Goal: Transaction & Acquisition: Purchase product/service

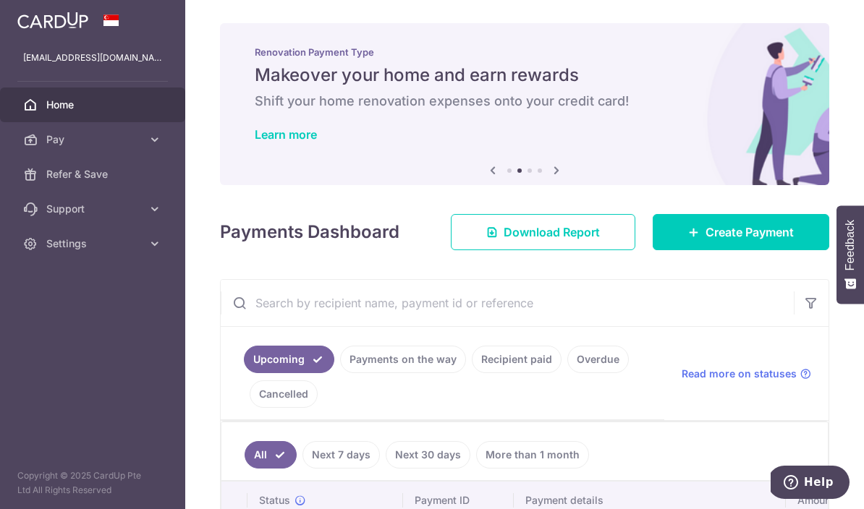
click at [0, 0] on icon "button" at bounding box center [0, 0] width 0 height 0
click at [143, 209] on link "Support" at bounding box center [92, 209] width 185 height 35
click at [151, 138] on icon at bounding box center [155, 139] width 14 height 14
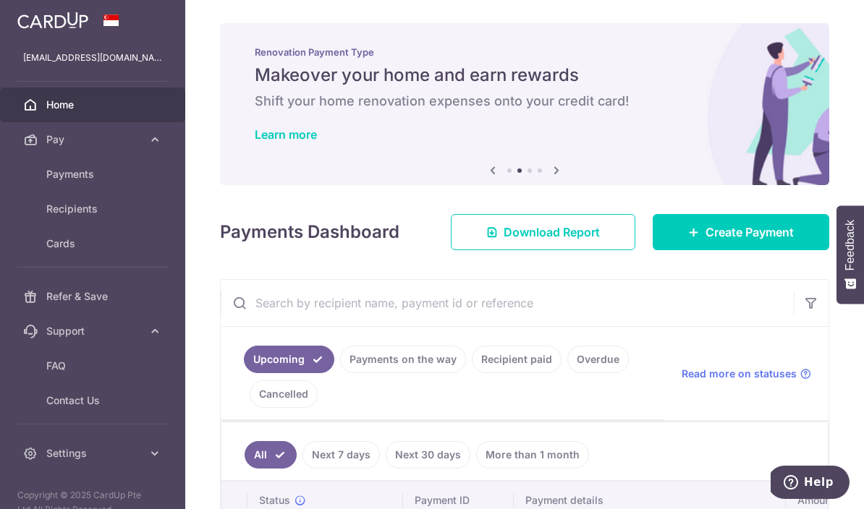
click at [82, 372] on span "FAQ" at bounding box center [93, 366] width 95 height 14
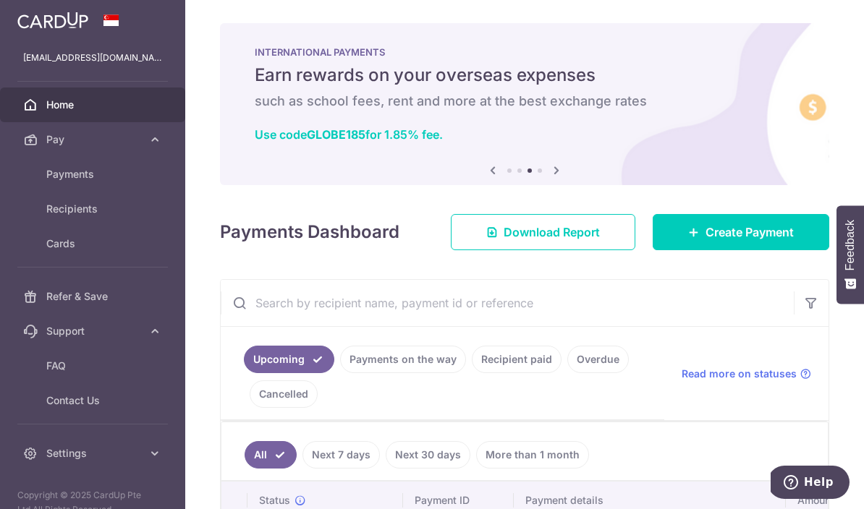
click at [64, 22] on img at bounding box center [52, 20] width 71 height 17
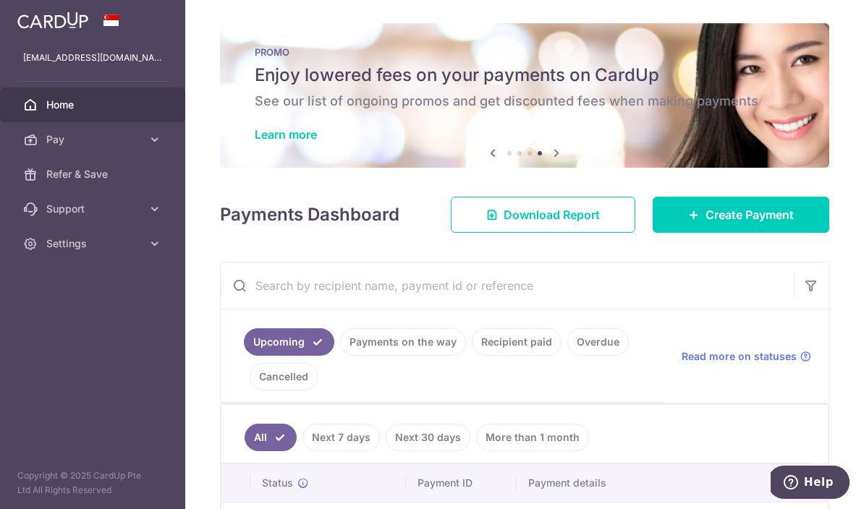
click at [255, 142] on link "Learn more" at bounding box center [286, 134] width 62 height 14
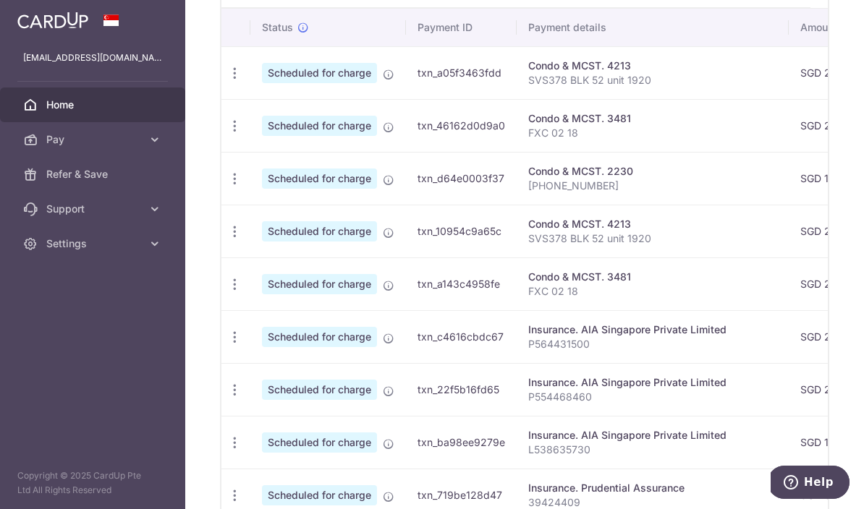
scroll to position [453, 0]
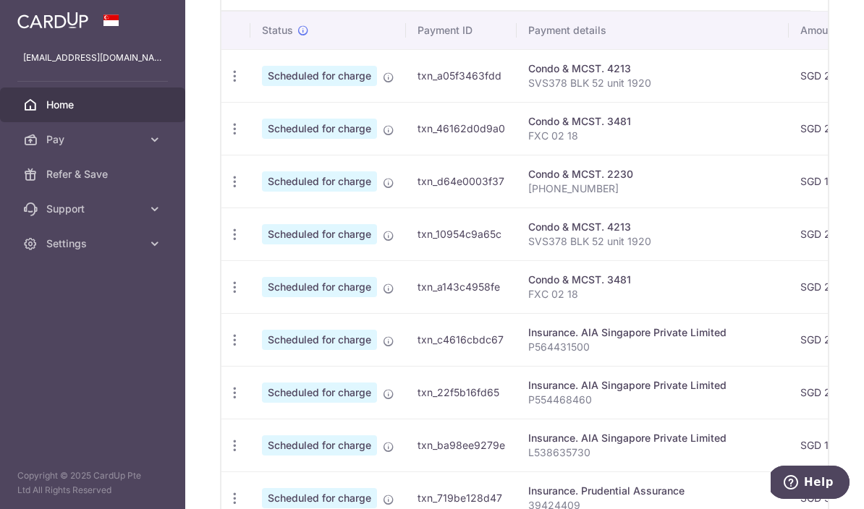
click at [227, 84] on icon "button" at bounding box center [234, 76] width 15 height 15
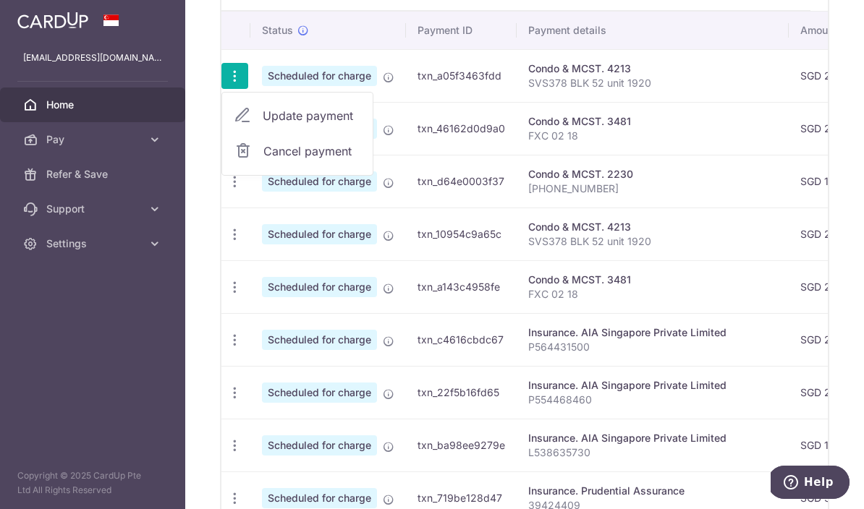
click at [263, 124] on span "Update payment" at bounding box center [312, 115] width 98 height 17
radio input "true"
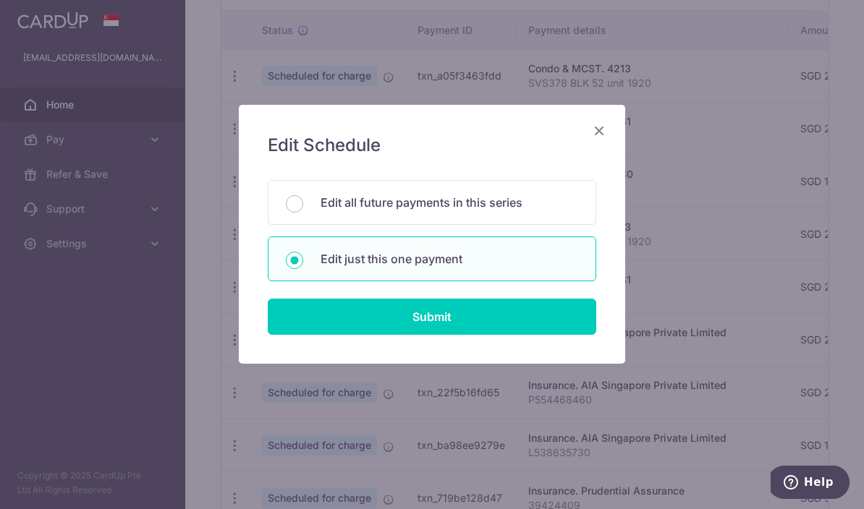
click at [286, 204] on input "Edit all future payments in this series" at bounding box center [294, 203] width 17 height 17
radio input "true"
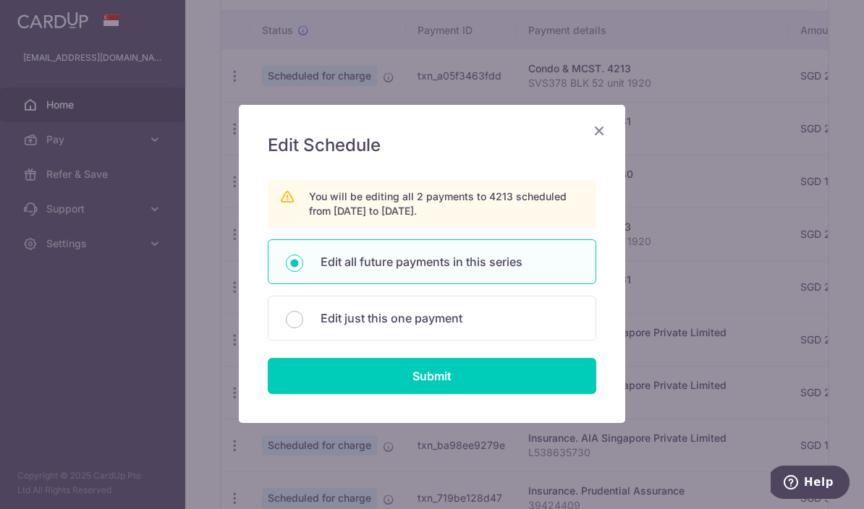
click at [363, 373] on input "Submit" at bounding box center [432, 376] width 328 height 36
radio input "true"
type input "2,746.80"
type input "SVS378 BLK 52 unit 1920"
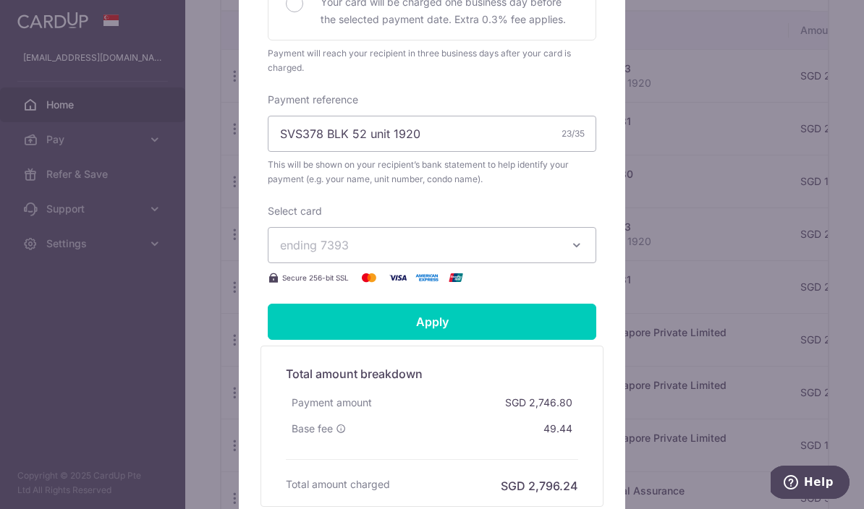
scroll to position [425, 0]
click at [306, 252] on span "ending 7393" at bounding box center [419, 244] width 278 height 17
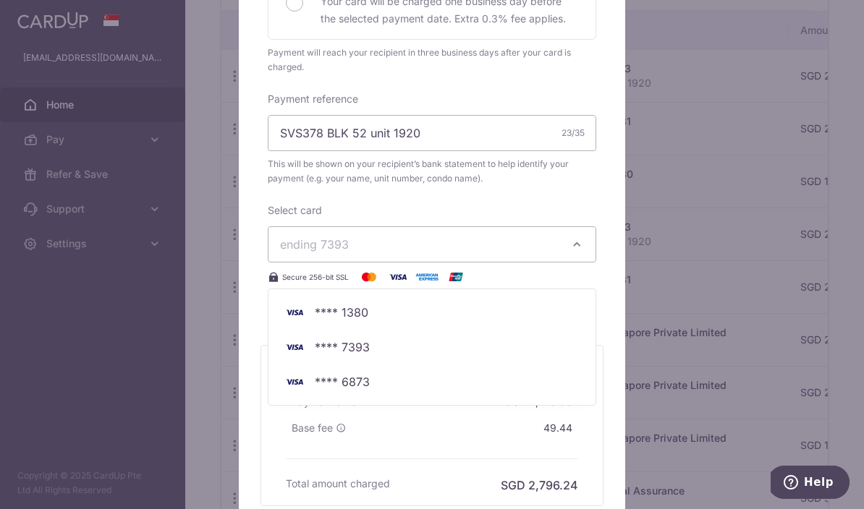
click at [367, 344] on span "**** 7393" at bounding box center [342, 347] width 55 height 17
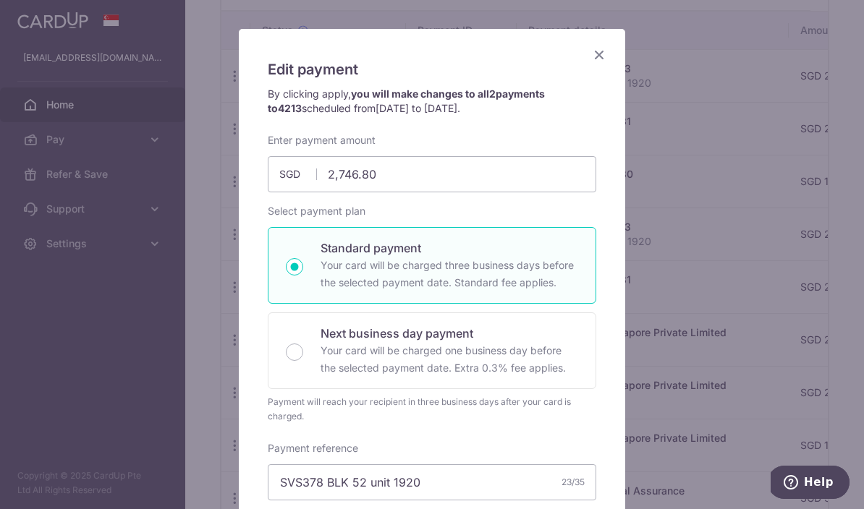
scroll to position [69, 0]
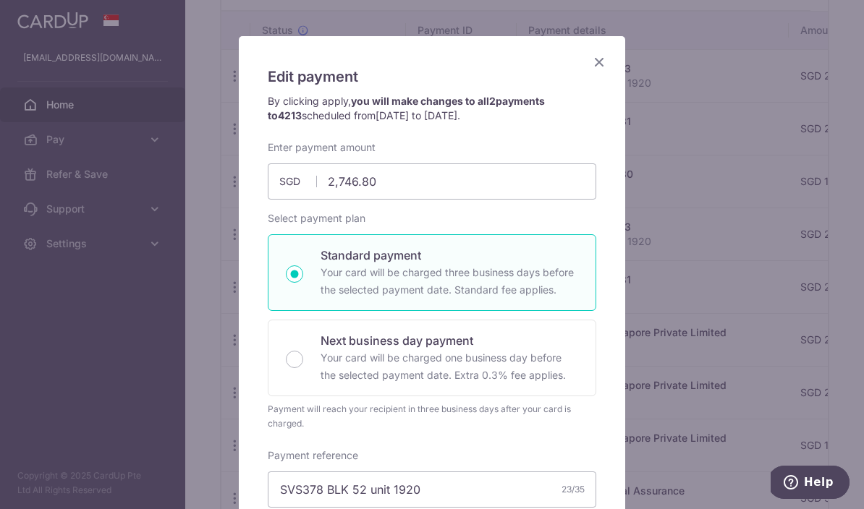
click at [601, 66] on icon "Close" at bounding box center [598, 62] width 17 height 18
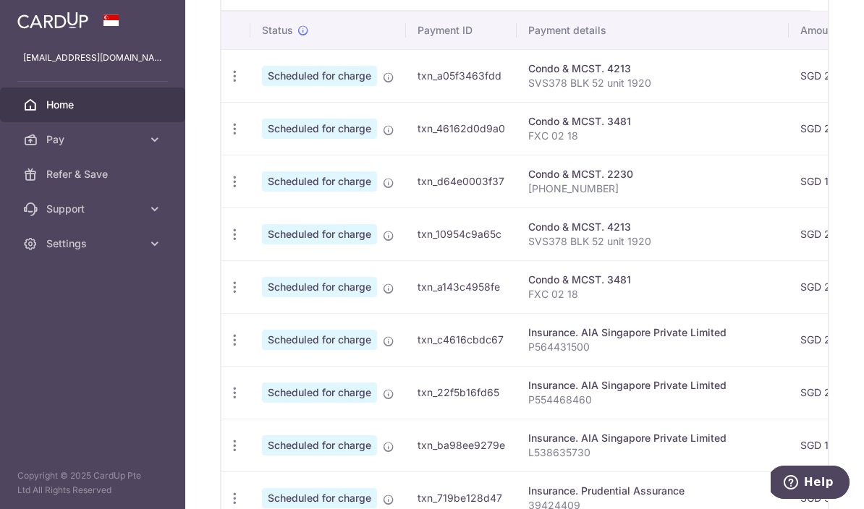
scroll to position [0, 0]
click at [227, 84] on icon "button" at bounding box center [234, 76] width 15 height 15
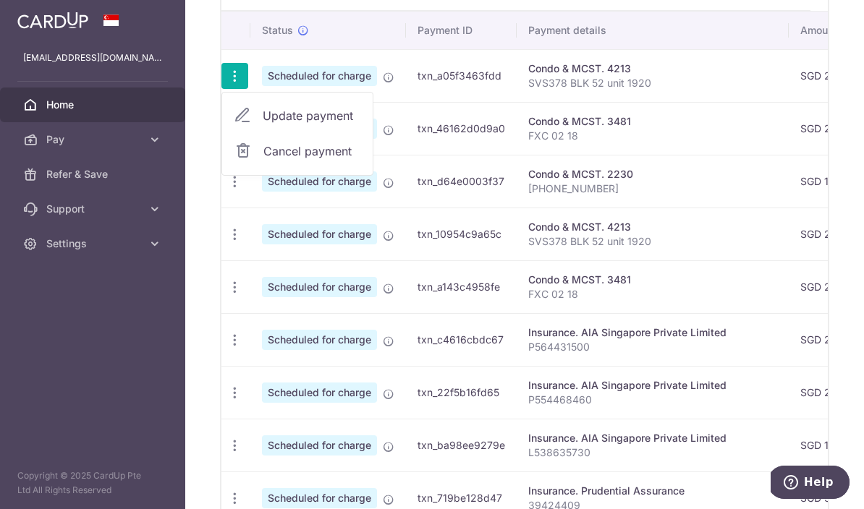
click at [46, 98] on div at bounding box center [432, 254] width 864 height 509
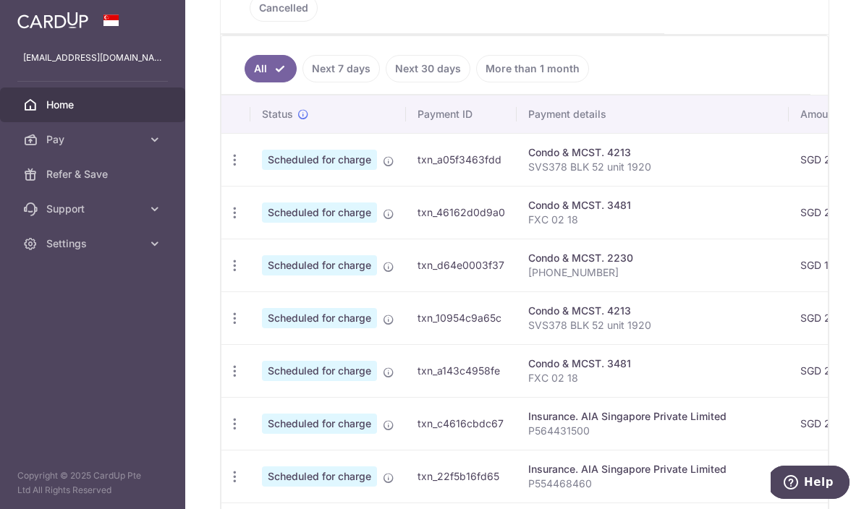
scroll to position [366, 0]
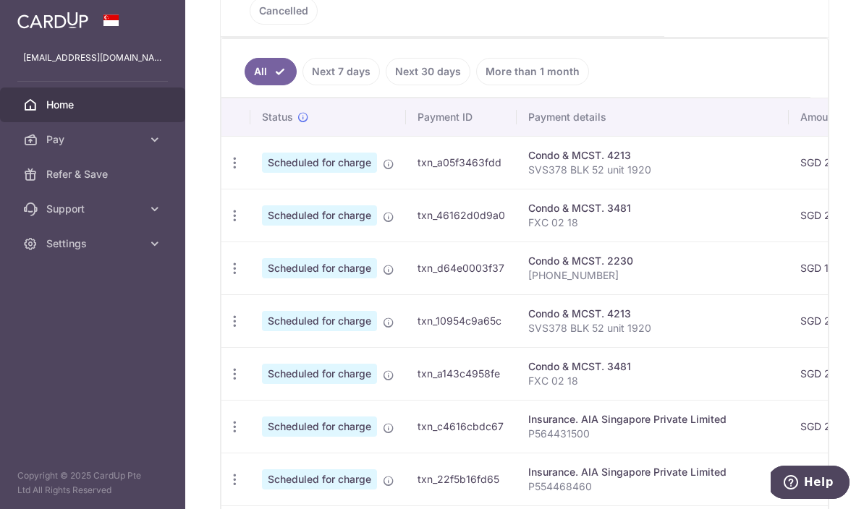
click at [528, 177] on p "SVS378 BLK 52 unit 1920" at bounding box center [652, 170] width 249 height 14
click at [227, 171] on icon "button" at bounding box center [234, 163] width 15 height 15
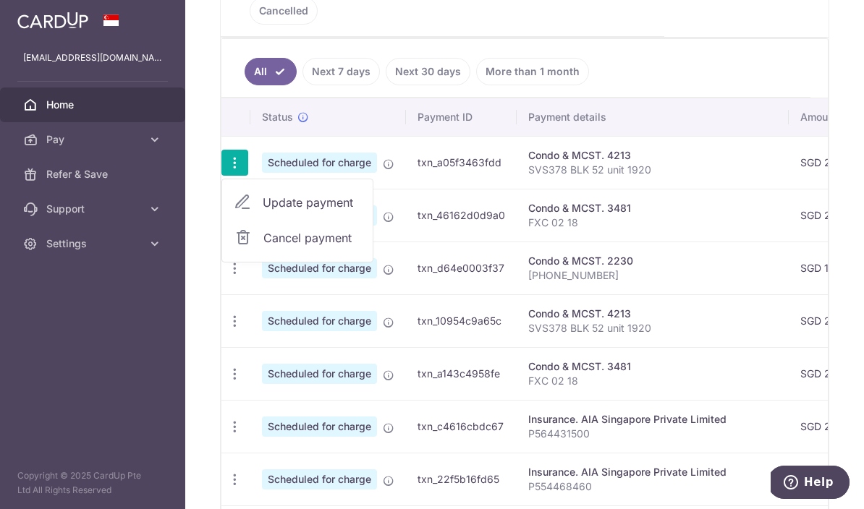
click at [263, 211] on span "Update payment" at bounding box center [312, 202] width 98 height 17
radio input "true"
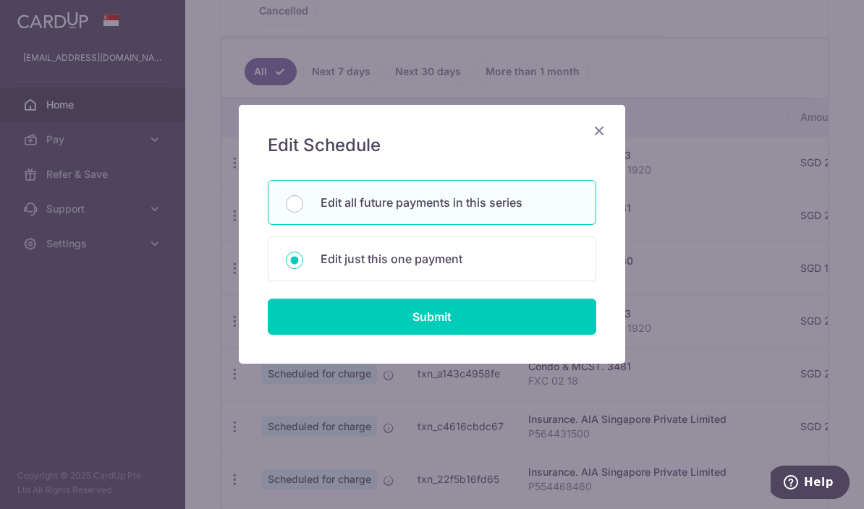
click at [437, 205] on p "Edit all future payments in this series" at bounding box center [449, 202] width 258 height 17
click at [303, 205] on input "Edit all future payments in this series" at bounding box center [294, 203] width 17 height 17
radio input "true"
click at [453, 314] on input "Submit" at bounding box center [432, 317] width 328 height 36
radio input "true"
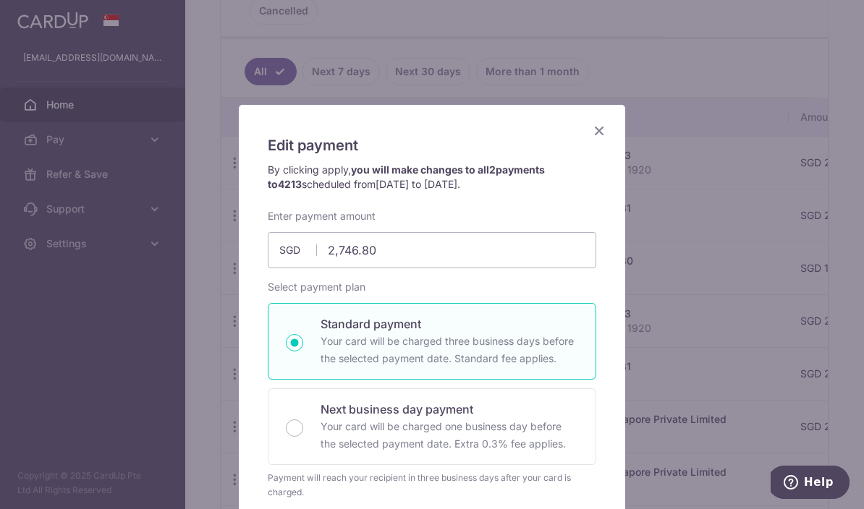
scroll to position [0, 0]
click at [595, 133] on icon "Close" at bounding box center [598, 131] width 17 height 18
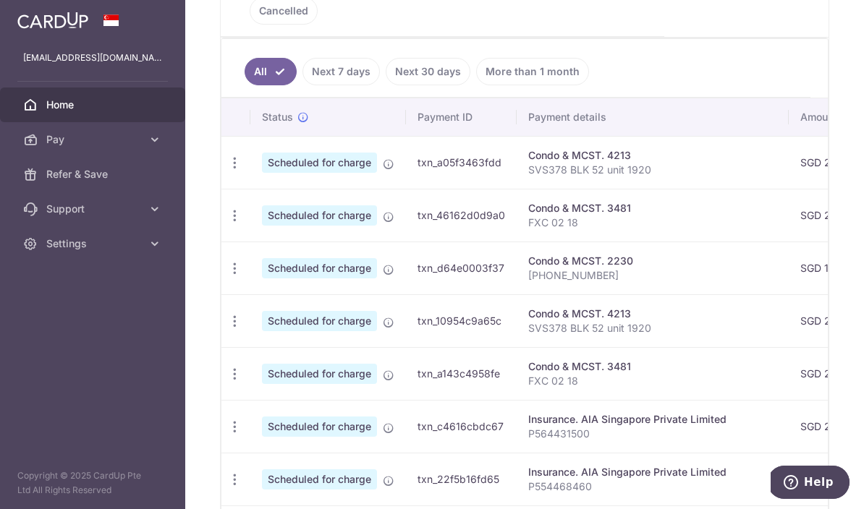
click at [227, 171] on icon "button" at bounding box center [234, 163] width 15 height 15
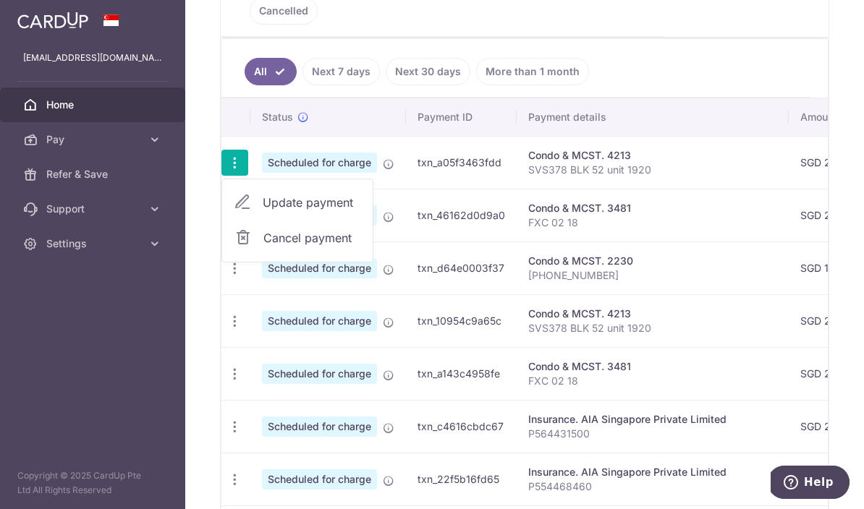
click at [263, 247] on span "Cancel payment" at bounding box center [311, 237] width 97 height 17
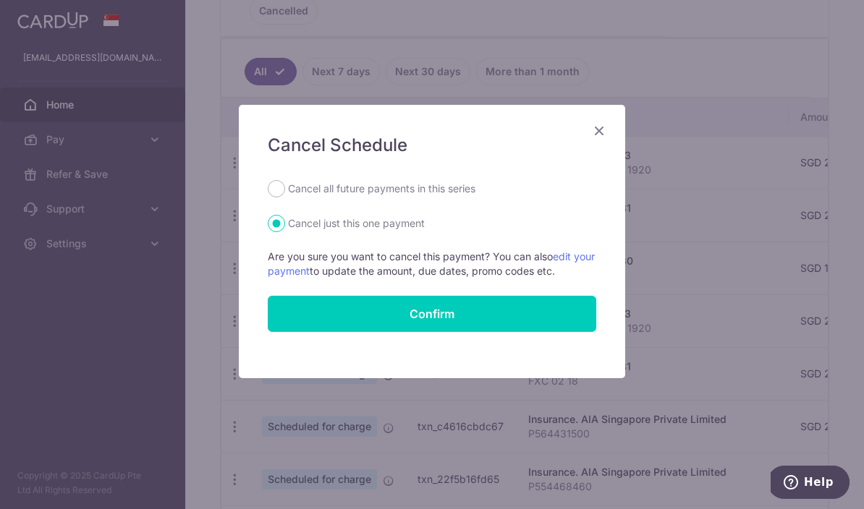
click at [444, 190] on label "Cancel all future payments in this series" at bounding box center [381, 188] width 187 height 17
click at [285, 190] on input "Cancel all future payments in this series" at bounding box center [276, 188] width 17 height 17
radio input "true"
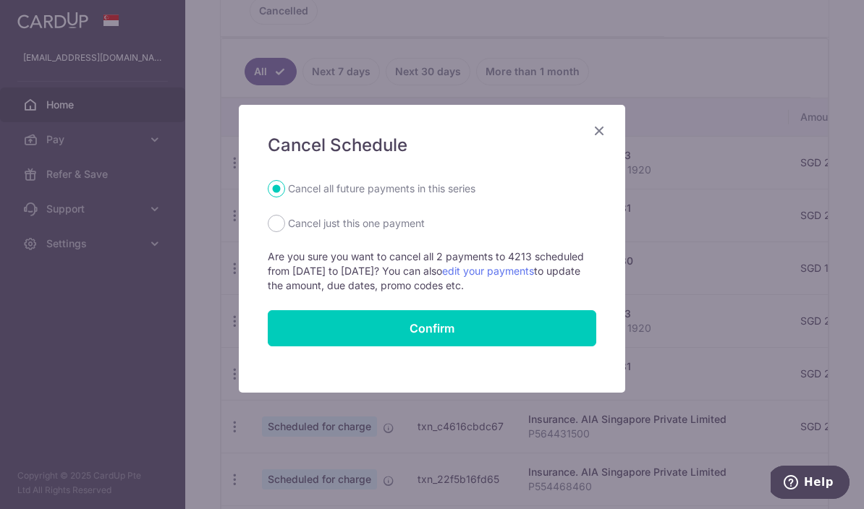
click at [454, 315] on button "Confirm" at bounding box center [432, 328] width 328 height 36
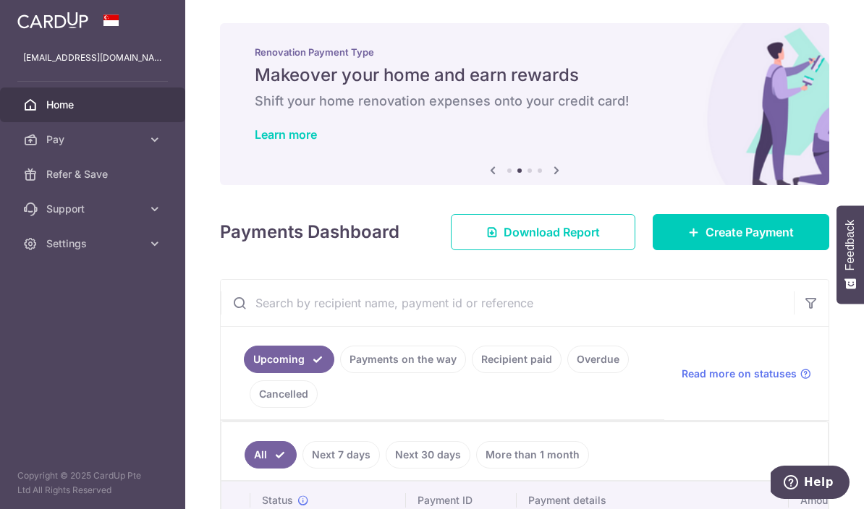
click at [697, 238] on icon at bounding box center [694, 232] width 12 height 12
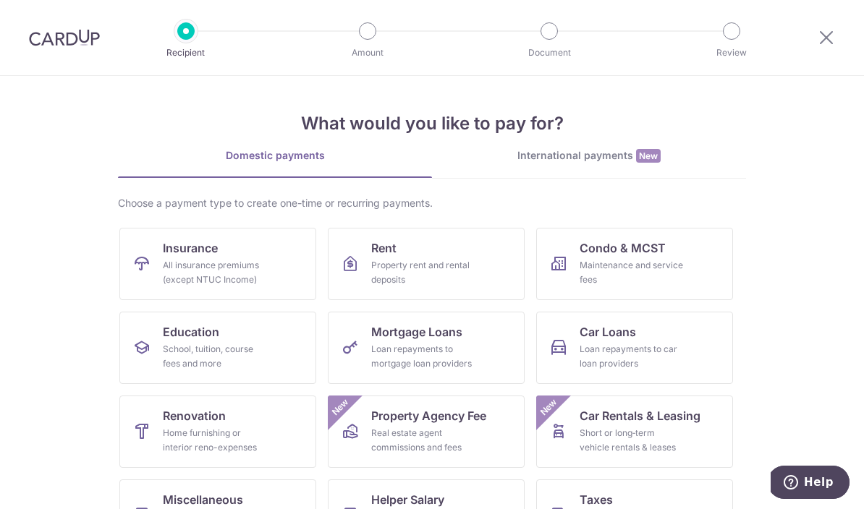
click at [679, 271] on div "Maintenance and service fees" at bounding box center [631, 272] width 104 height 29
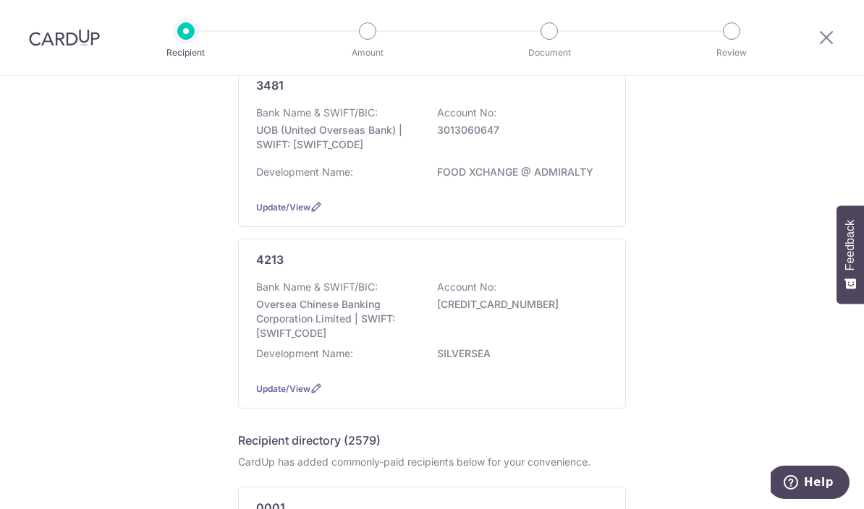
scroll to position [168, 0]
click at [365, 329] on p "Oversea Chinese Banking Corporation Limited | SWIFT: OCBCSGSGXXX" at bounding box center [337, 317] width 162 height 43
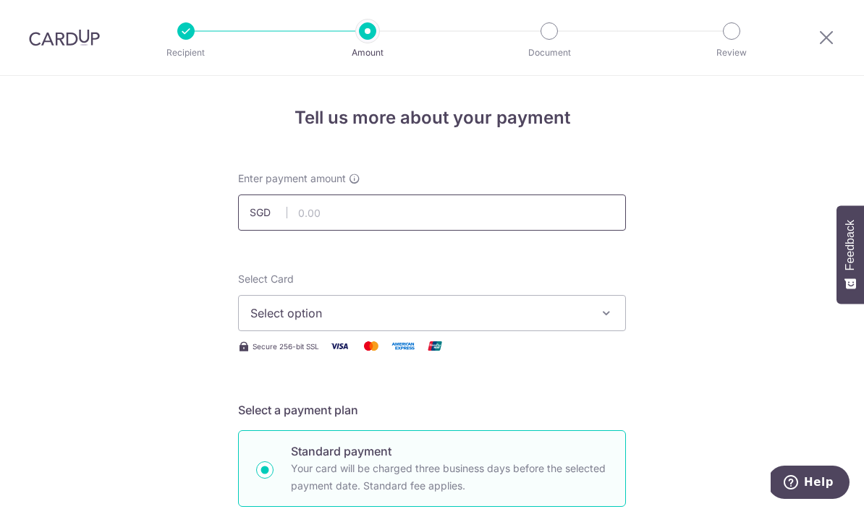
click at [457, 228] on input "text" at bounding box center [432, 213] width 388 height 36
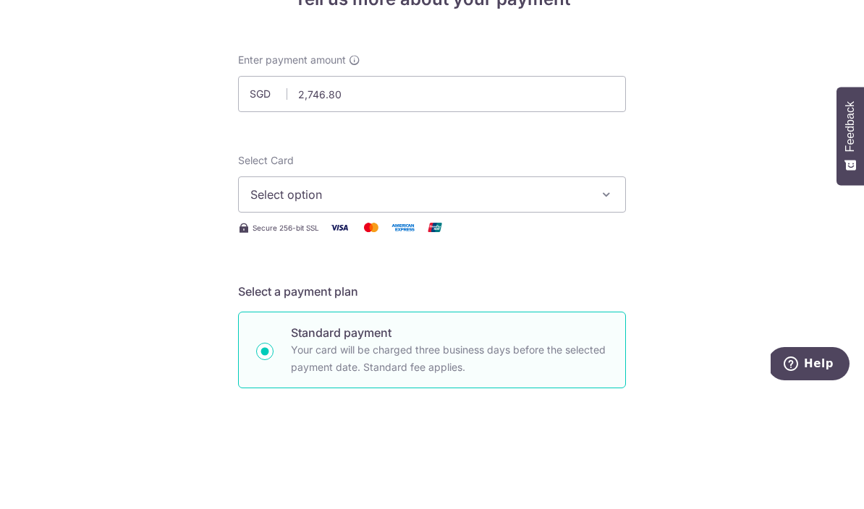
scroll to position [63, 0]
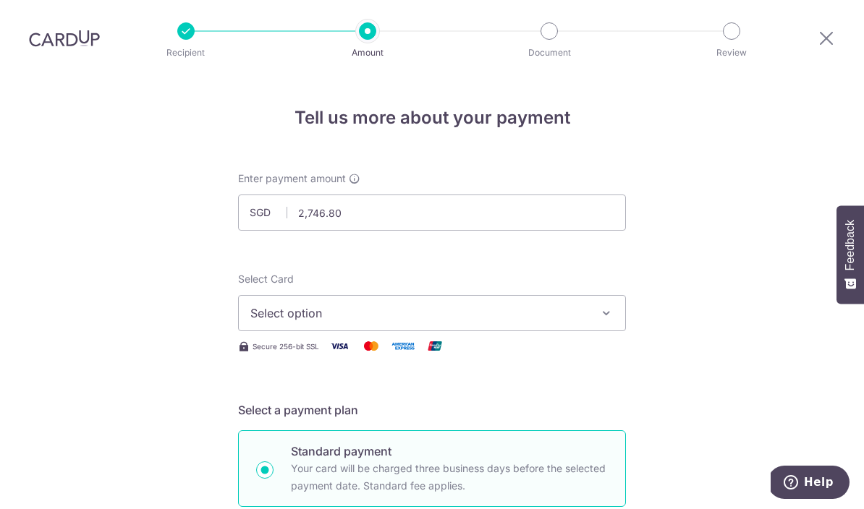
click at [514, 305] on span "Select option" at bounding box center [418, 313] width 337 height 17
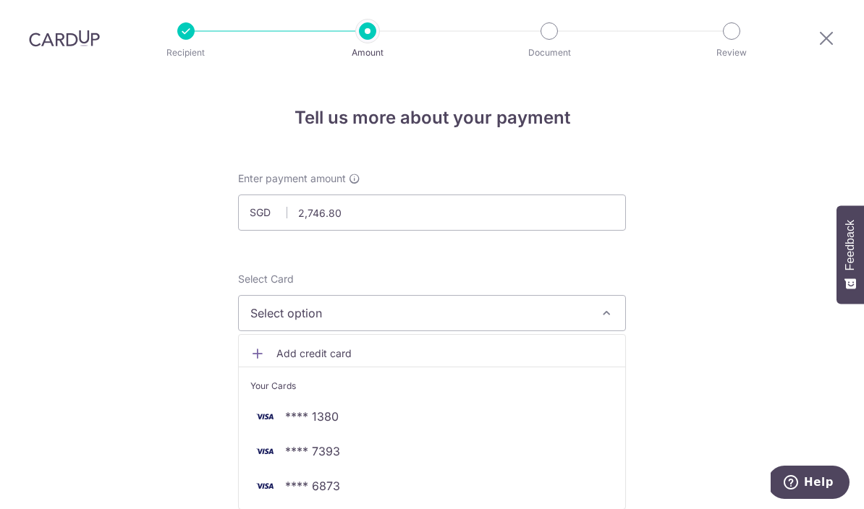
type input "2,746.80"
click at [408, 443] on span "**** 7393" at bounding box center [431, 451] width 363 height 17
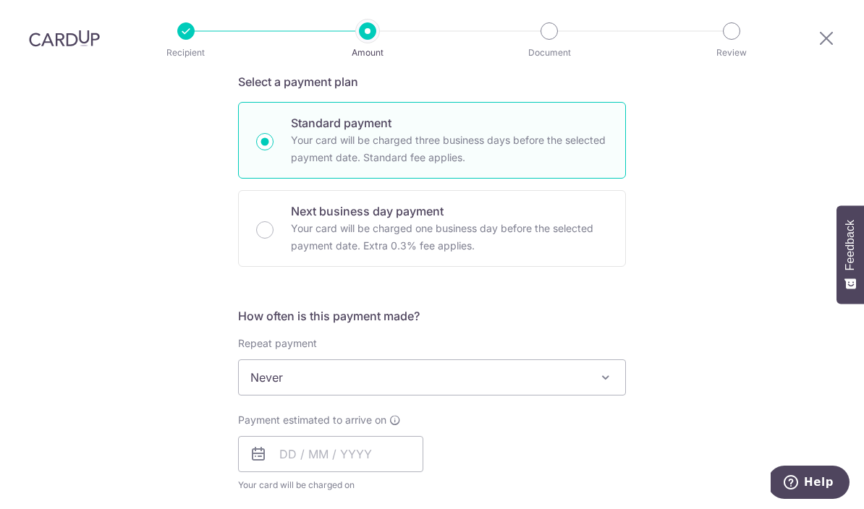
scroll to position [329, 0]
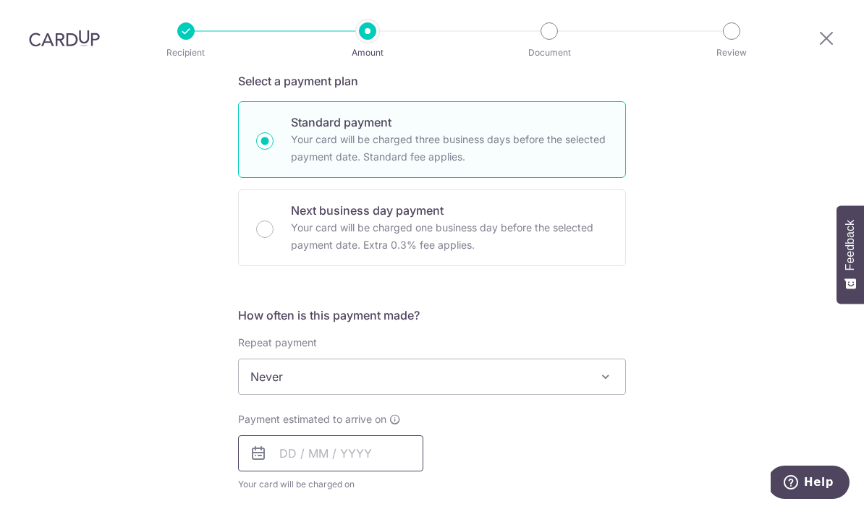
click at [373, 436] on input "text" at bounding box center [330, 454] width 185 height 36
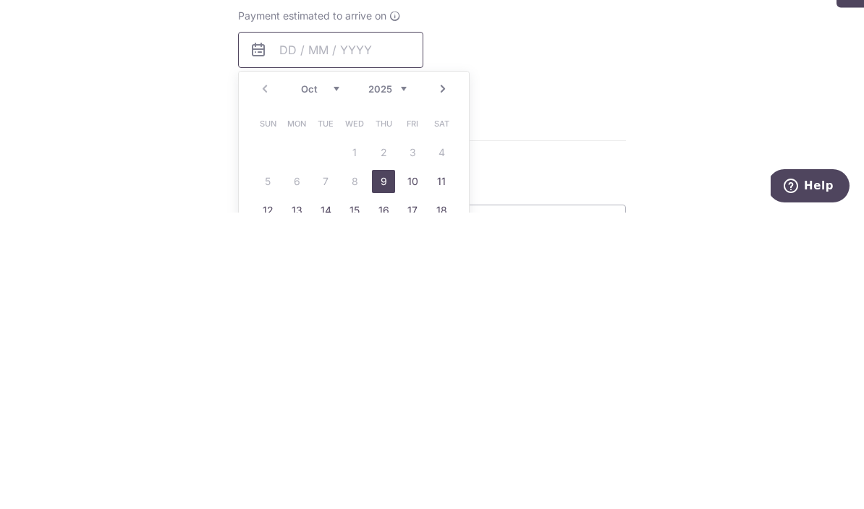
scroll to position [437, 0]
click at [352, 495] on link "15" at bounding box center [354, 506] width 23 height 23
type input "15/10/2025"
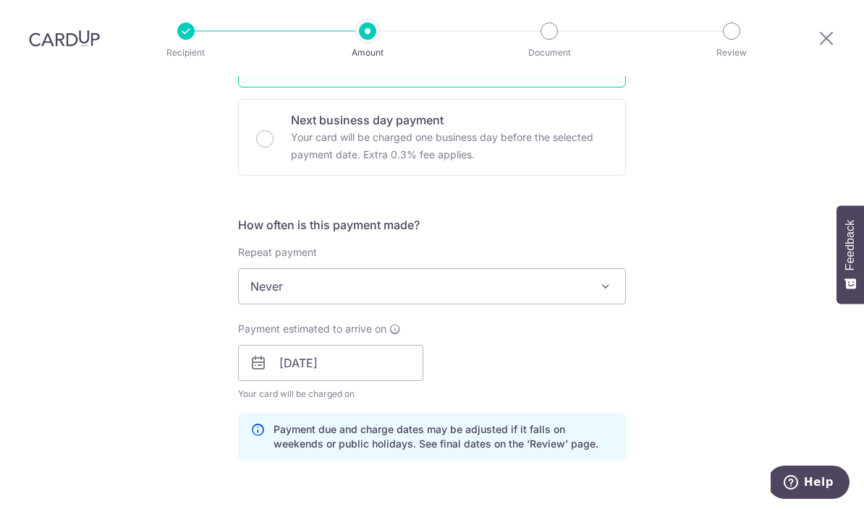
scroll to position [417, 0]
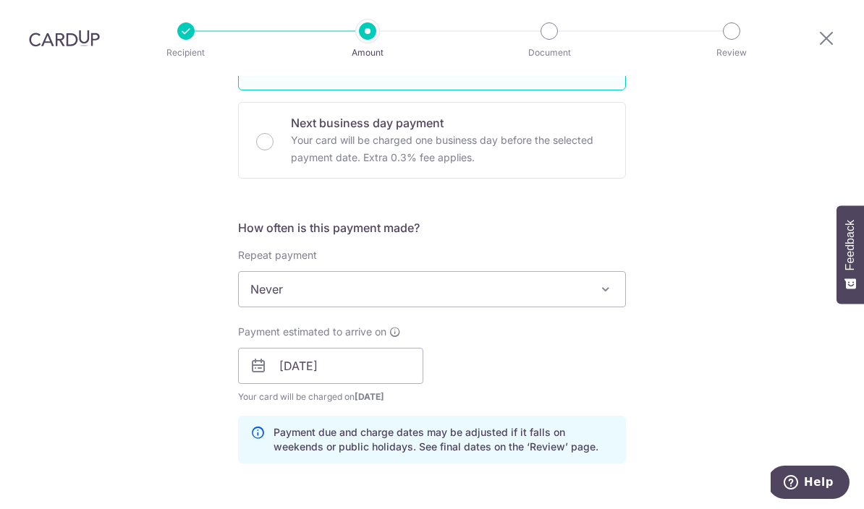
click at [490, 272] on span "Never" at bounding box center [432, 289] width 386 height 35
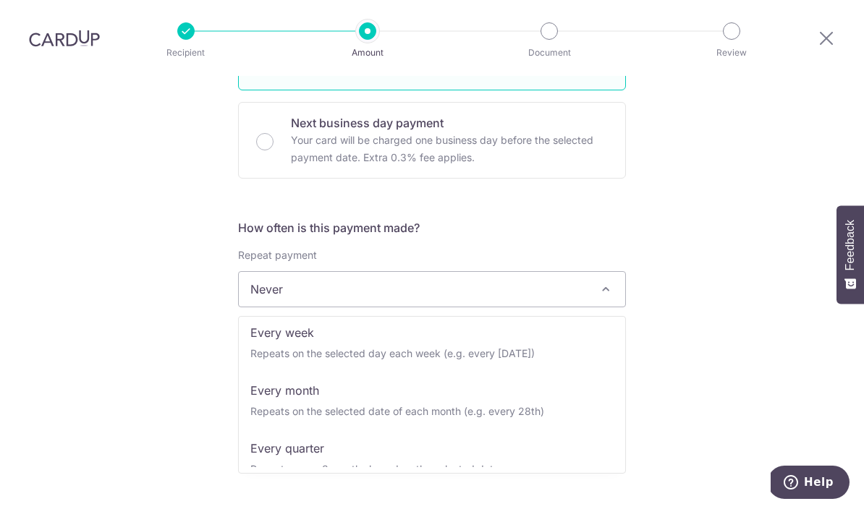
scroll to position [86, 0]
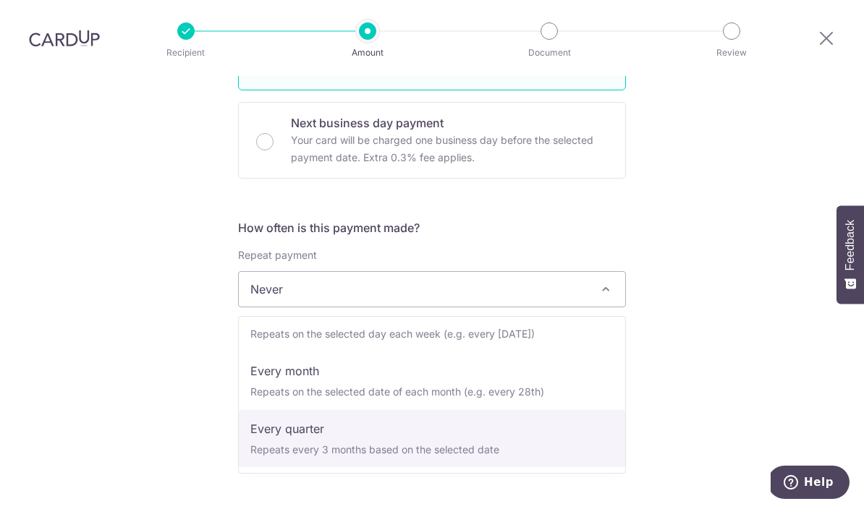
select select "4"
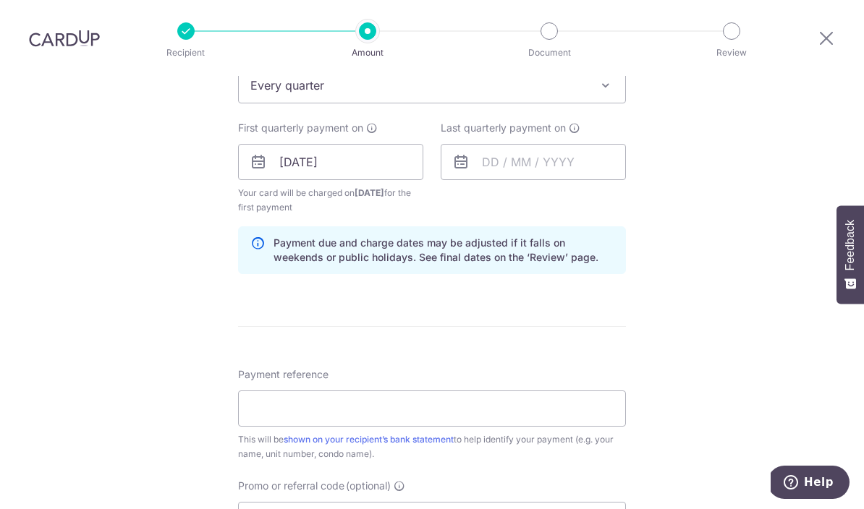
scroll to position [623, 0]
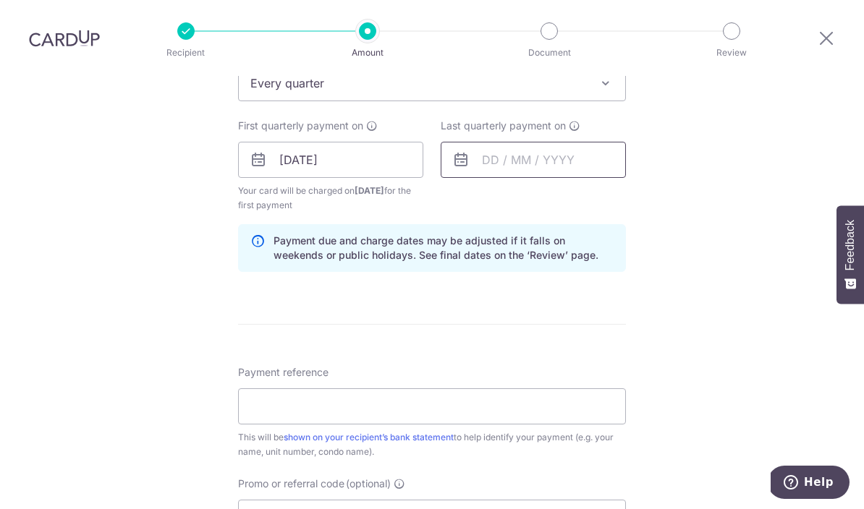
click at [579, 142] on input "text" at bounding box center [533, 160] width 185 height 36
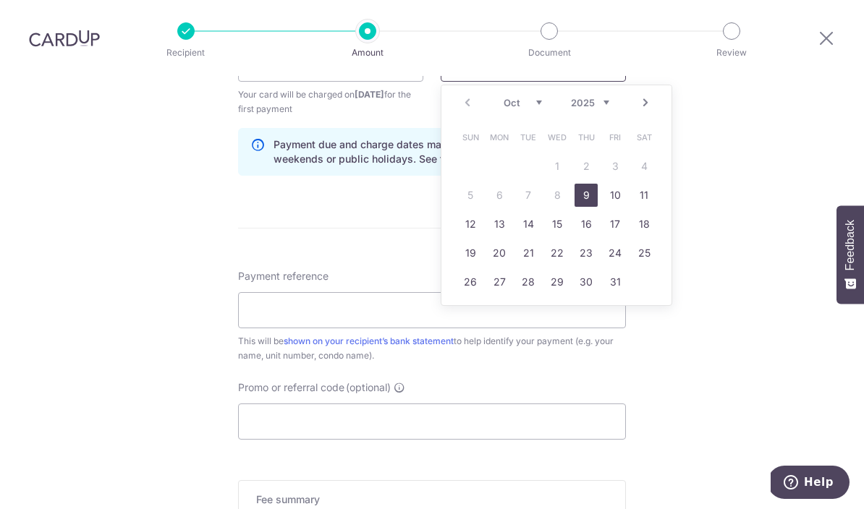
scroll to position [721, 0]
click at [604, 95] on select "2025 2026 2027 2028 2029 2030 2031 2032 2033 2034 2035" at bounding box center [590, 101] width 38 height 12
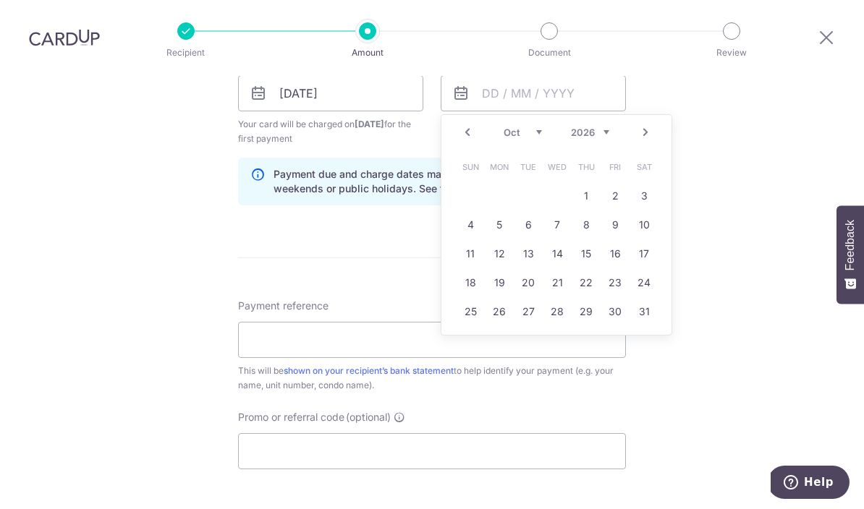
scroll to position [685, 0]
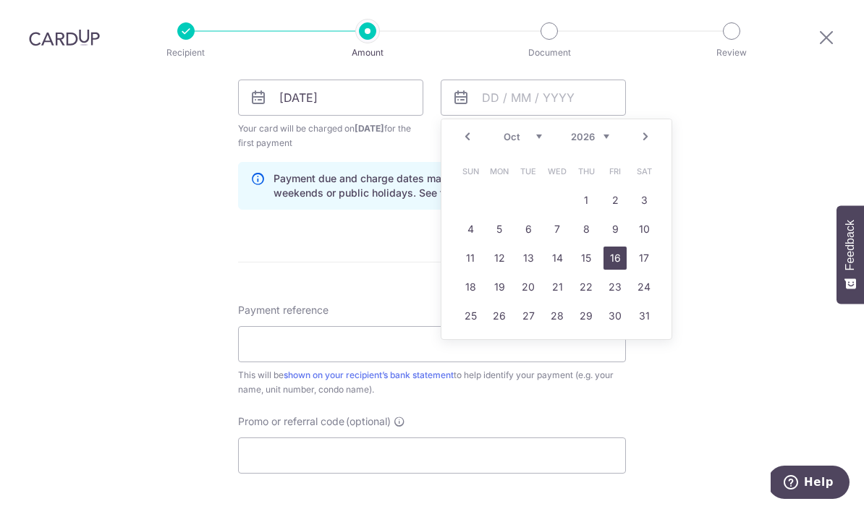
click at [619, 263] on link "16" at bounding box center [614, 258] width 23 height 23
type input "16/10/2026"
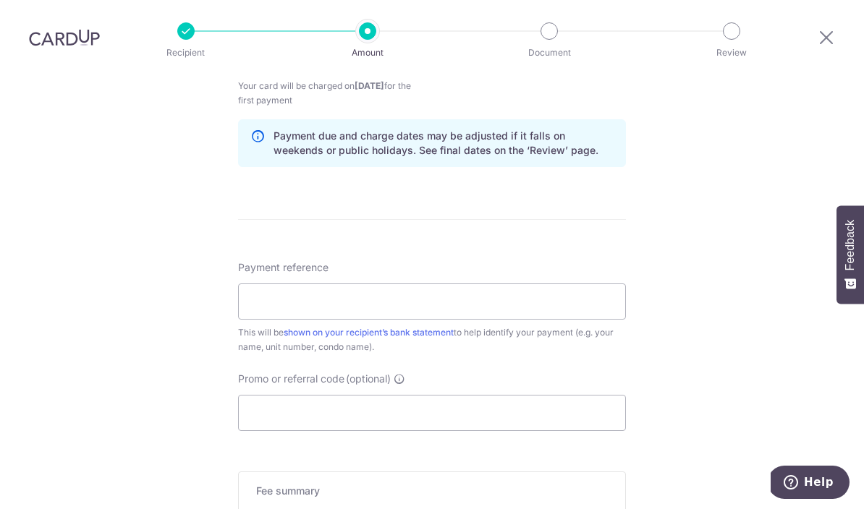
scroll to position [739, 0]
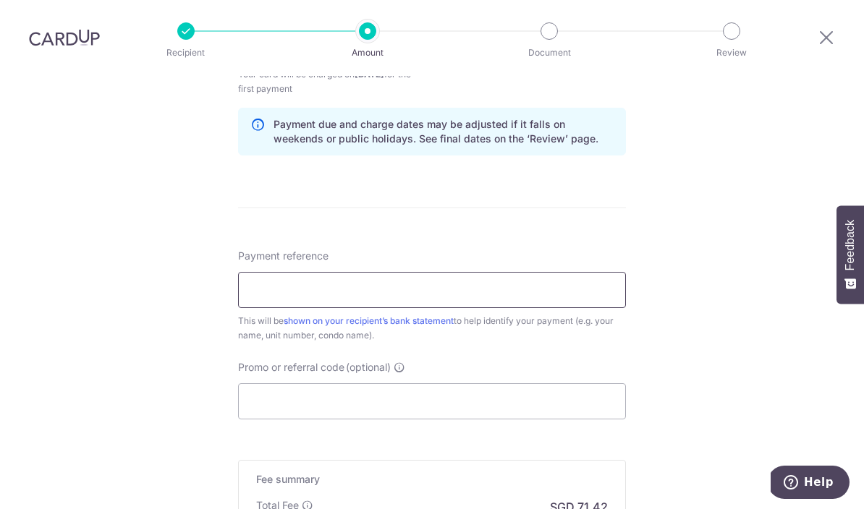
click at [540, 301] on input "Payment reference" at bounding box center [432, 290] width 388 height 36
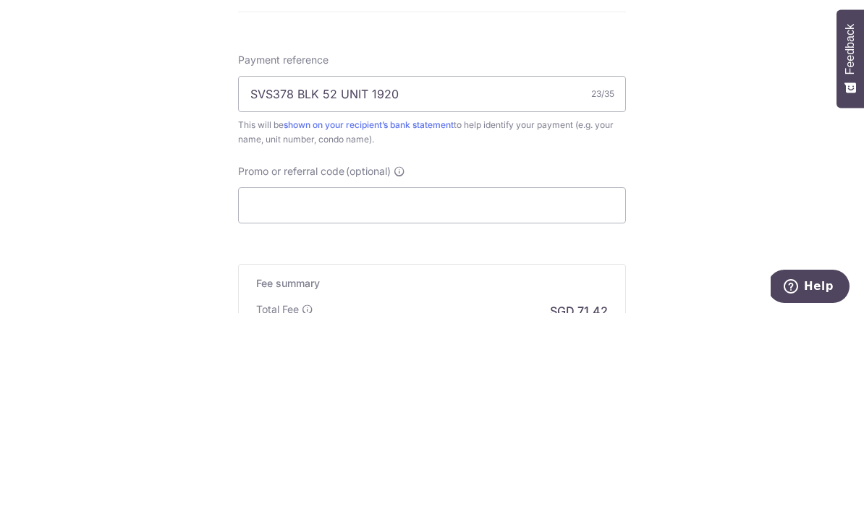
scroll to position [63, 0]
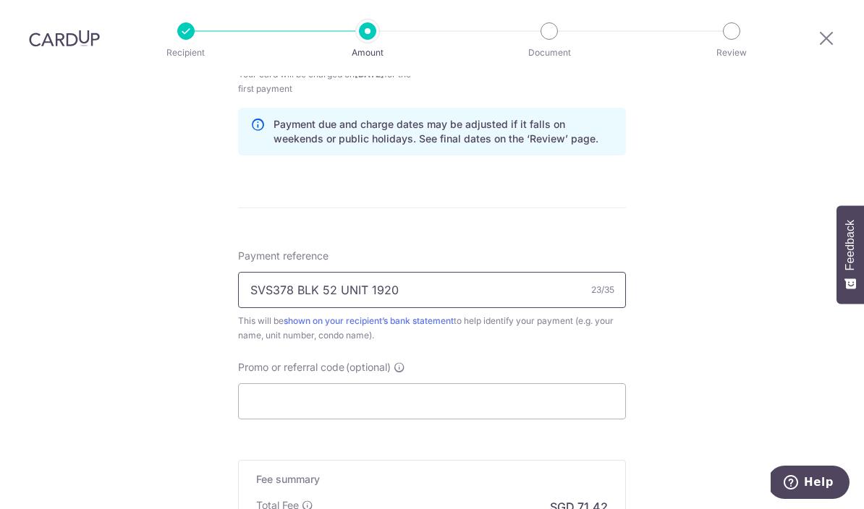
type input "SVS378 BLK 52 UNIT 1920"
click at [856, 70] on div "Tell us more about your payment Enter payment amount SGD 2,746.80 2746.80 Selec…" at bounding box center [432, 28] width 864 height 1383
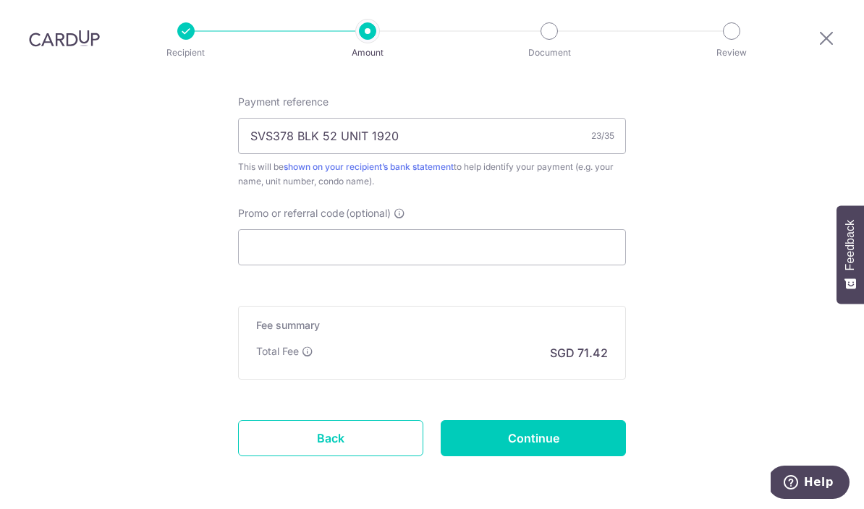
scroll to position [892, 0]
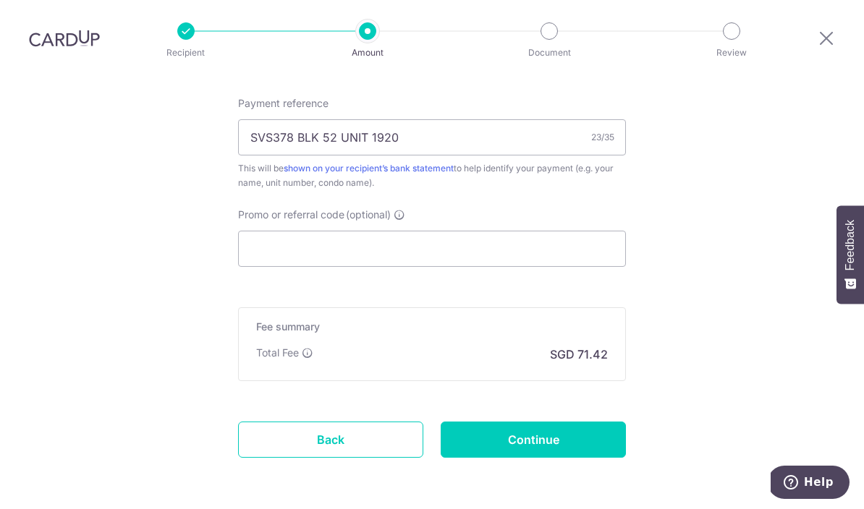
click at [356, 422] on link "Back" at bounding box center [330, 440] width 185 height 36
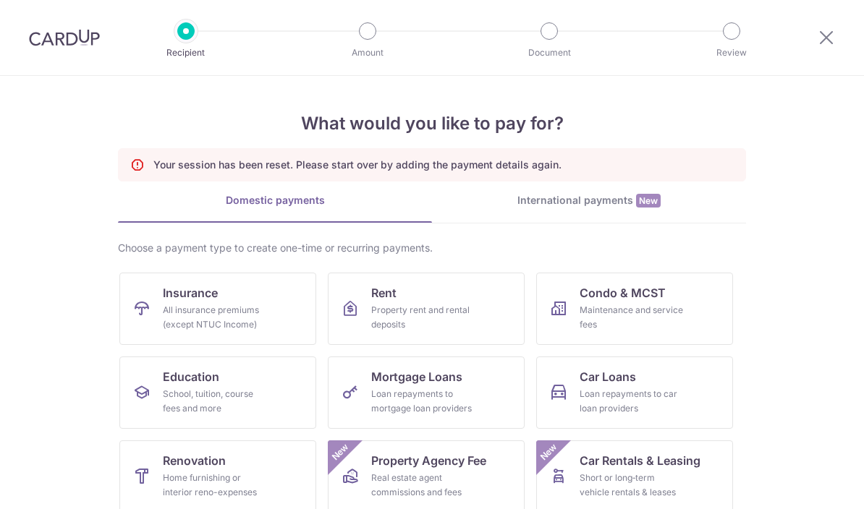
scroll to position [63, 0]
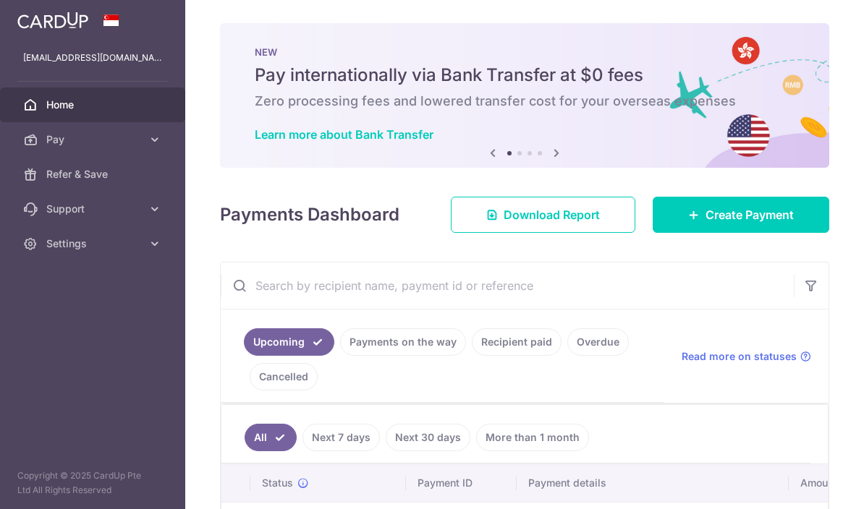
click at [0, 0] on img at bounding box center [0, 0] width 0 height 0
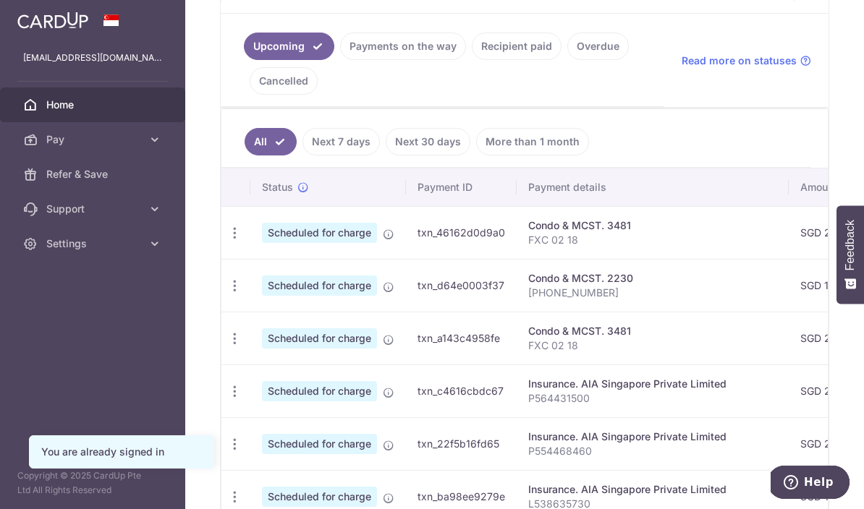
scroll to position [313, 0]
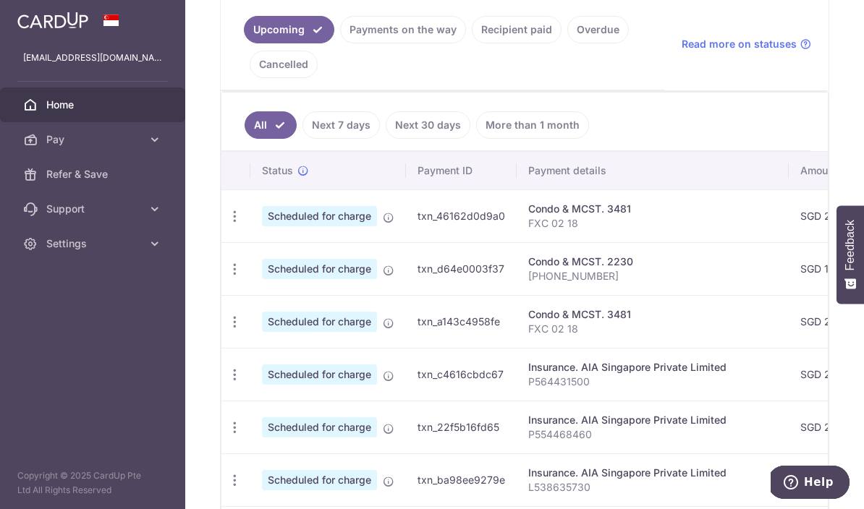
click at [227, 224] on icon "button" at bounding box center [234, 216] width 15 height 15
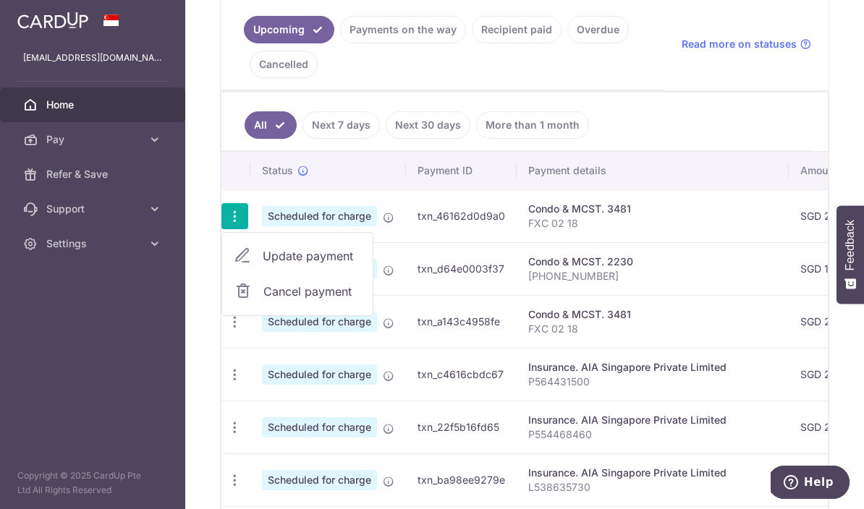
click at [263, 265] on span "Update payment" at bounding box center [312, 255] width 98 height 17
radio input "true"
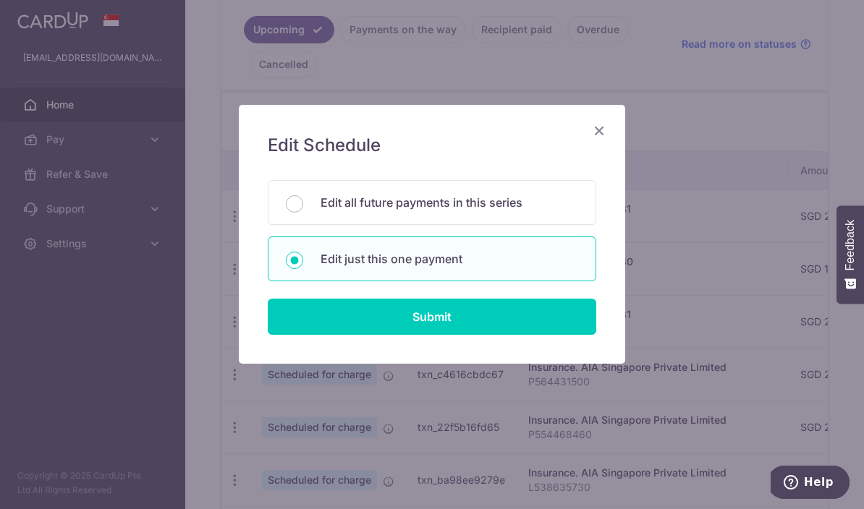
click at [483, 202] on p "Edit all future payments in this series" at bounding box center [449, 202] width 258 height 17
click at [303, 202] on input "Edit all future payments in this series" at bounding box center [294, 203] width 17 height 17
radio input "true"
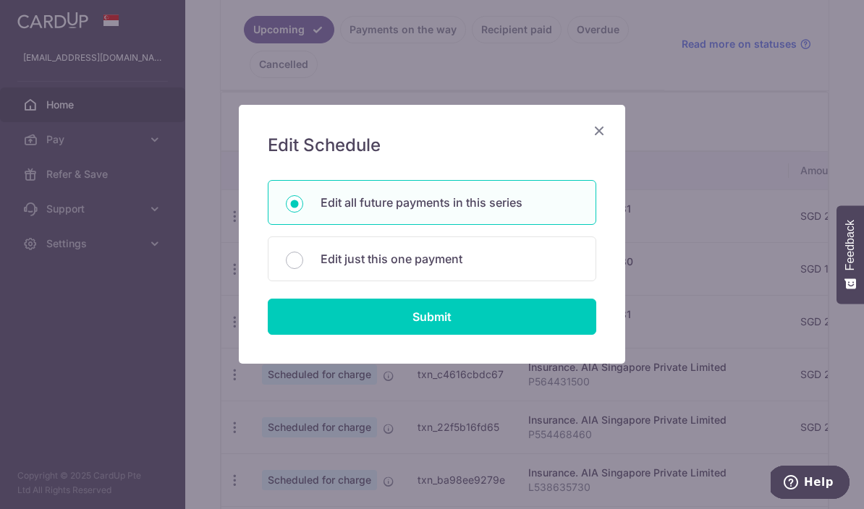
click at [483, 330] on input "Submit" at bounding box center [432, 317] width 328 height 36
radio input "true"
type input "2,025.77"
type input "FXC 02 18"
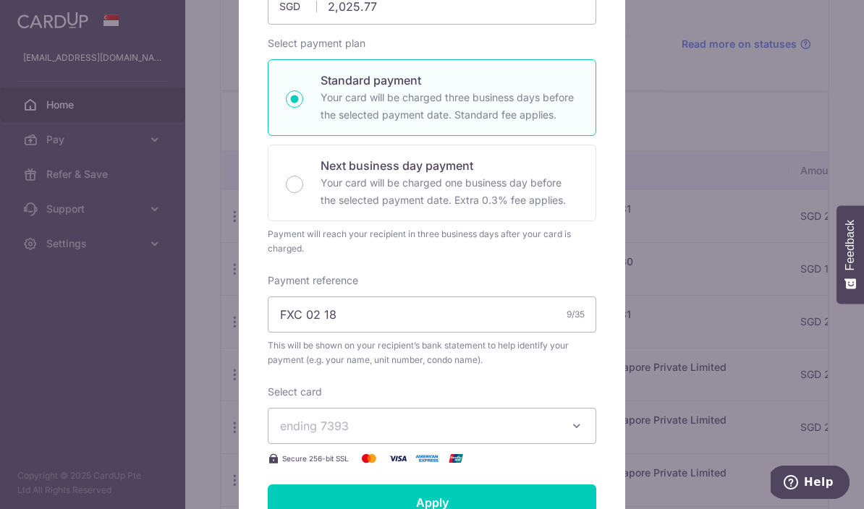
scroll to position [242, 0]
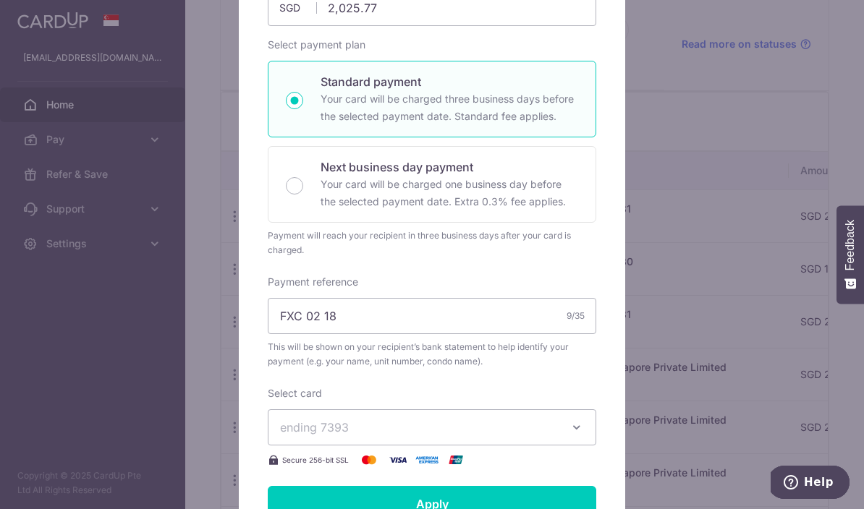
click at [671, 365] on div "Edit payment By clicking apply, you will make changes to all 2 payments to 3481…" at bounding box center [432, 254] width 864 height 509
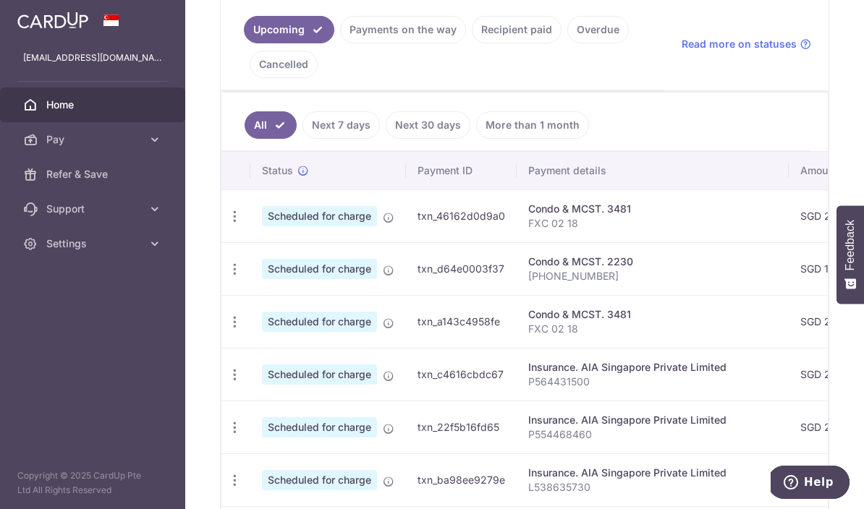
click at [227, 224] on icon "button" at bounding box center [234, 216] width 15 height 15
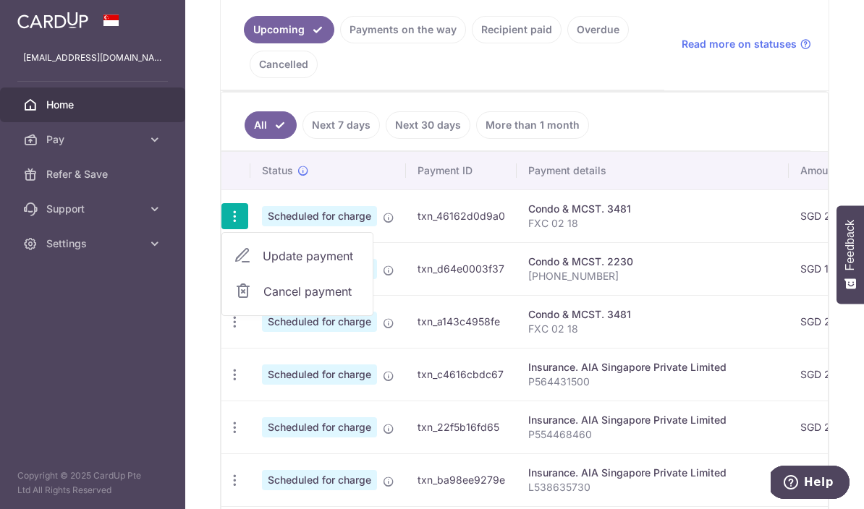
click at [263, 300] on span "Cancel payment" at bounding box center [311, 291] width 97 height 17
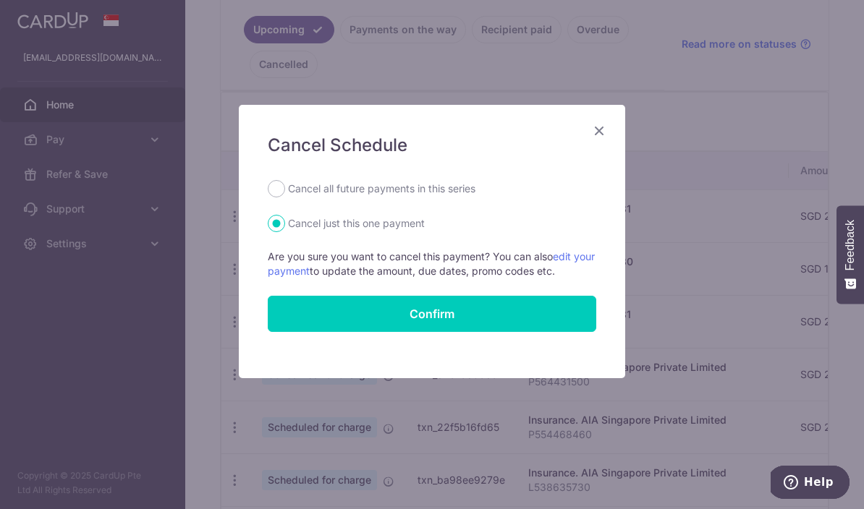
click at [424, 194] on label "Cancel all future payments in this series" at bounding box center [381, 188] width 187 height 17
click at [285, 194] on input "Cancel all future payments in this series" at bounding box center [276, 188] width 17 height 17
radio input "true"
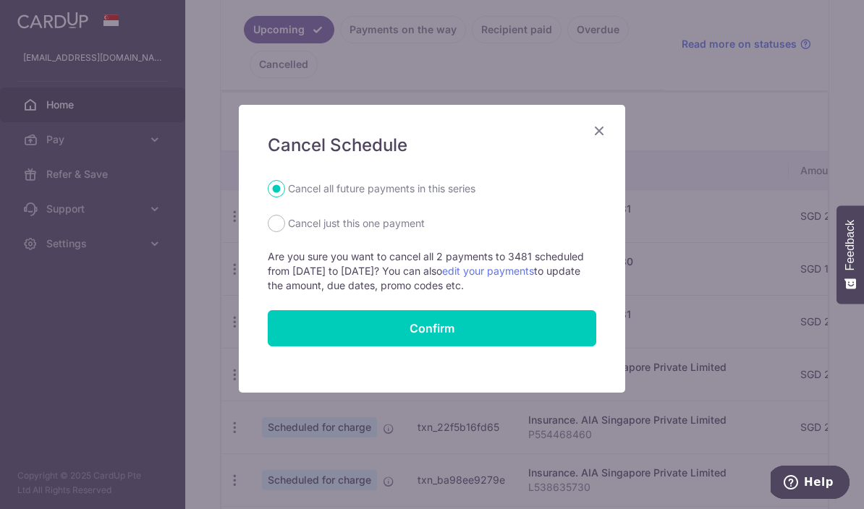
click at [457, 329] on button "Confirm" at bounding box center [432, 328] width 328 height 36
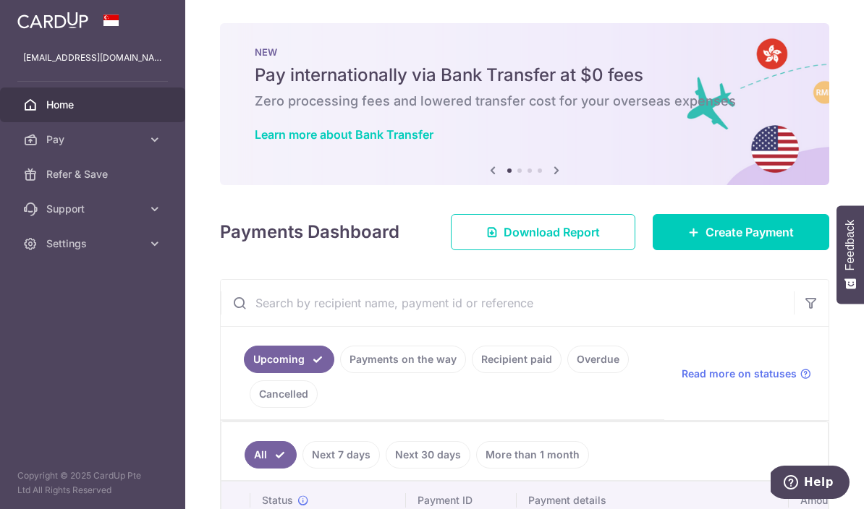
click at [754, 241] on span "Create Payment" at bounding box center [749, 232] width 88 height 17
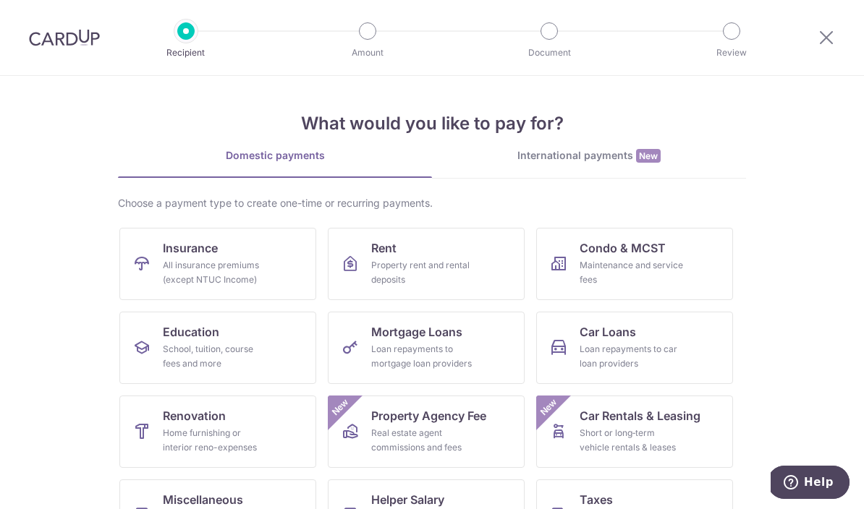
click at [655, 266] on div "Maintenance and service fees" at bounding box center [631, 272] width 104 height 29
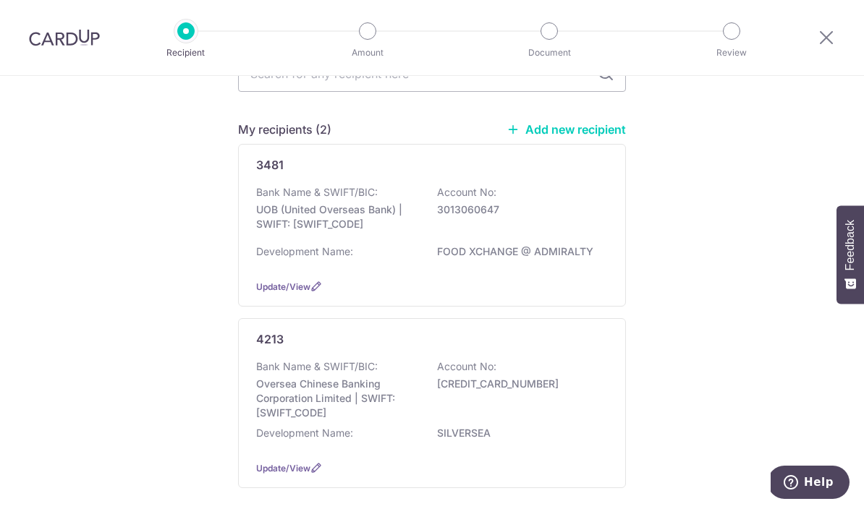
scroll to position [106, 0]
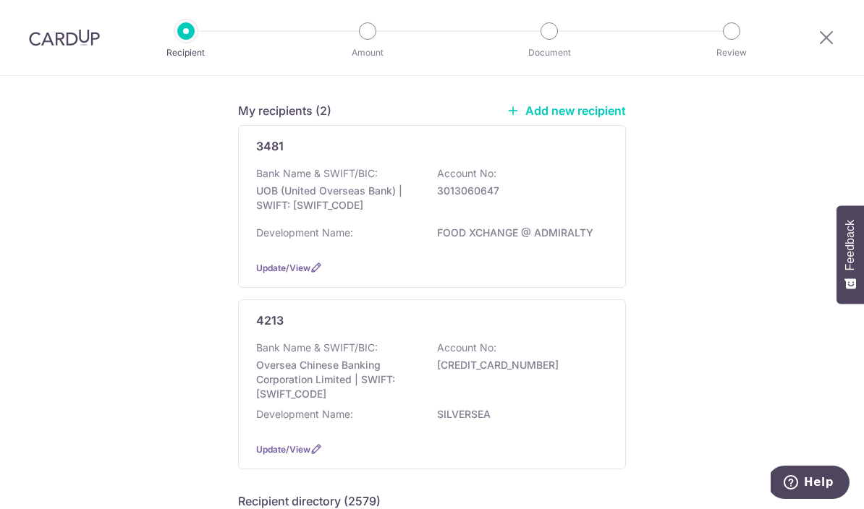
click at [606, 162] on div "3481 Bank Name & SWIFT/BIC: UOB (United Overseas Bank) | SWIFT: [SWIFT_CODE] Ac…" at bounding box center [432, 206] width 388 height 163
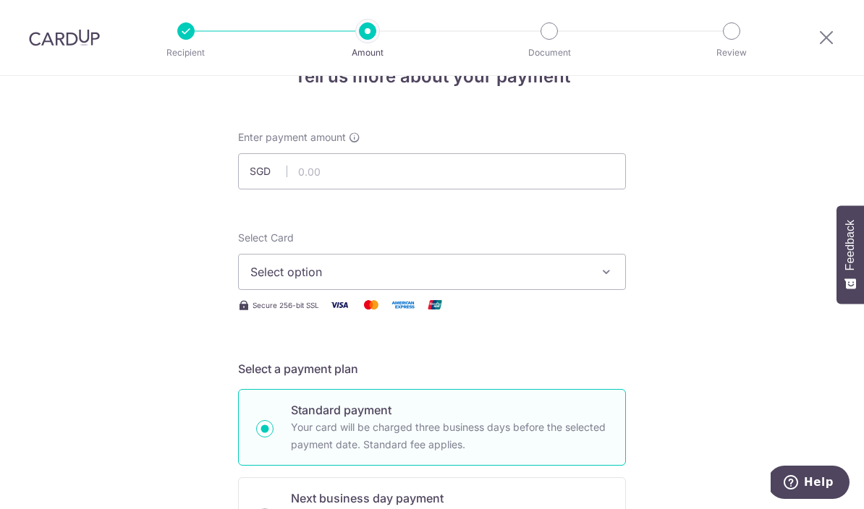
scroll to position [57, 0]
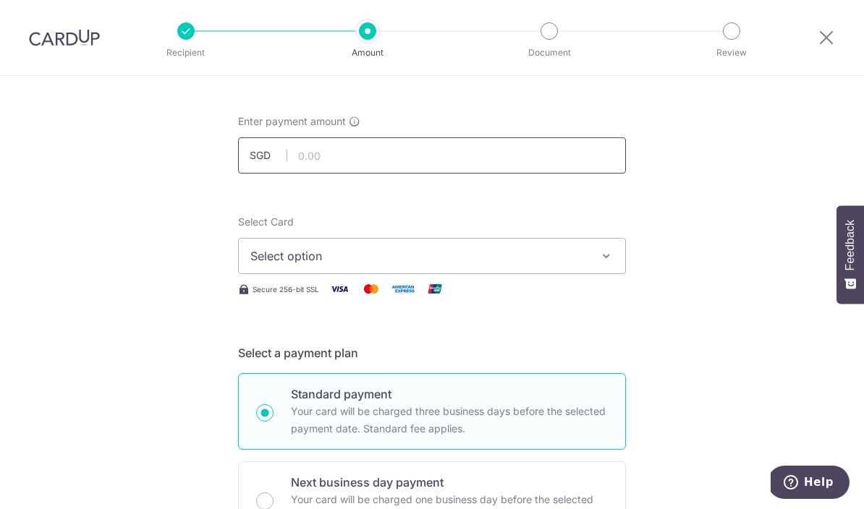
click at [461, 166] on input "text" at bounding box center [432, 155] width 388 height 36
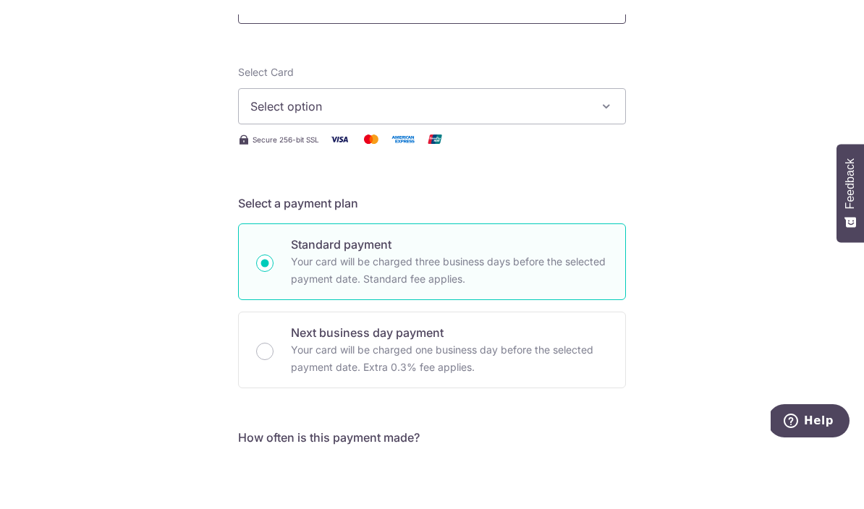
scroll to position [147, 0]
click at [595, 148] on button "Select option" at bounding box center [432, 166] width 388 height 36
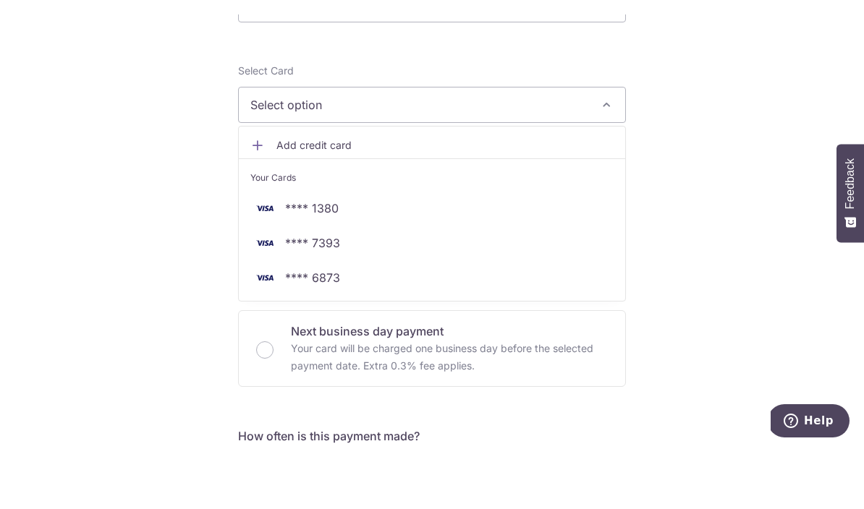
type input "2,025.77"
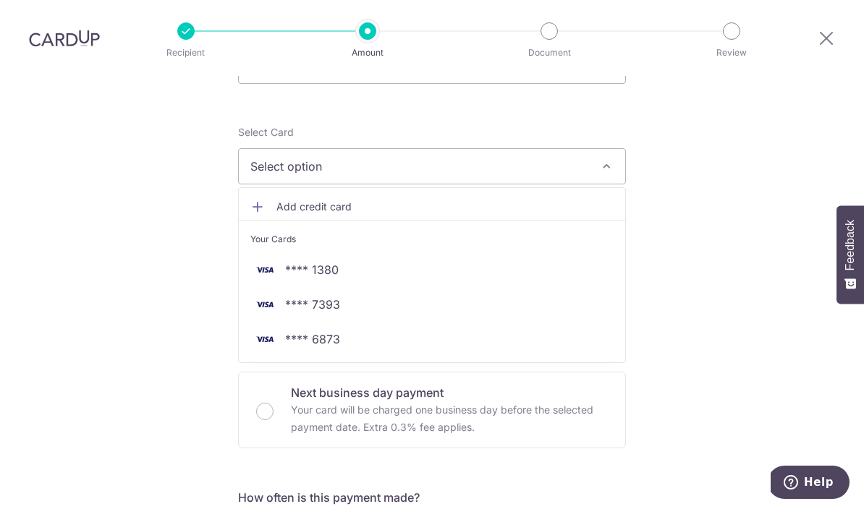
click at [411, 296] on span "**** 7393" at bounding box center [431, 304] width 363 height 17
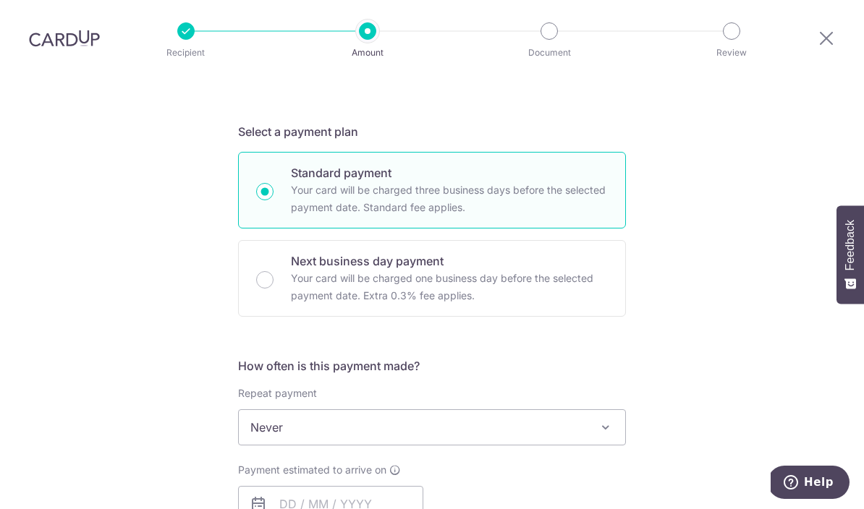
scroll to position [295, 0]
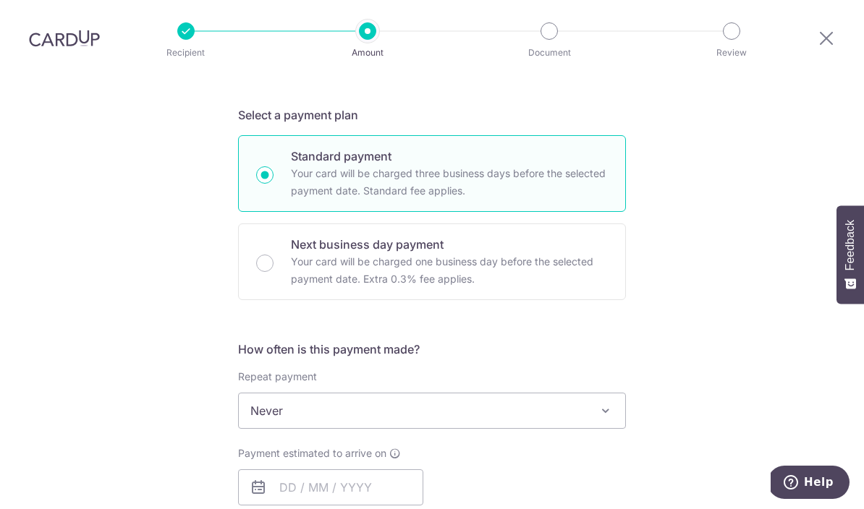
click at [436, 394] on span "Never" at bounding box center [432, 411] width 386 height 35
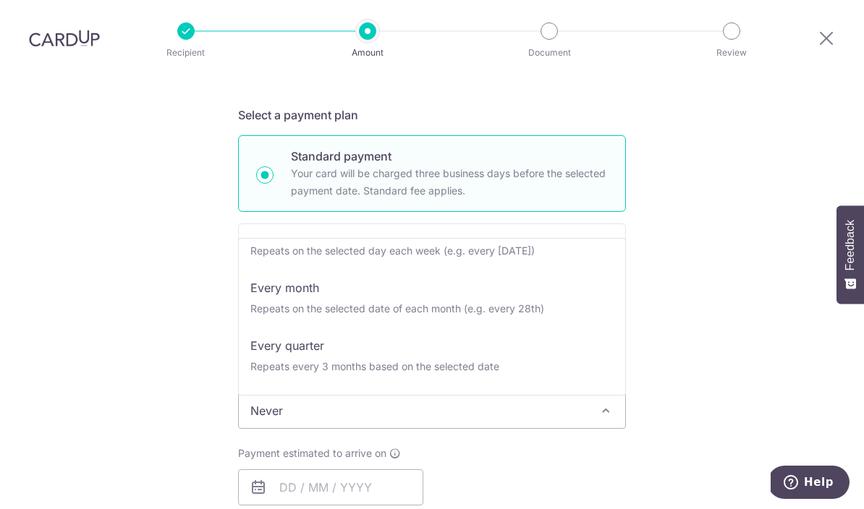
scroll to position [90, 0]
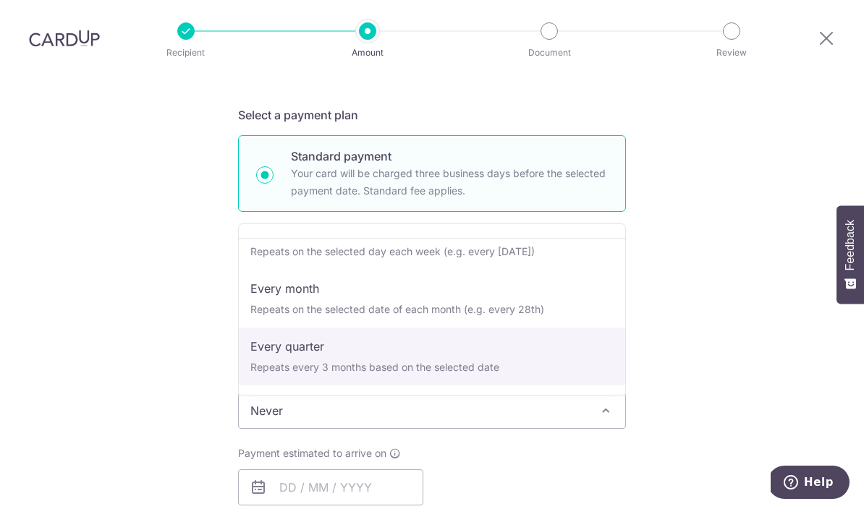
select select "4"
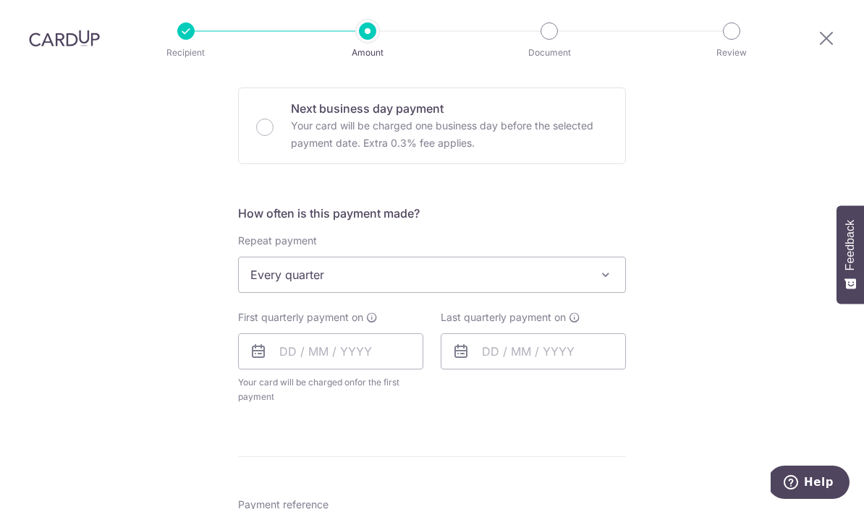
scroll to position [436, 0]
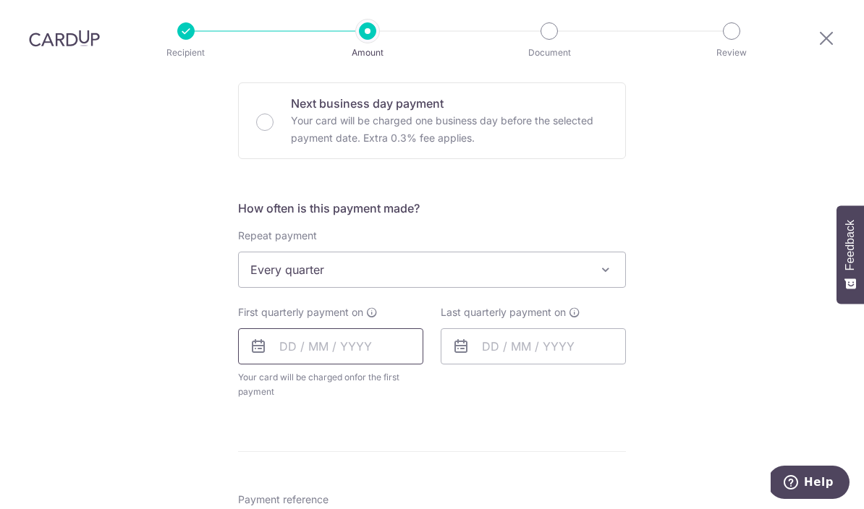
click at [375, 328] on input "text" at bounding box center [330, 346] width 185 height 36
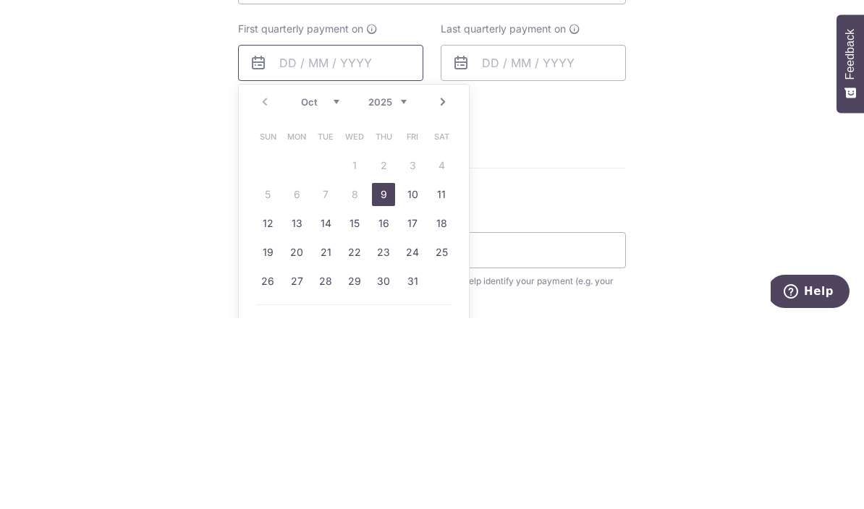
scroll to position [545, 0]
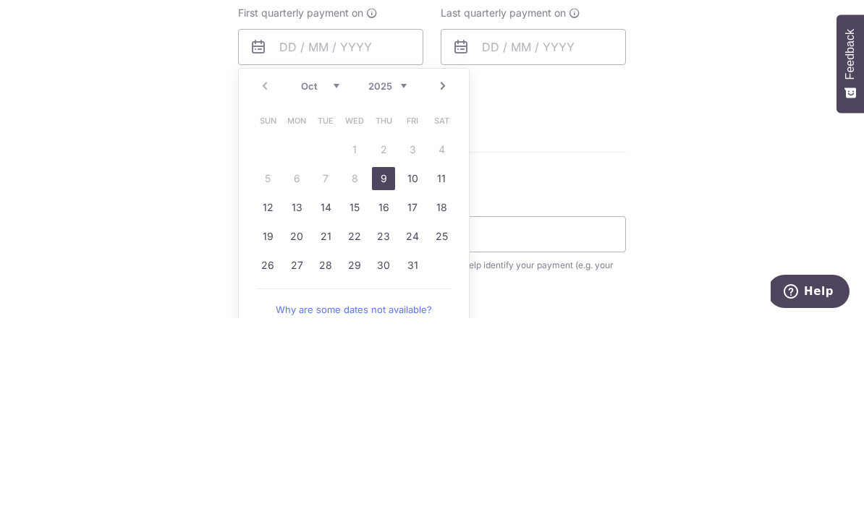
click at [416, 387] on link "17" at bounding box center [412, 398] width 23 height 23
type input "[DATE]"
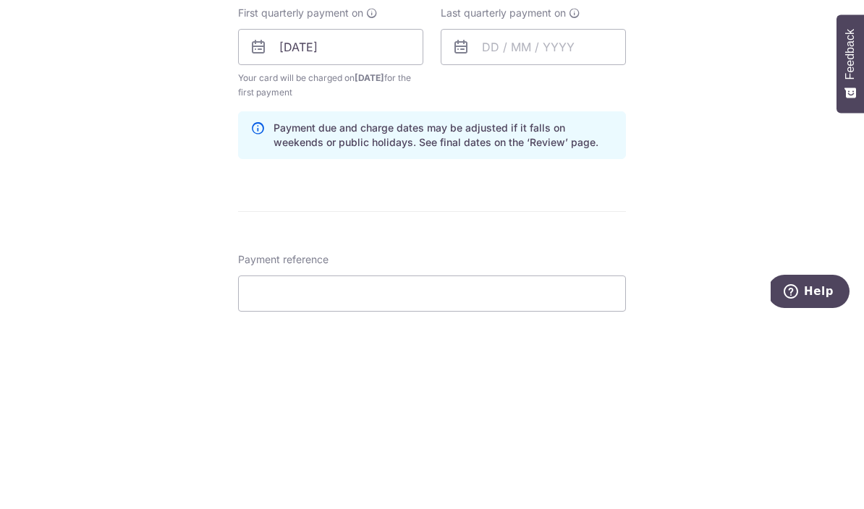
scroll to position [63, 0]
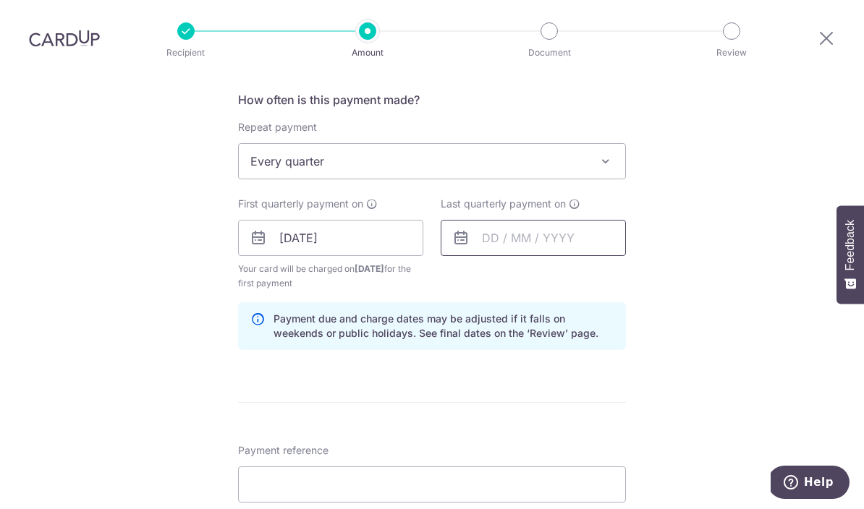
click at [573, 220] on input "text" at bounding box center [533, 238] width 185 height 36
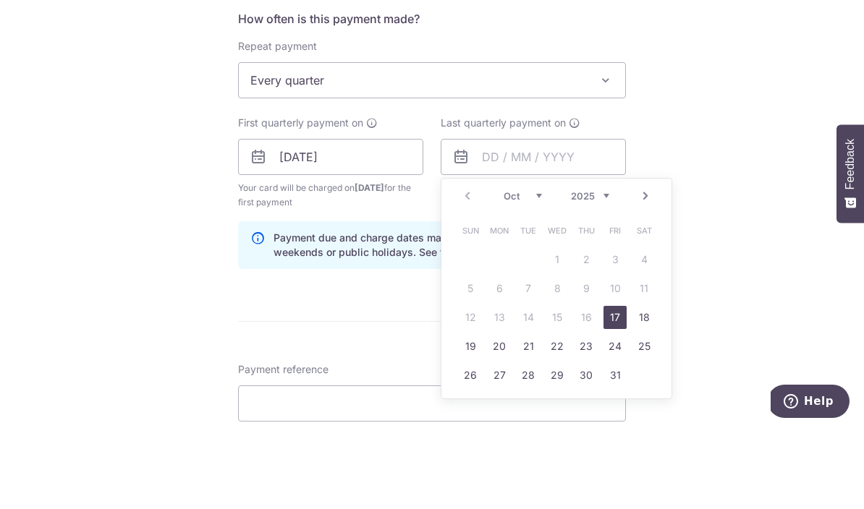
click at [606, 271] on select "2025 2026 2027 2028 2029 2030 2031 2032 2033 2034 2035" at bounding box center [590, 277] width 38 height 12
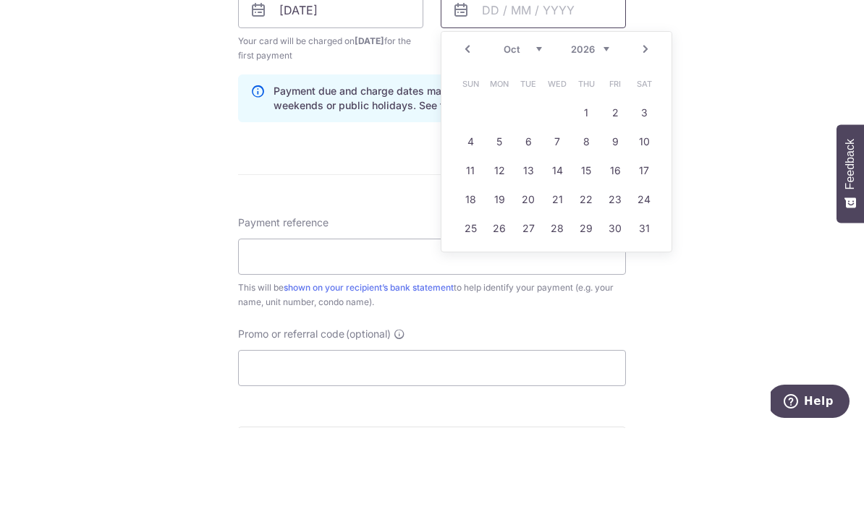
scroll to position [695, 0]
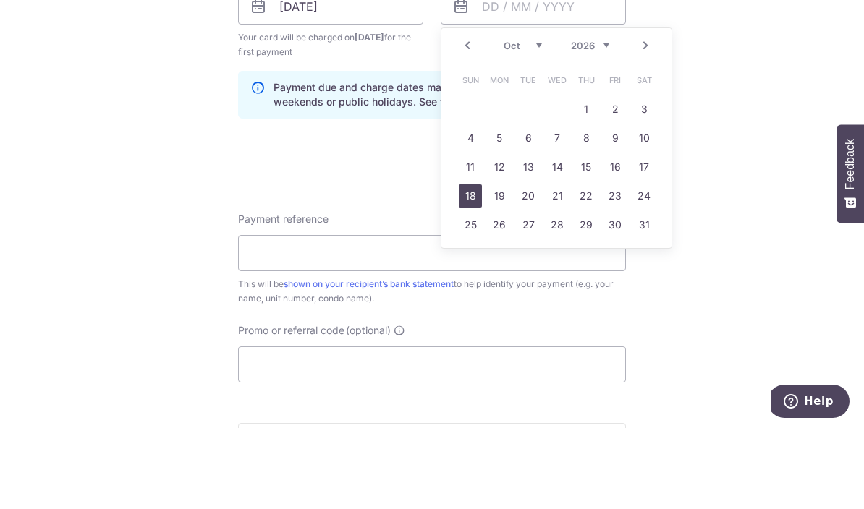
click at [468, 266] on link "18" at bounding box center [470, 277] width 23 height 23
type input "[DATE]"
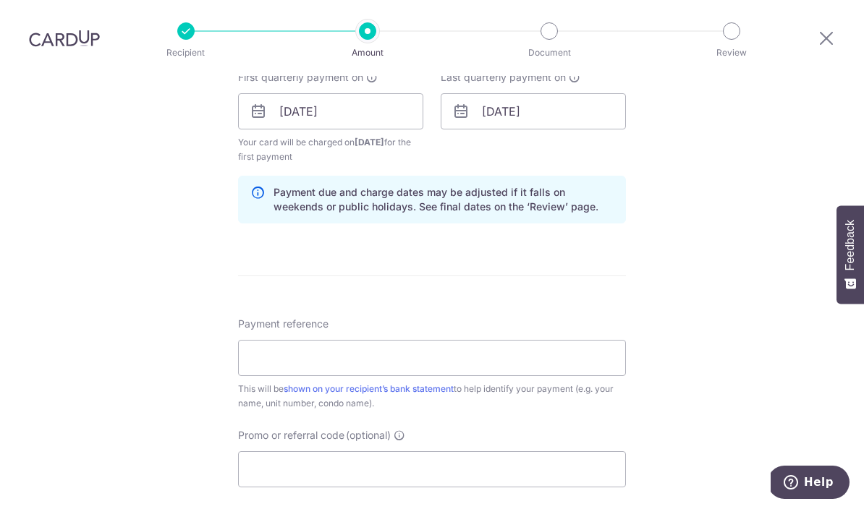
scroll to position [673, 0]
click at [472, 339] on input "Payment reference" at bounding box center [432, 357] width 388 height 36
type input "FXC 02 18"
click at [422, 450] on input "Promo or referral code (optional)" at bounding box center [432, 468] width 388 height 36
click at [381, 450] on input "Promo or referral code (optional)" at bounding box center [432, 468] width 388 height 36
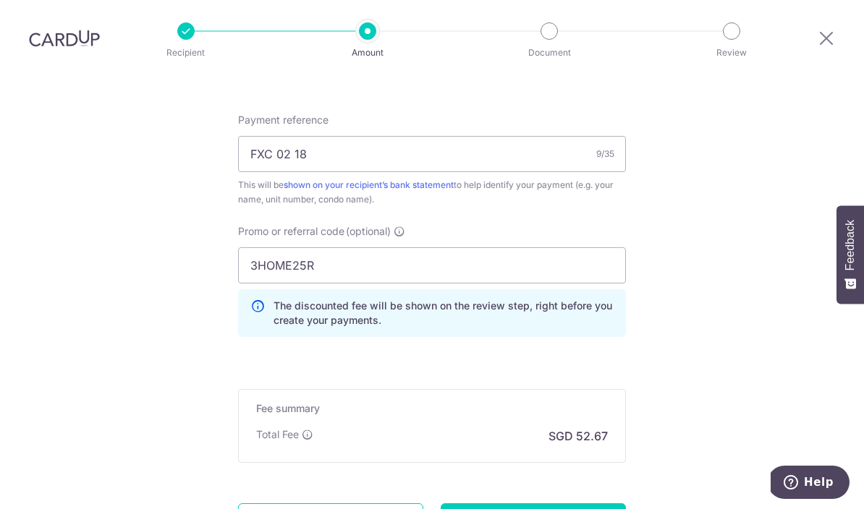
scroll to position [940, 0]
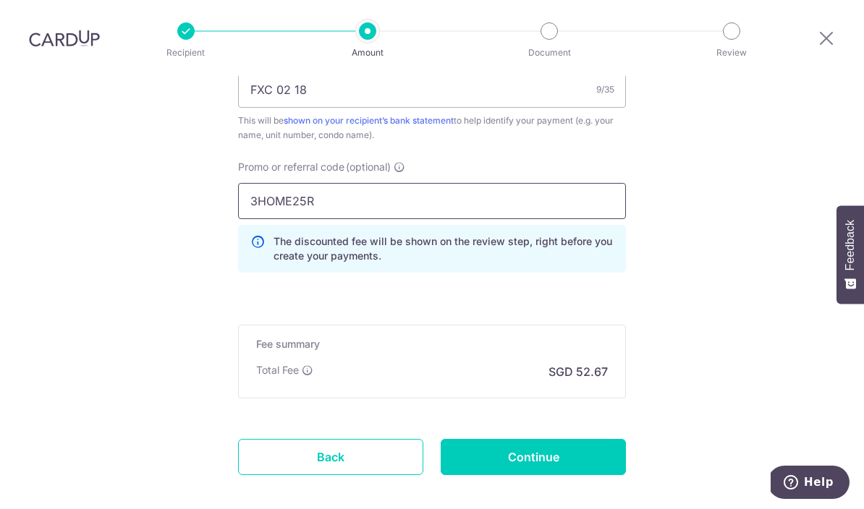
type input "3HOME25R"
click at [567, 439] on input "Continue" at bounding box center [533, 457] width 185 height 36
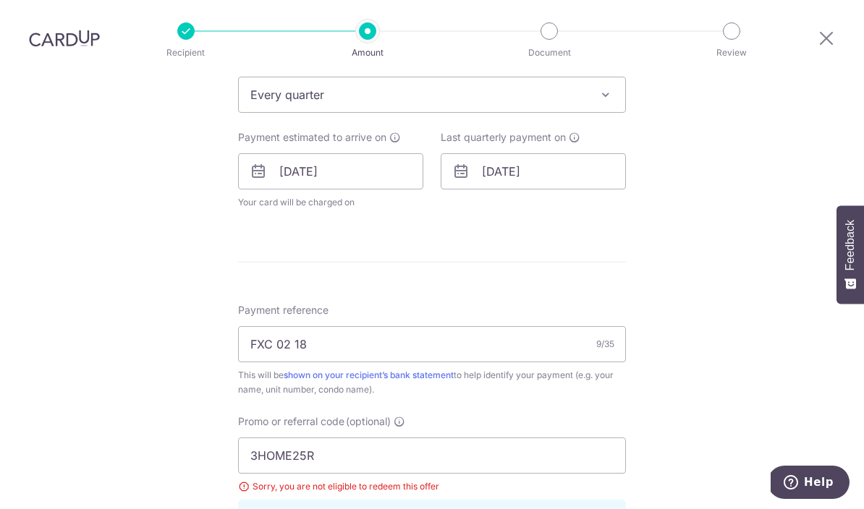
scroll to position [611, 0]
click at [579, 154] on input "[DATE]" at bounding box center [533, 172] width 185 height 36
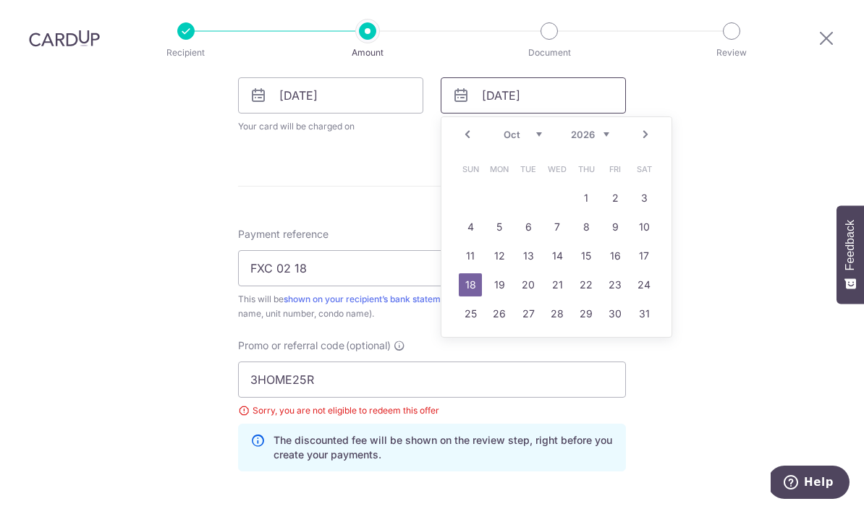
scroll to position [694, 0]
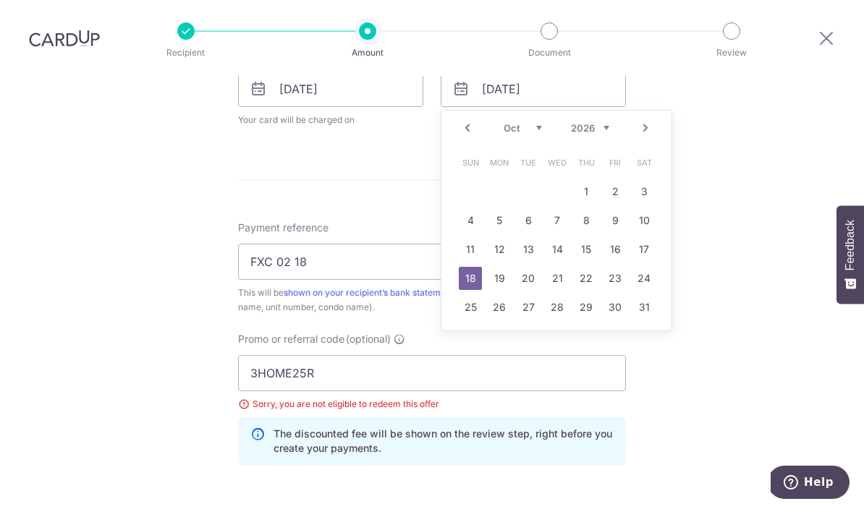
click at [602, 122] on select "2025 2026 2027 2028 2029 2030 2031 2032 2033 2034 2035" at bounding box center [590, 128] width 38 height 12
click at [540, 122] on select "Oct Nov Dec" at bounding box center [523, 128] width 38 height 12
click at [606, 122] on select "2025 2026 2027 2028 2029 2030 2031 2032 2033 2034 2035" at bounding box center [590, 128] width 38 height 12
click at [538, 122] on select "Jan Feb Mar Apr May Jun [DATE] Aug Sep Oct Nov Dec" at bounding box center [523, 128] width 38 height 12
click at [740, 298] on div "Tell us more about your payment Enter payment amount SGD 2,025.77 2025.77 Selec…" at bounding box center [432, 79] width 864 height 1394
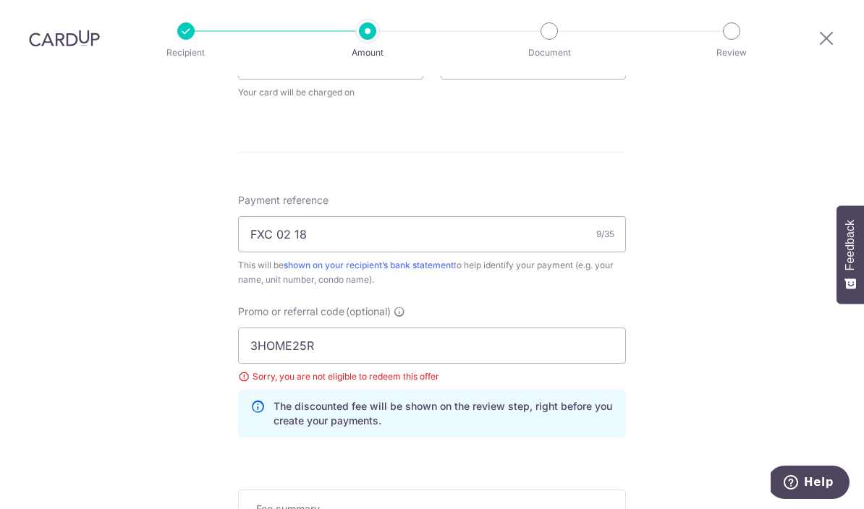
scroll to position [728, 0]
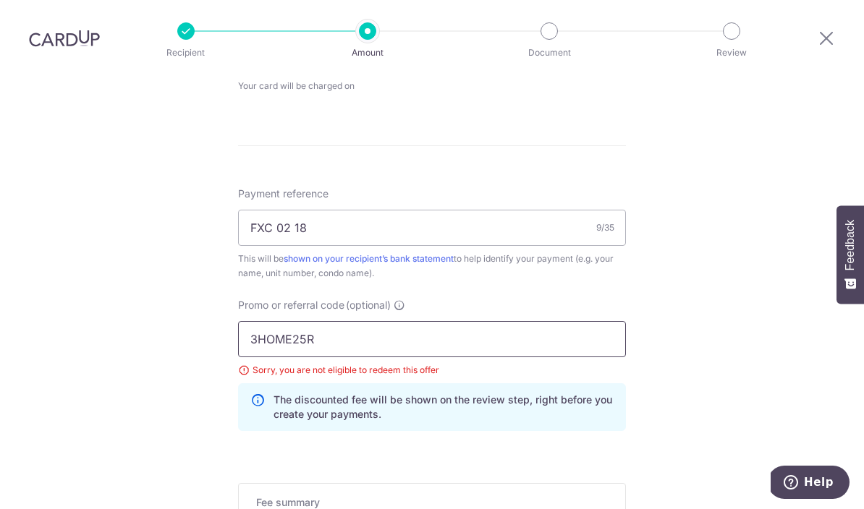
click at [412, 321] on input "3HOME25R" at bounding box center [432, 339] width 388 height 36
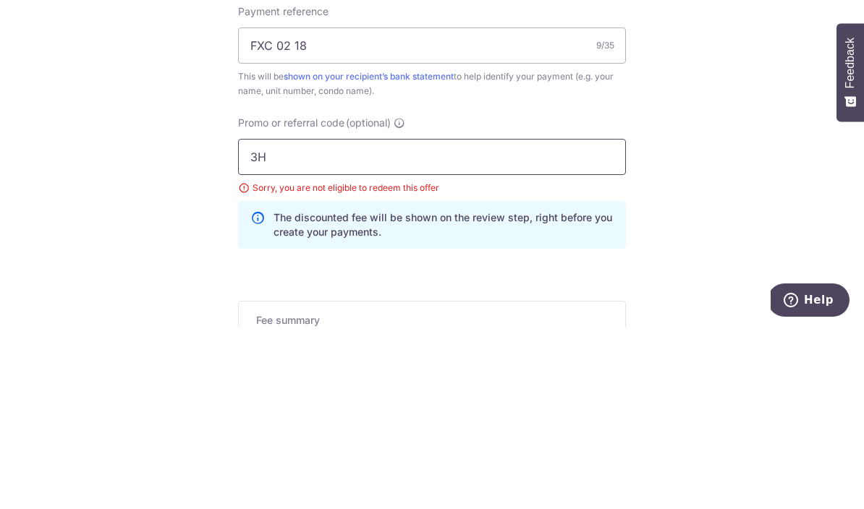
type input "3"
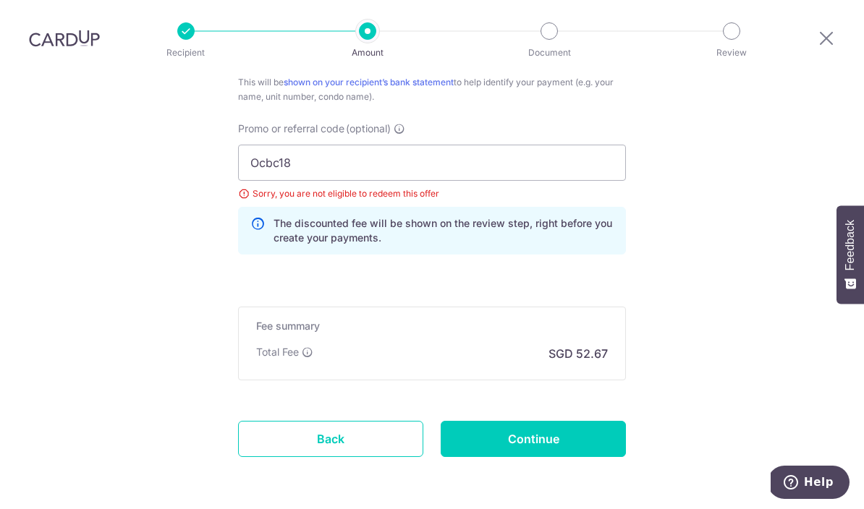
scroll to position [904, 0]
type input "Ocbc18"
click at [583, 422] on input "Continue" at bounding box center [533, 440] width 185 height 36
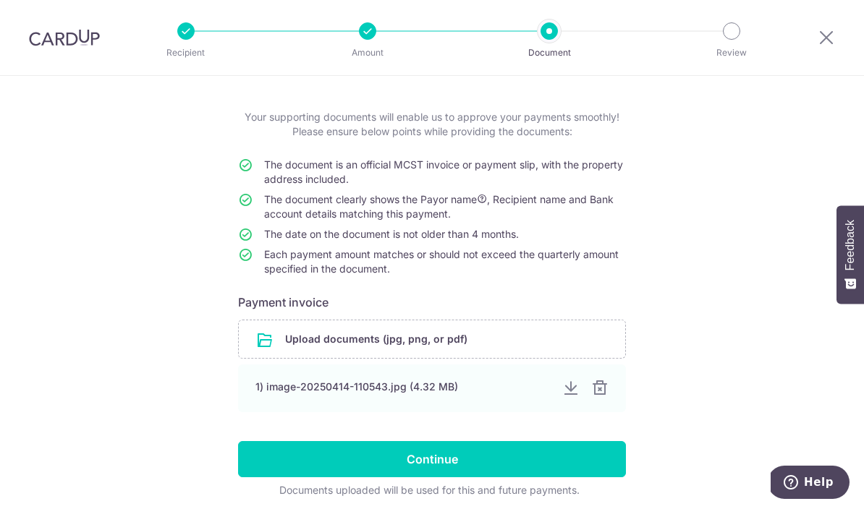
scroll to position [61, 0]
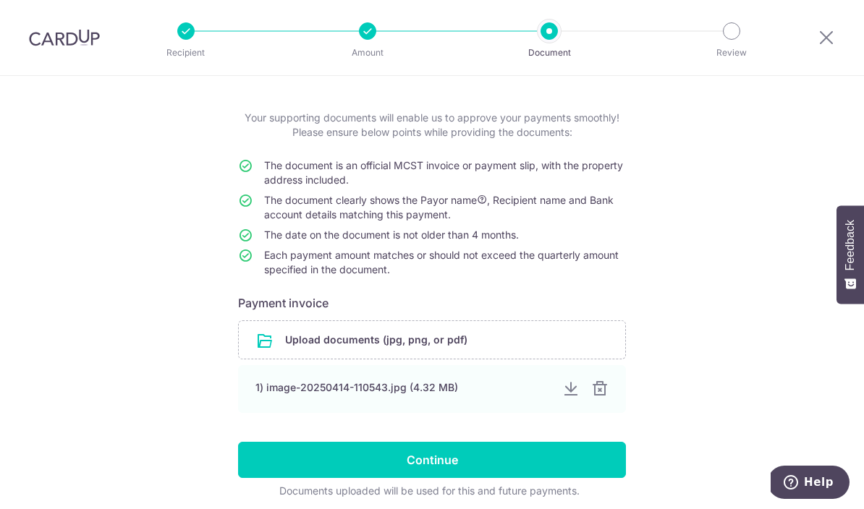
click at [408, 393] on div "1) image-20250414-110543.jpg (4.32 MB)" at bounding box center [402, 388] width 295 height 14
click at [446, 467] on input "Continue" at bounding box center [432, 460] width 388 height 36
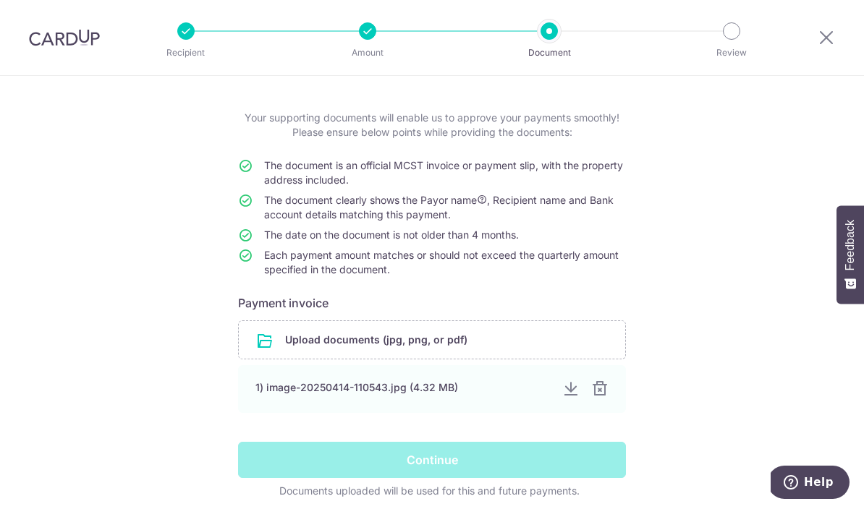
click at [567, 395] on div at bounding box center [570, 389] width 17 height 17
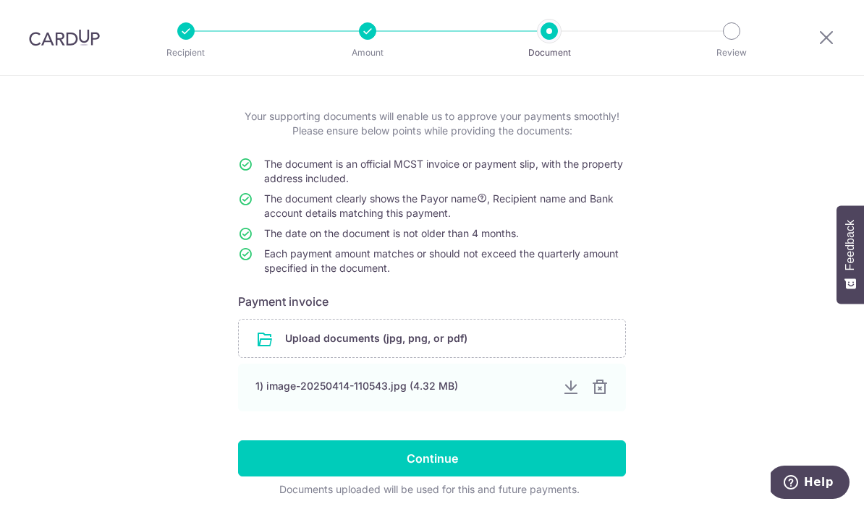
scroll to position [61, 0]
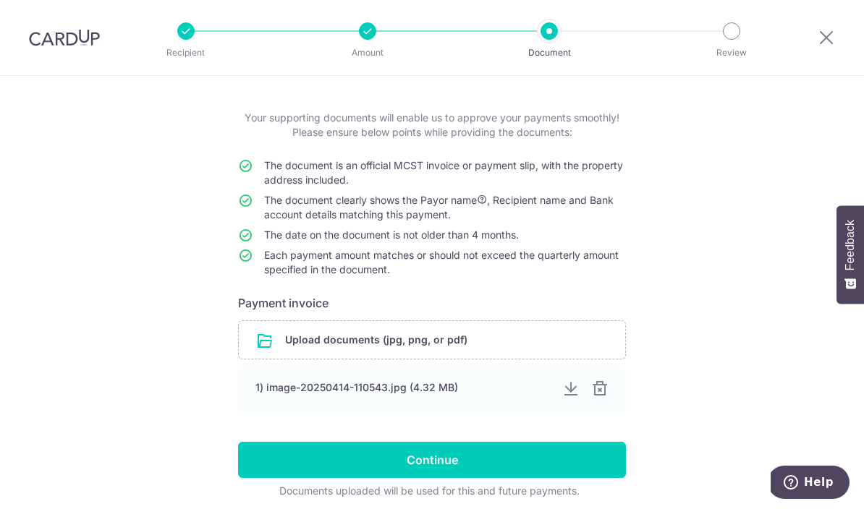
click at [458, 464] on input "Continue" at bounding box center [432, 460] width 388 height 36
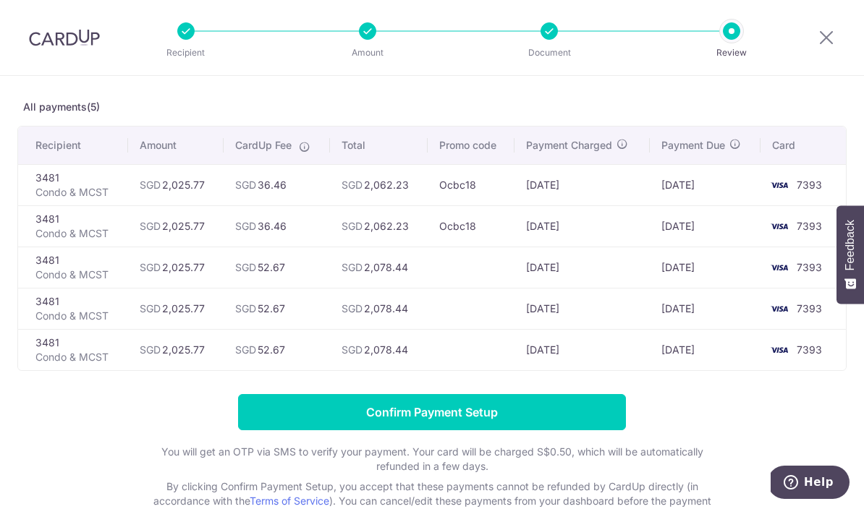
scroll to position [54, 0]
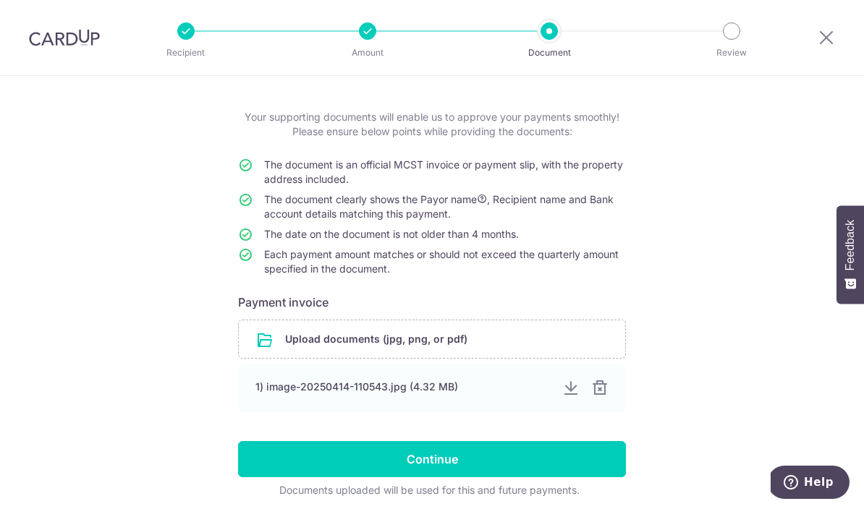
scroll to position [61, 0]
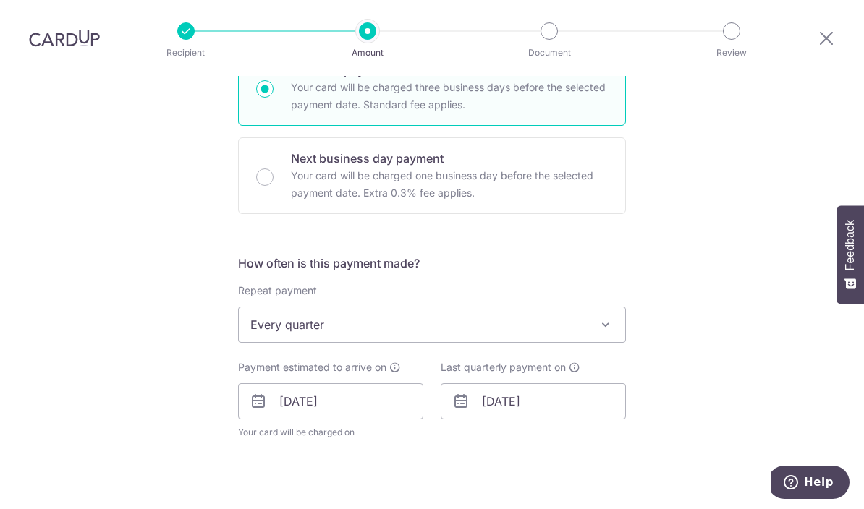
scroll to position [416, 0]
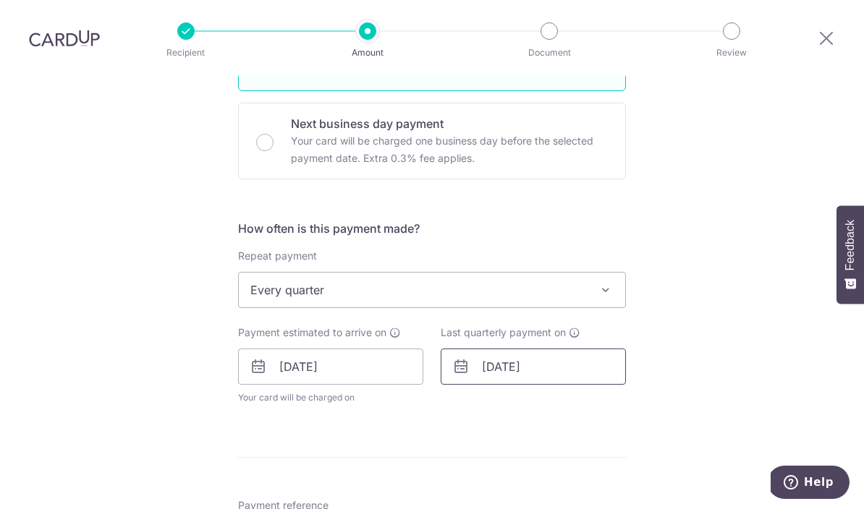
click at [590, 349] on input "18/10/2026" at bounding box center [533, 367] width 185 height 36
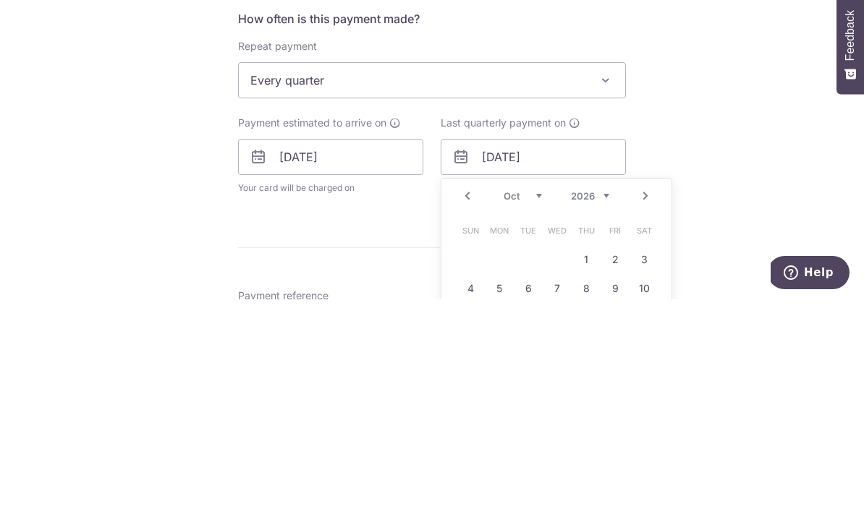
click at [540, 400] on select "Jan Feb Mar Apr May Jun Jul Aug Sep Oct Nov Dec" at bounding box center [523, 406] width 38 height 12
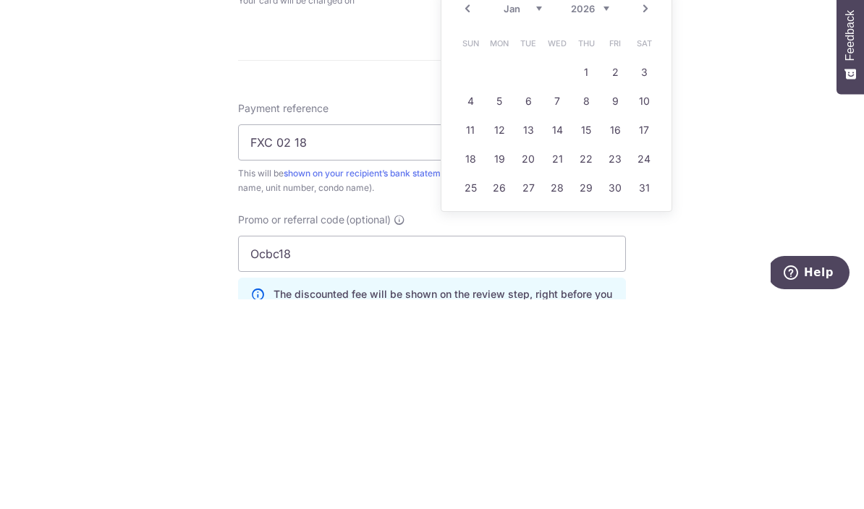
scroll to position [602, 0]
click at [481, 359] on link "18" at bounding box center [470, 370] width 23 height 23
type input "18/01/2026"
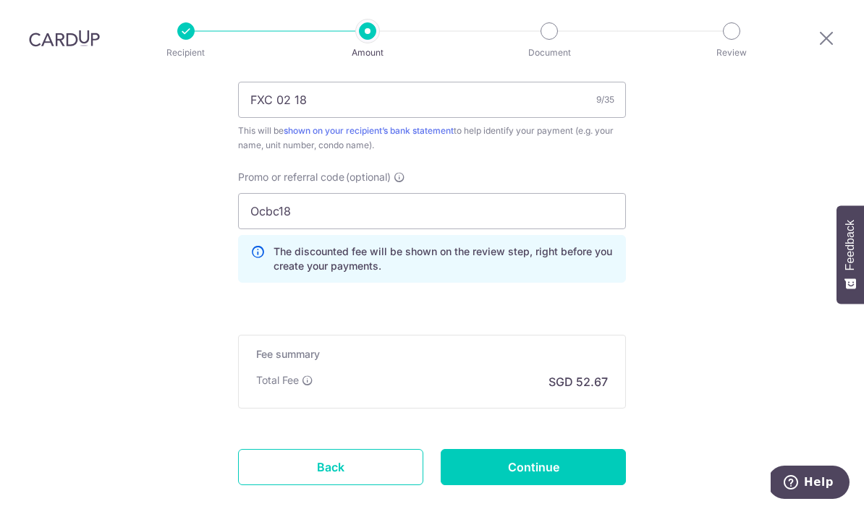
scroll to position [918, 0]
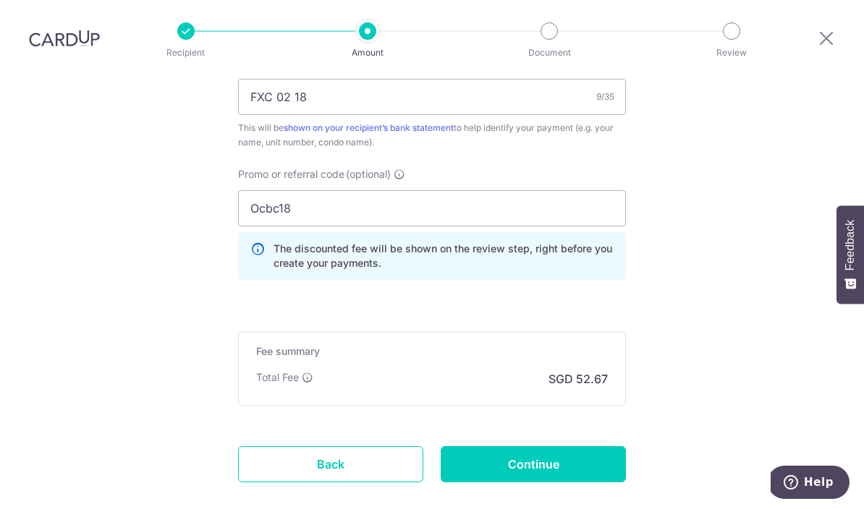
click at [564, 446] on input "Continue" at bounding box center [533, 464] width 185 height 36
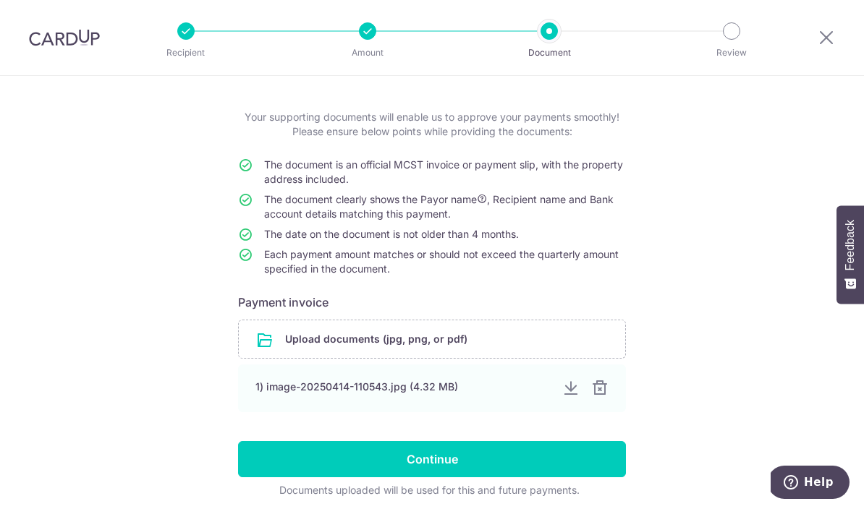
scroll to position [61, 0]
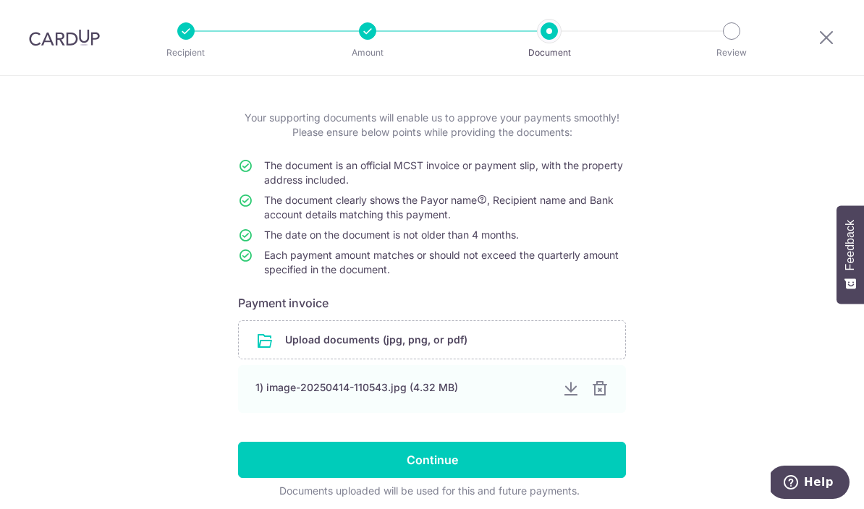
click at [397, 472] on input "Continue" at bounding box center [432, 460] width 388 height 36
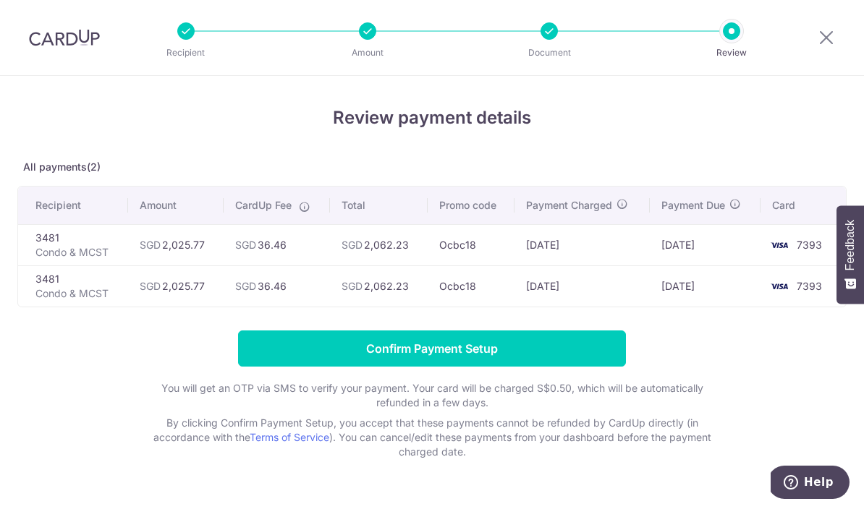
click at [459, 353] on input "Confirm Payment Setup" at bounding box center [432, 349] width 388 height 36
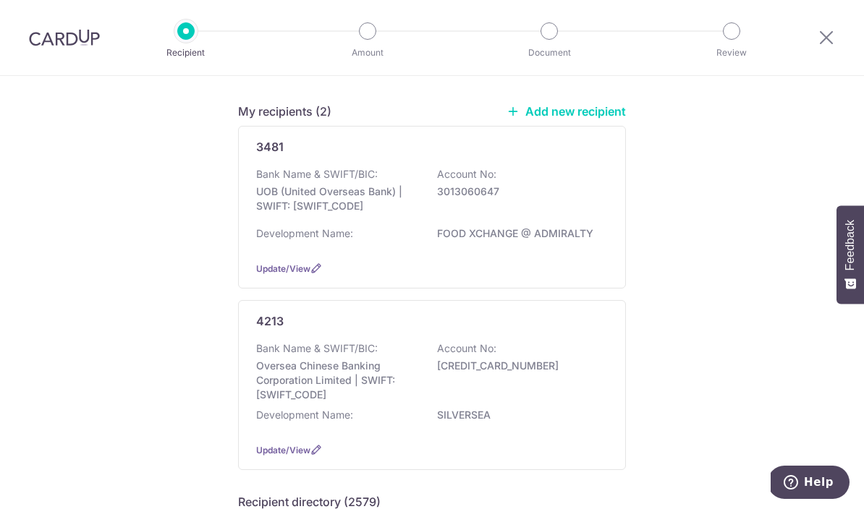
scroll to position [106, 0]
click at [546, 379] on div "Bank Name & SWIFT/BIC: Oversea Chinese Banking Corporation Limited | SWIFT: OCB…" at bounding box center [432, 370] width 352 height 61
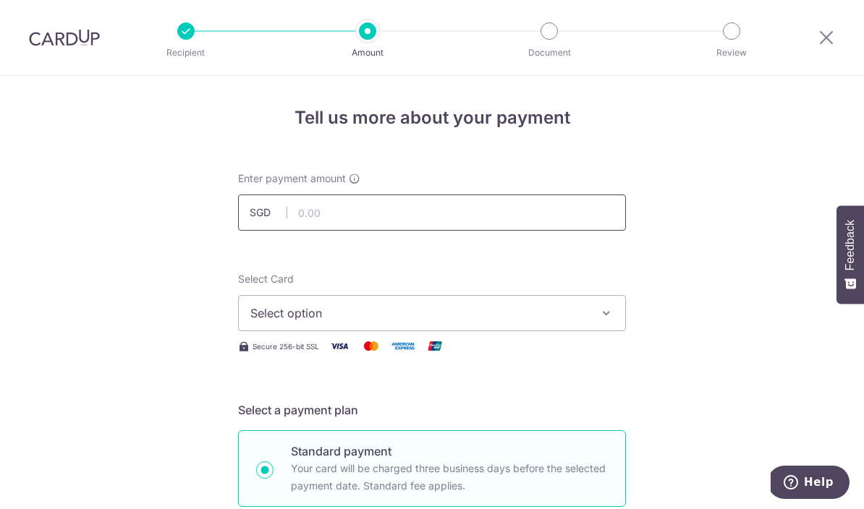
click at [396, 221] on input "text" at bounding box center [432, 213] width 388 height 36
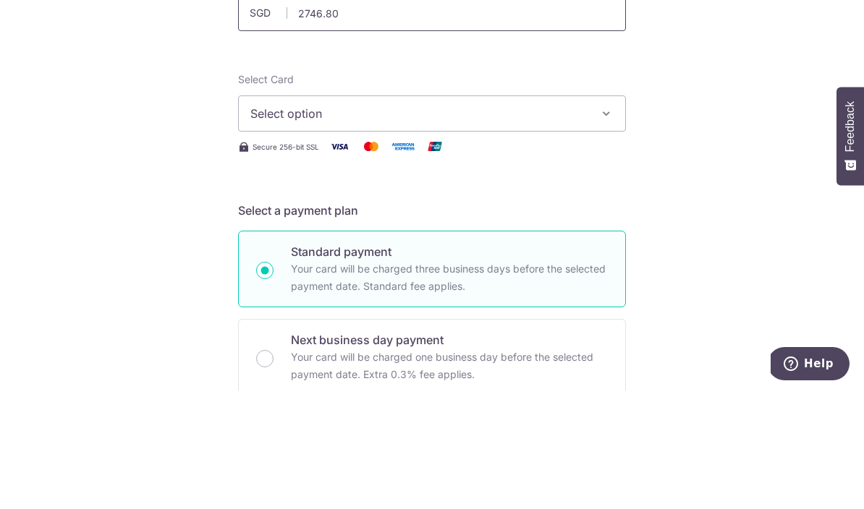
scroll to position [80, 0]
click at [602, 226] on icon "button" at bounding box center [606, 233] width 14 height 14
type input "2,746.80"
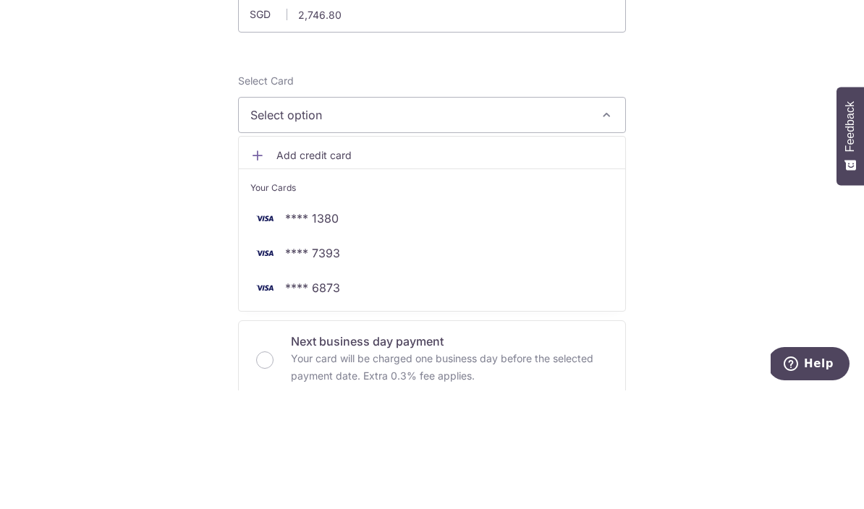
scroll to position [63, 0]
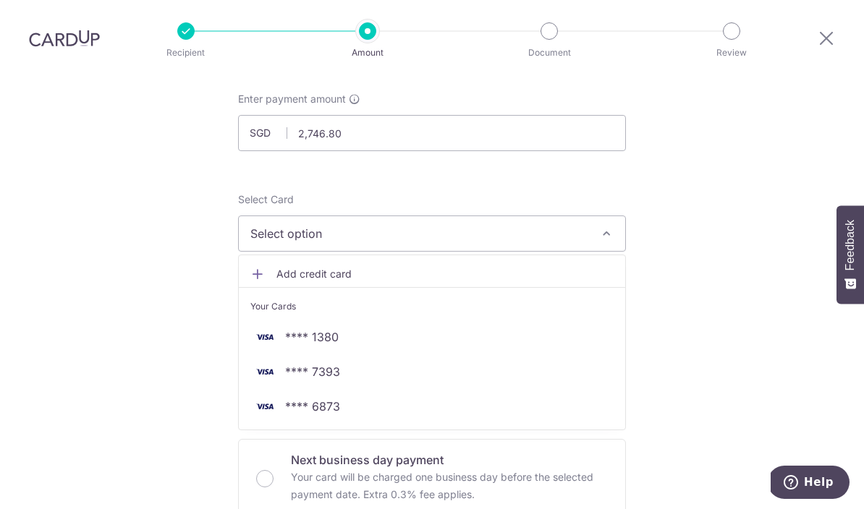
click at [359, 363] on span "**** 7393" at bounding box center [431, 371] width 363 height 17
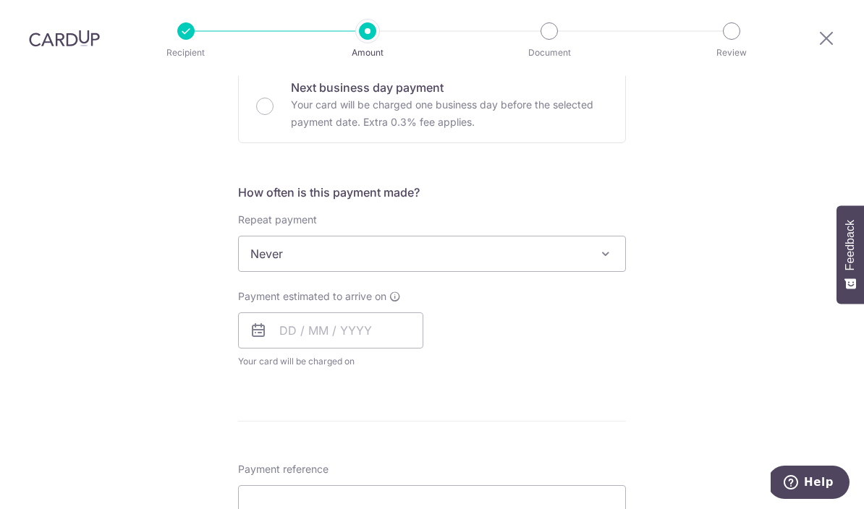
scroll to position [452, 0]
click at [590, 237] on span "Never" at bounding box center [432, 254] width 386 height 35
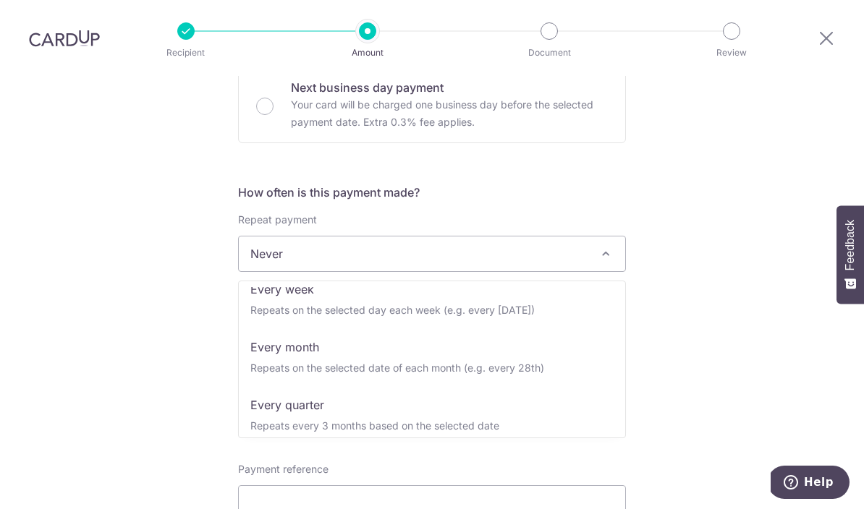
scroll to position [90, 0]
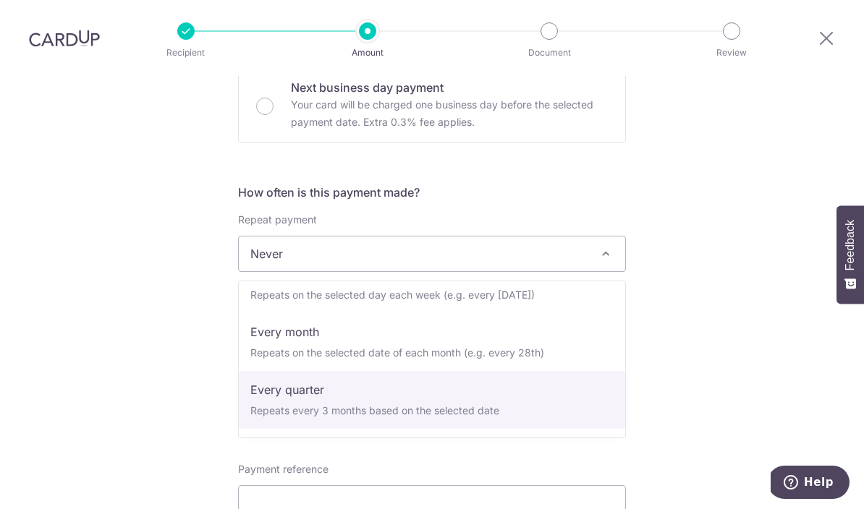
select select "4"
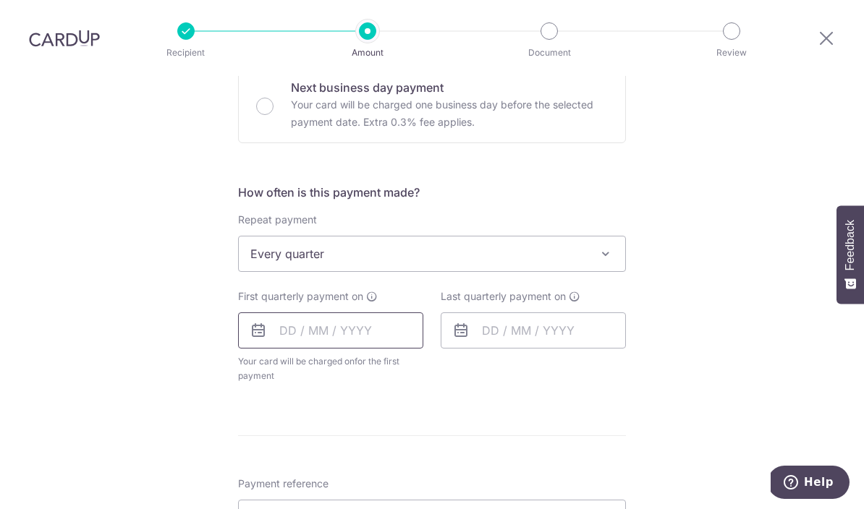
click at [365, 313] on input "text" at bounding box center [330, 331] width 185 height 36
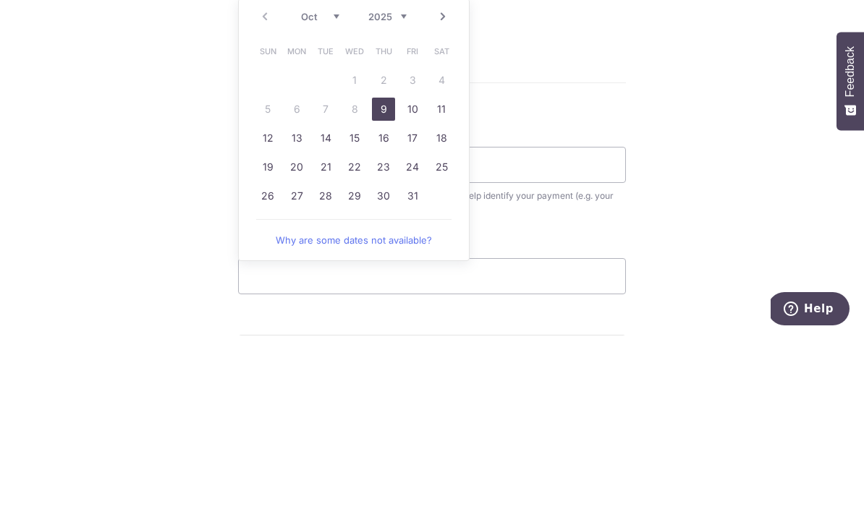
scroll to position [628, 0]
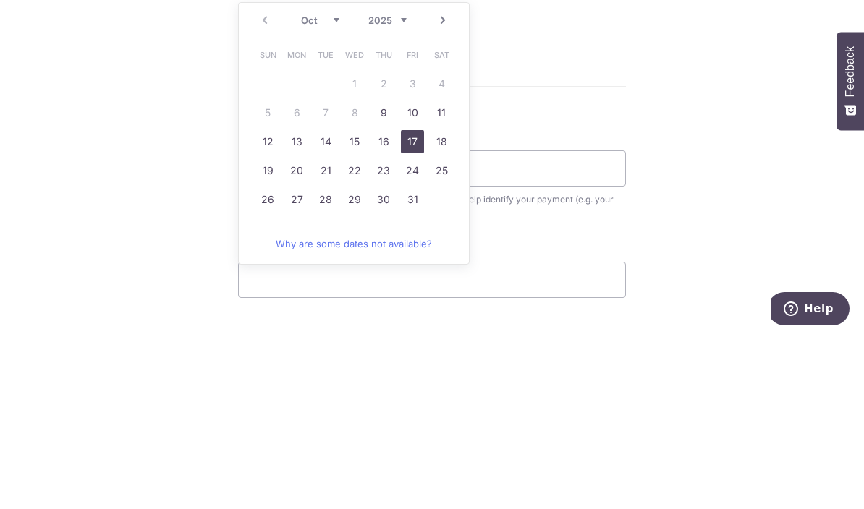
click at [407, 304] on link "17" at bounding box center [412, 315] width 23 height 23
type input "[DATE]"
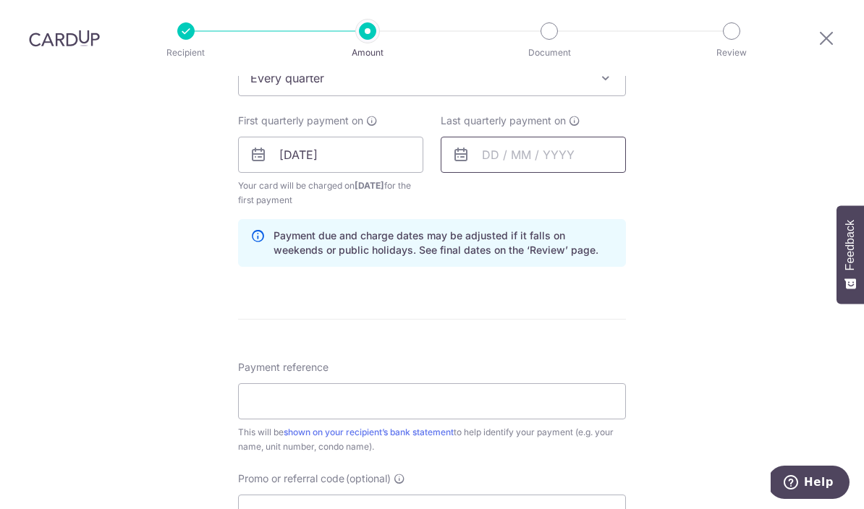
click at [583, 137] on input "text" at bounding box center [533, 155] width 185 height 36
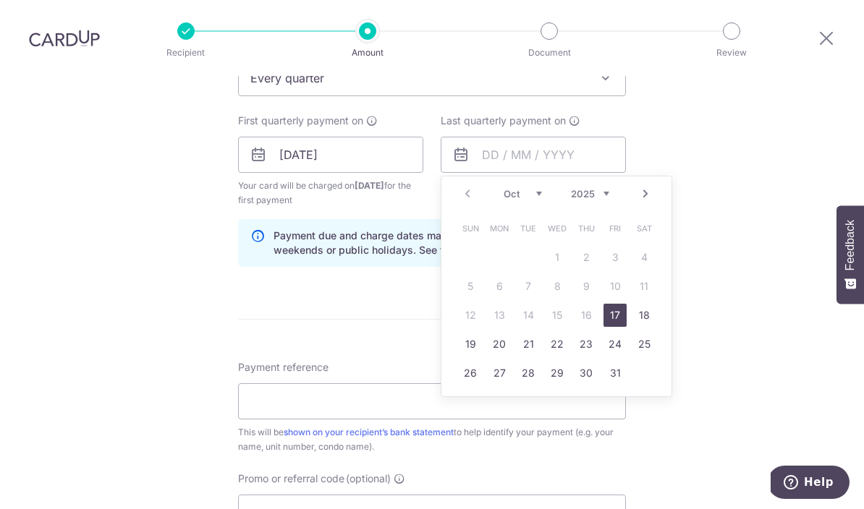
click at [608, 188] on select "2025 2026 2027 2028 2029 2030 2031 2032 2033 2034 2035" at bounding box center [590, 194] width 38 height 12
click at [538, 188] on select "Jan Feb Mar Apr May Jun Jul Aug Sep Oct Nov Dec" at bounding box center [523, 194] width 38 height 12
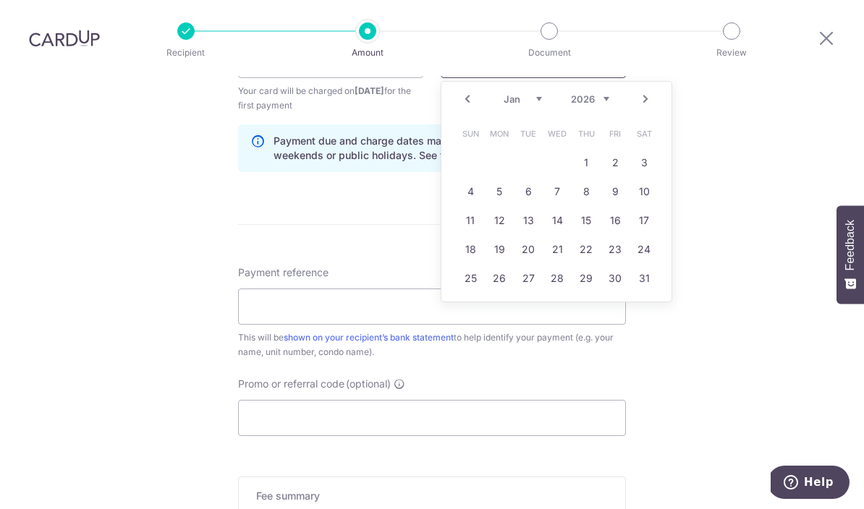
scroll to position [739, 0]
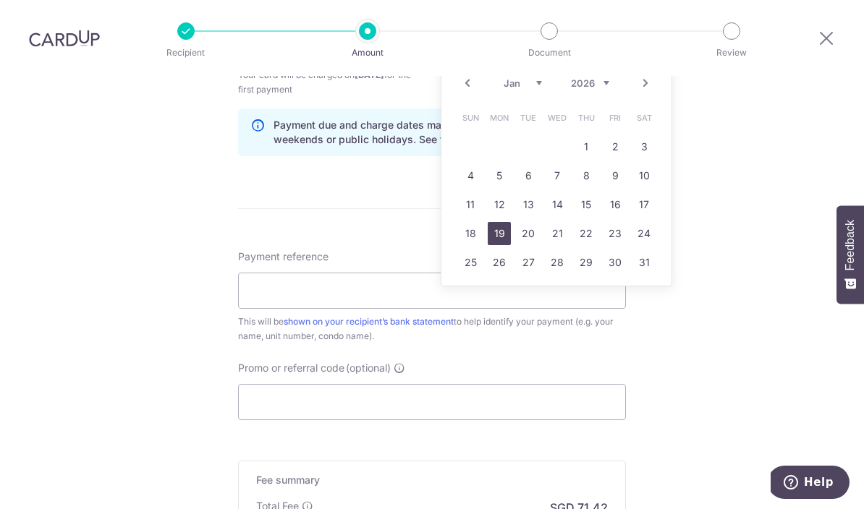
click at [498, 222] on link "19" at bounding box center [499, 233] width 23 height 23
type input "19/01/2026"
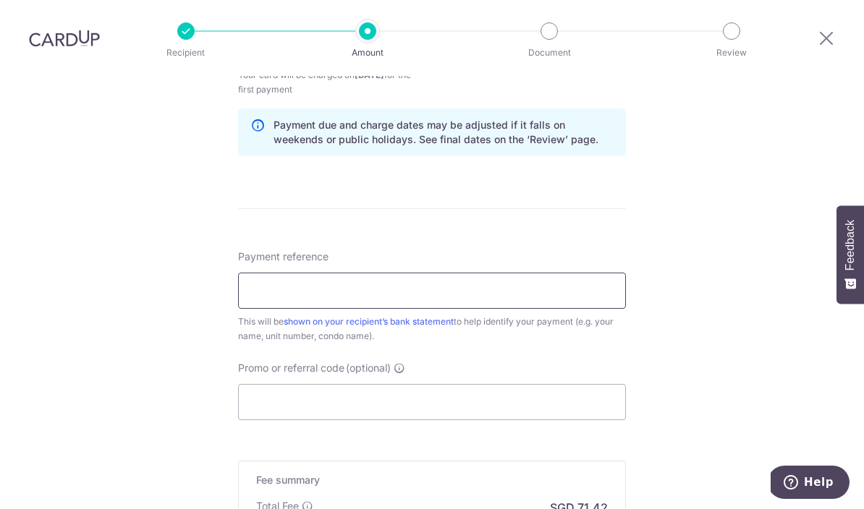
click at [480, 273] on input "Payment reference" at bounding box center [432, 291] width 388 height 36
type input "SVS378 BLK 52 UNIT 1920"
click at [422, 384] on input "Promo or referral code (optional)" at bounding box center [432, 402] width 388 height 36
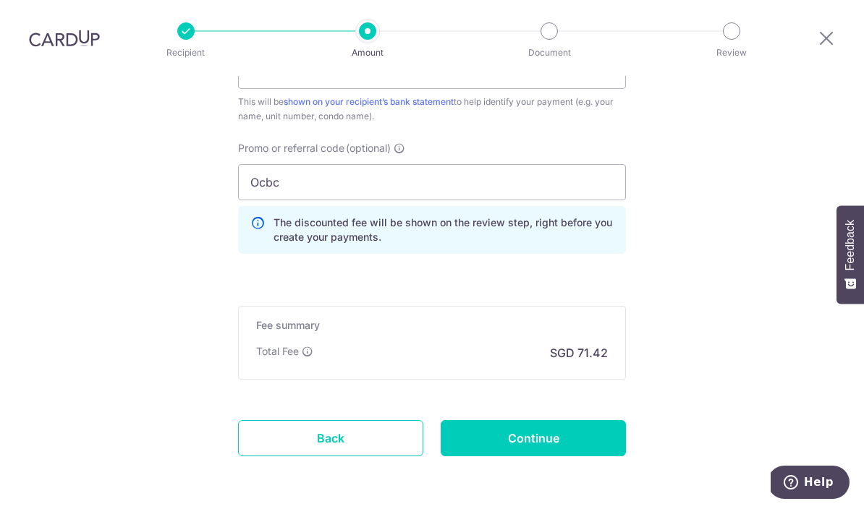
scroll to position [957, 0]
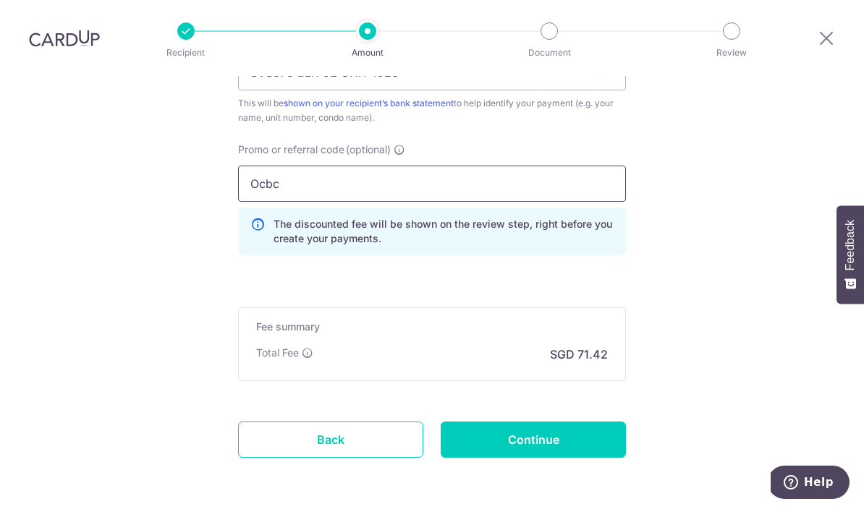
type input "Ocbc"
click at [585, 422] on input "Continue" at bounding box center [533, 440] width 185 height 36
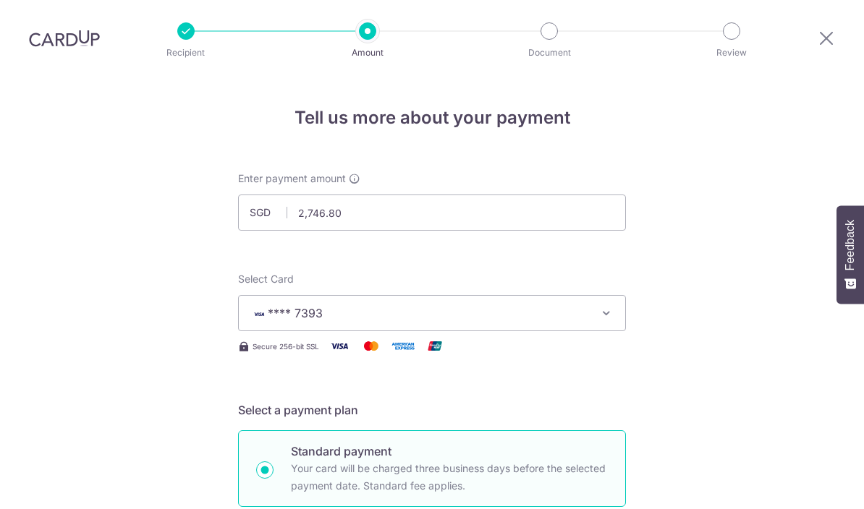
scroll to position [904, 0]
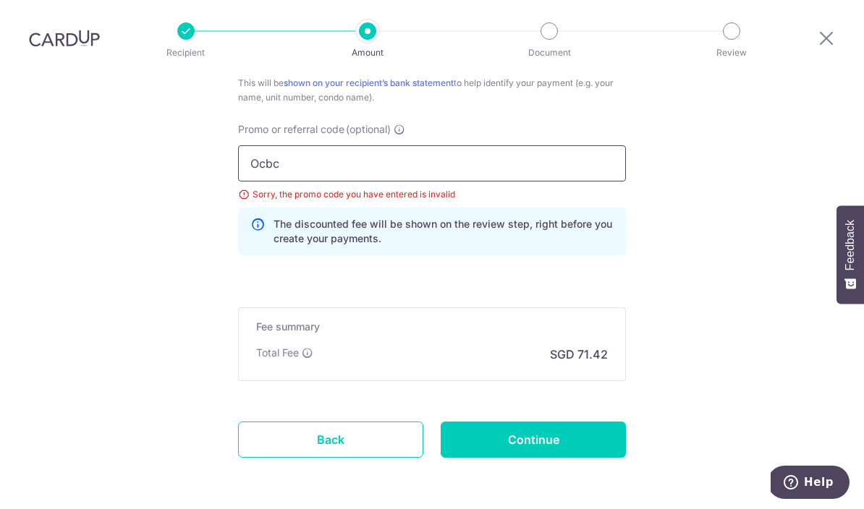
click at [454, 145] on input "Ocbc" at bounding box center [432, 163] width 388 height 36
type input "Ocbc18"
click at [564, 422] on input "Continue" at bounding box center [533, 440] width 185 height 36
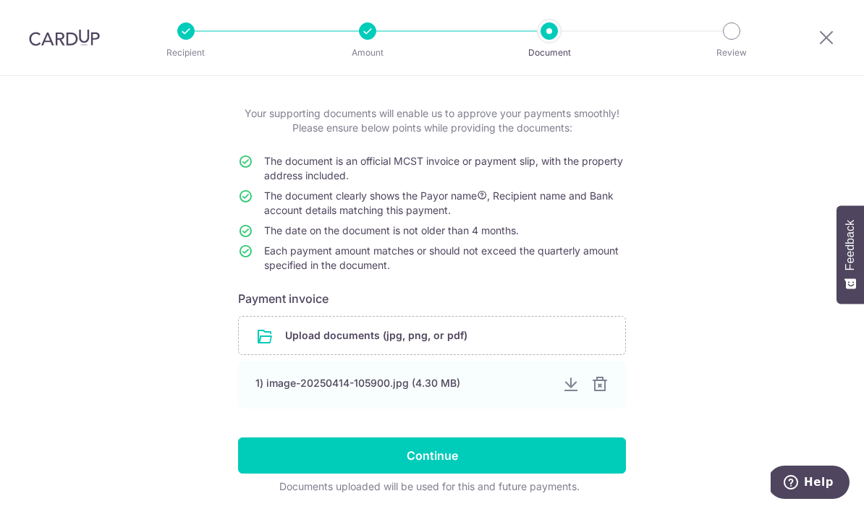
scroll to position [61, 0]
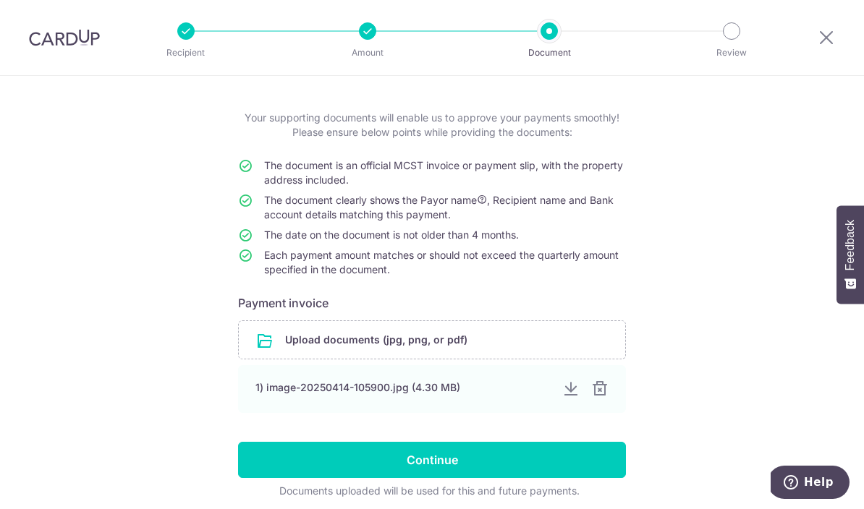
click at [571, 393] on div at bounding box center [570, 389] width 17 height 17
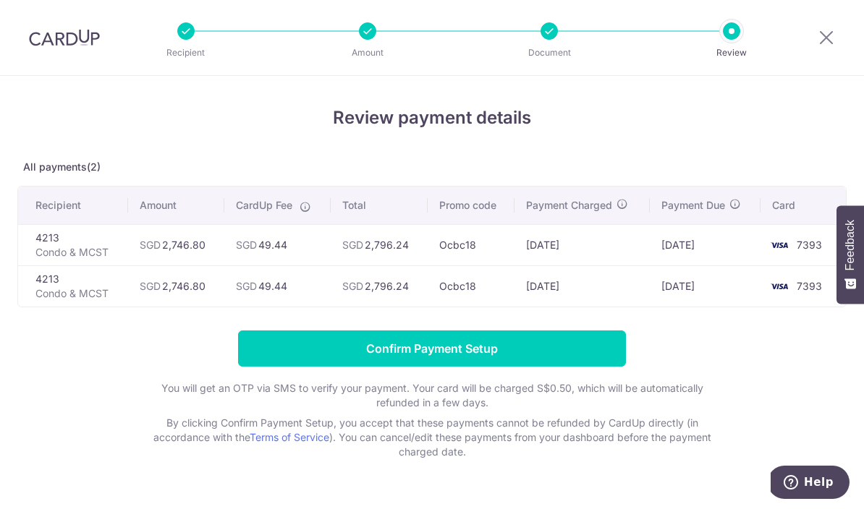
click at [486, 348] on input "Confirm Payment Setup" at bounding box center [432, 349] width 388 height 36
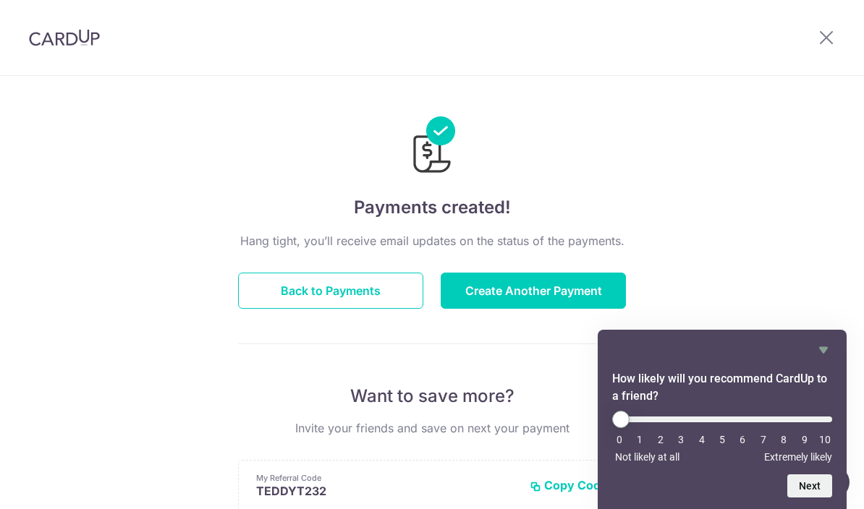
click at [576, 294] on button "Create Another Payment" at bounding box center [533, 291] width 185 height 36
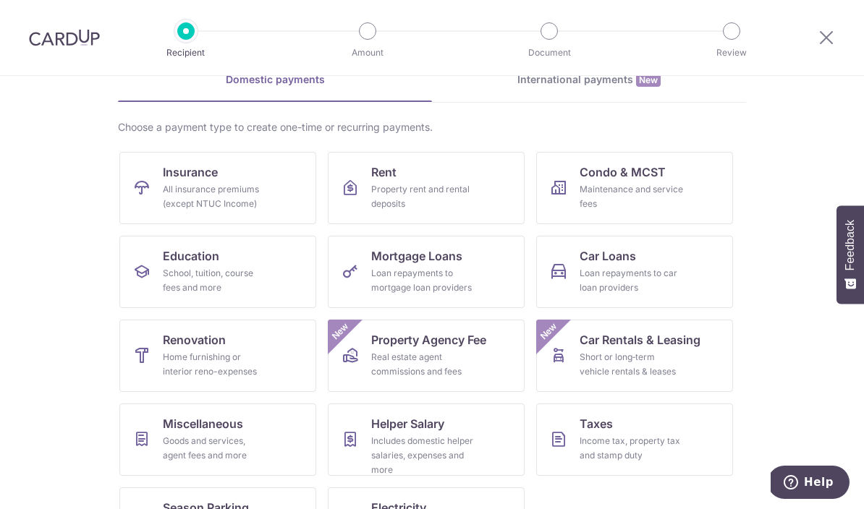
scroll to position [75, 0]
click at [177, 185] on div "All insurance premiums (except NTUC Income)" at bounding box center [215, 197] width 104 height 29
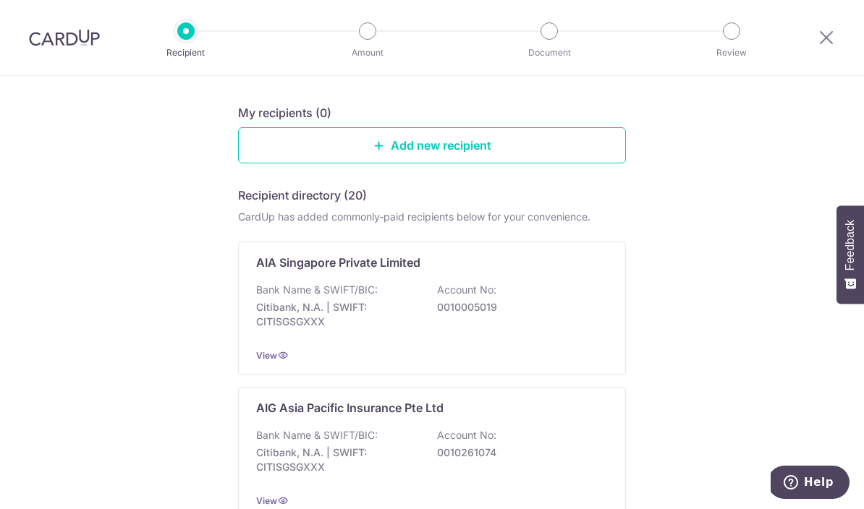
scroll to position [132, 0]
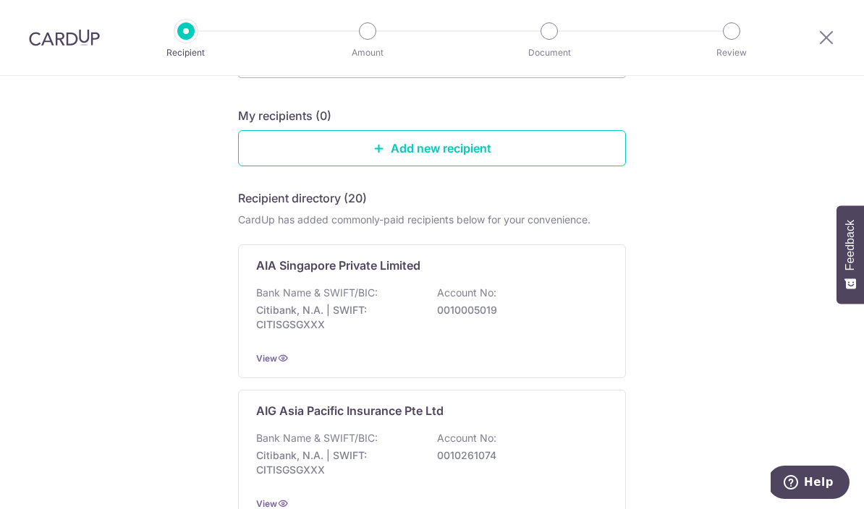
click at [300, 296] on p "Bank Name & SWIFT/BIC:" at bounding box center [317, 293] width 122 height 14
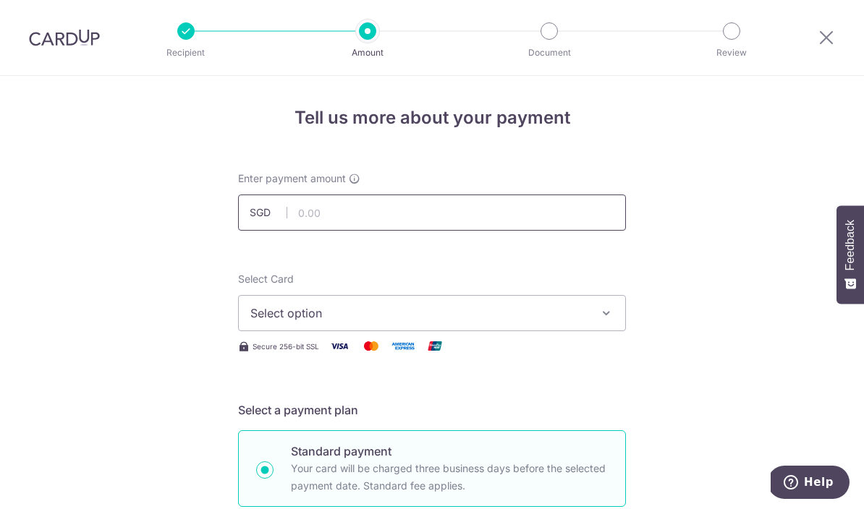
click at [320, 211] on input "text" at bounding box center [432, 213] width 388 height 36
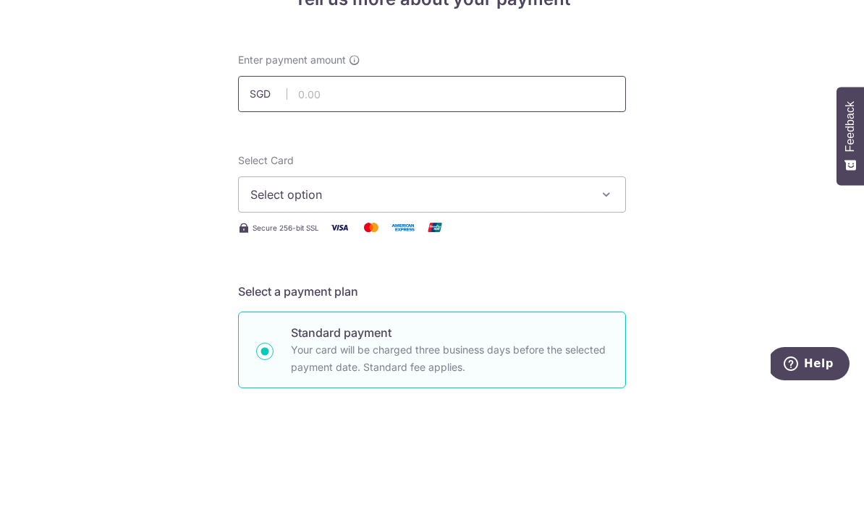
scroll to position [63, 0]
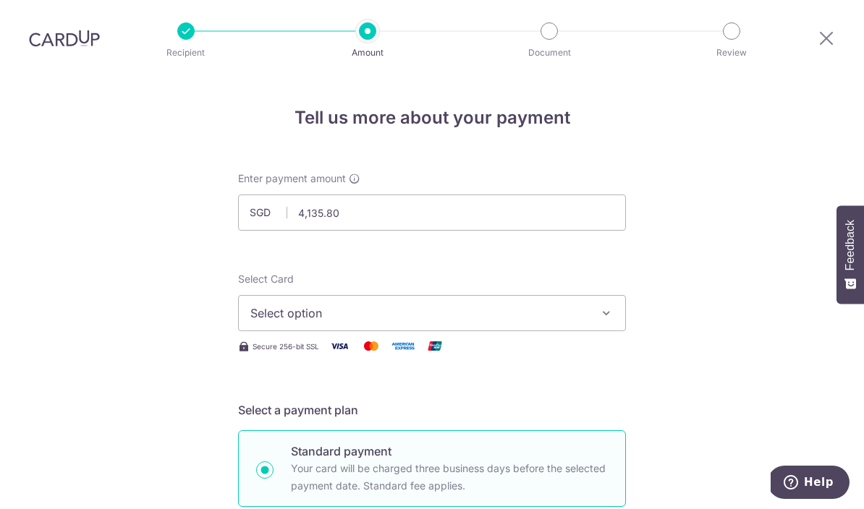
click at [606, 306] on icon "button" at bounding box center [606, 313] width 14 height 14
type input "4,135.80"
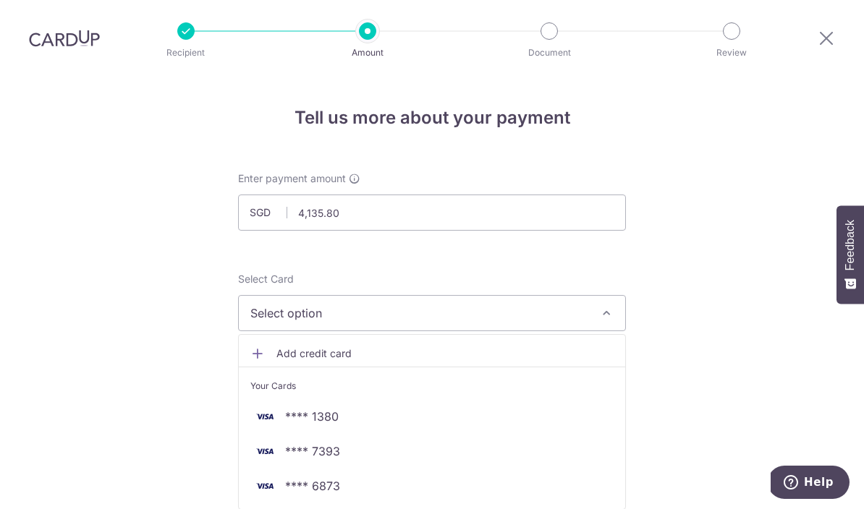
click at [288, 443] on span "**** 7393" at bounding box center [312, 451] width 55 height 17
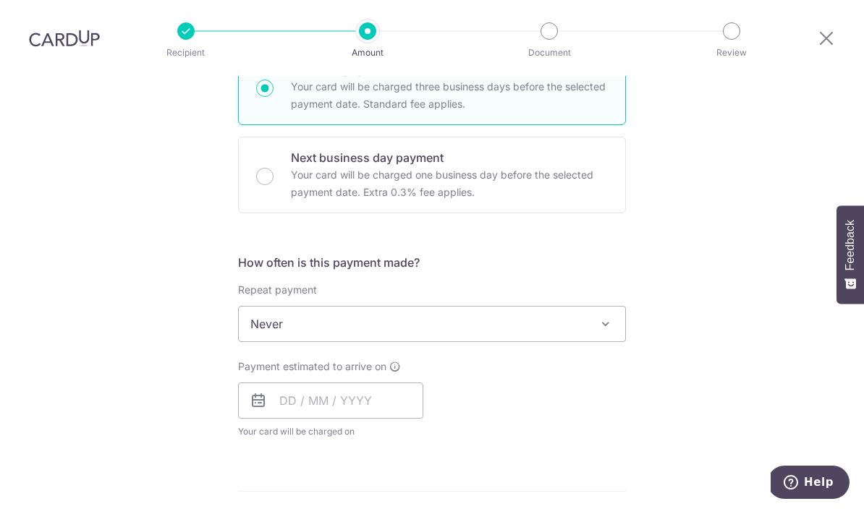
click at [266, 307] on span "Never" at bounding box center [432, 324] width 386 height 35
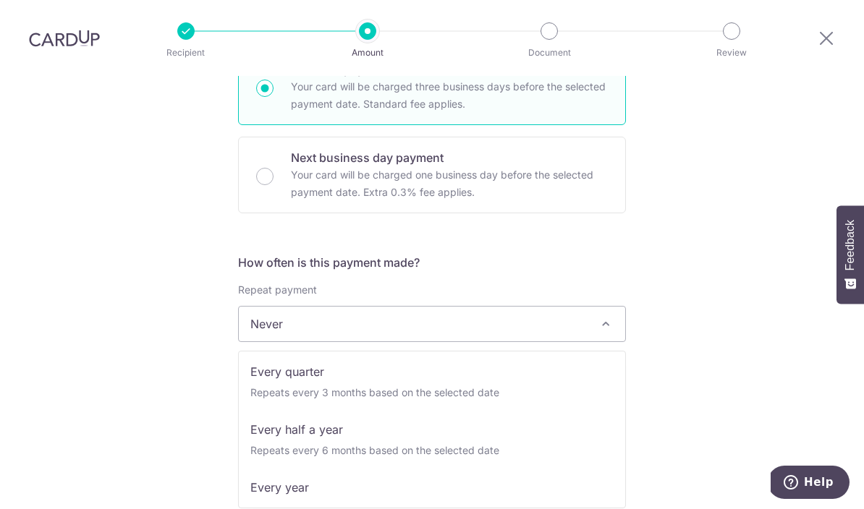
scroll to position [192, 0]
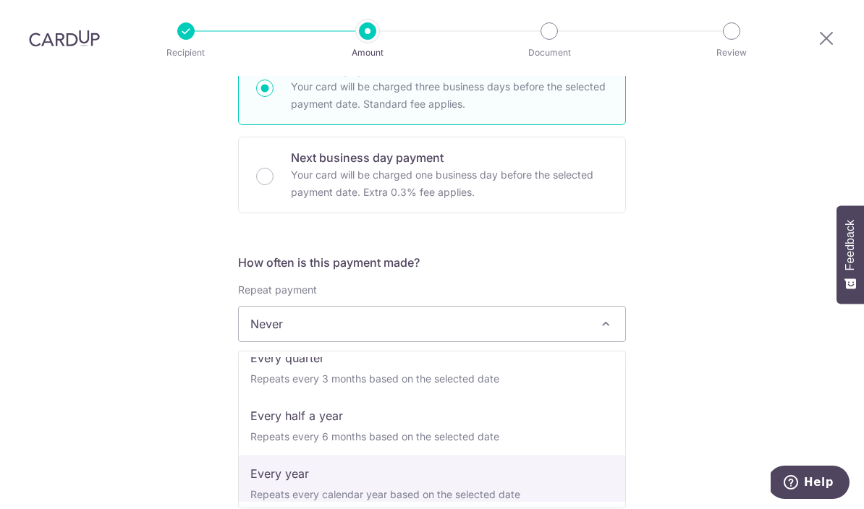
select select "6"
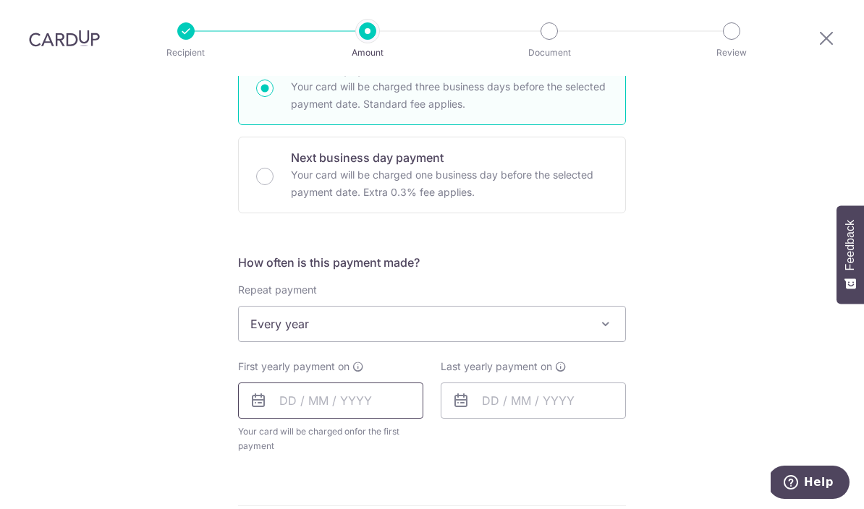
click at [281, 383] on input "text" at bounding box center [330, 401] width 185 height 36
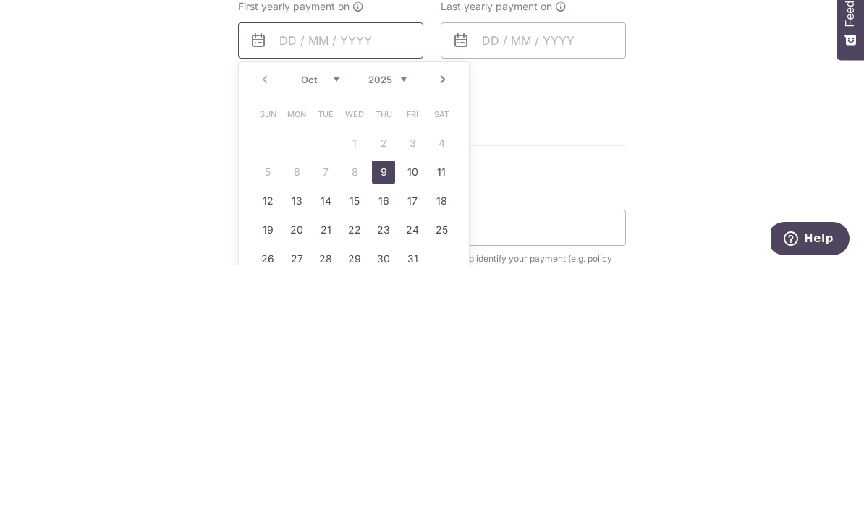
scroll to position [507, 0]
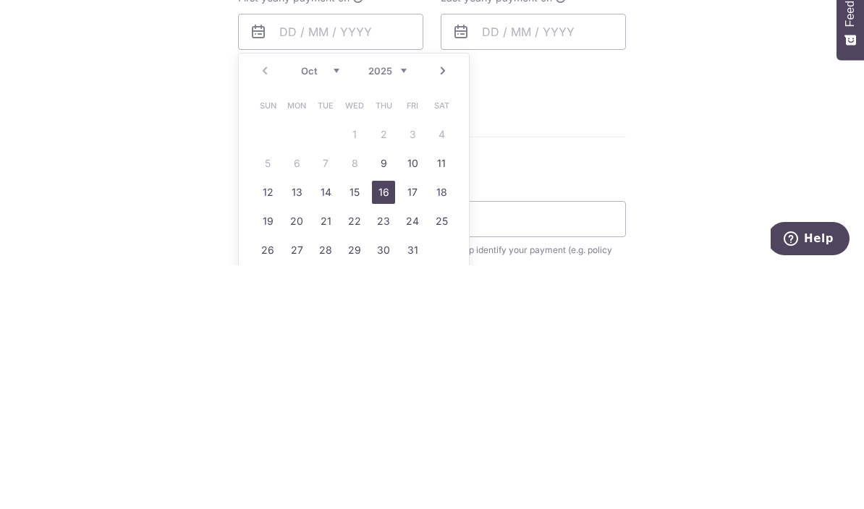
click at [390, 425] on link "16" at bounding box center [383, 436] width 23 height 23
type input "16/10/2025"
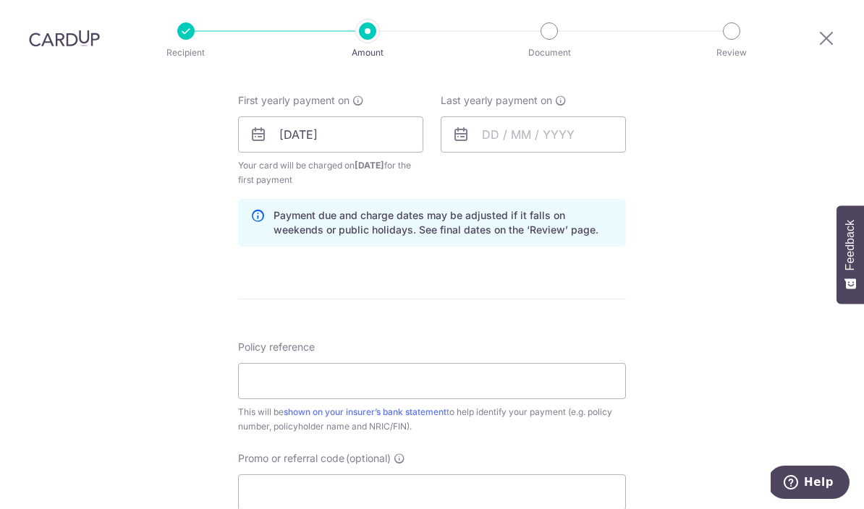
scroll to position [655, 0]
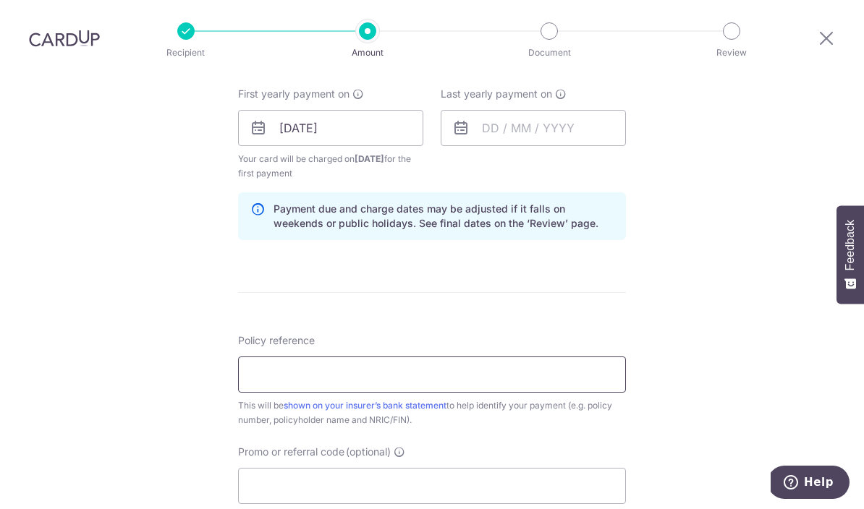
click at [280, 357] on input "Policy reference" at bounding box center [432, 375] width 388 height 36
type input "L531924749"
click at [313, 468] on input "Promo or referral code (optional)" at bounding box center [432, 486] width 388 height 36
click at [288, 468] on input "Promo or referral code (optional)" at bounding box center [432, 486] width 388 height 36
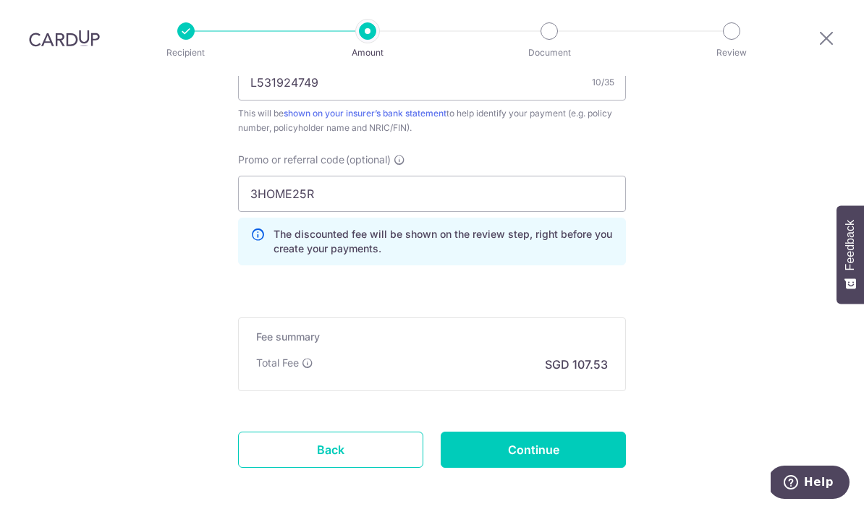
scroll to position [955, 0]
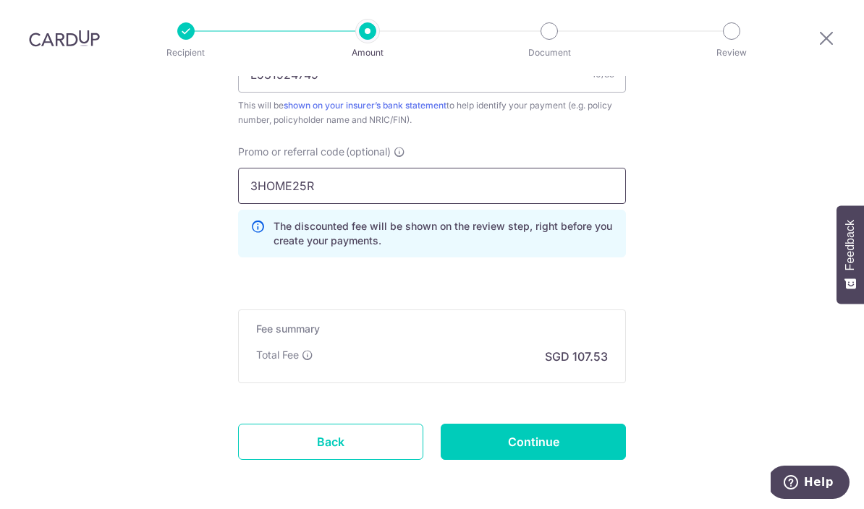
type input "3HOME25R"
click at [578, 424] on input "Continue" at bounding box center [533, 442] width 185 height 36
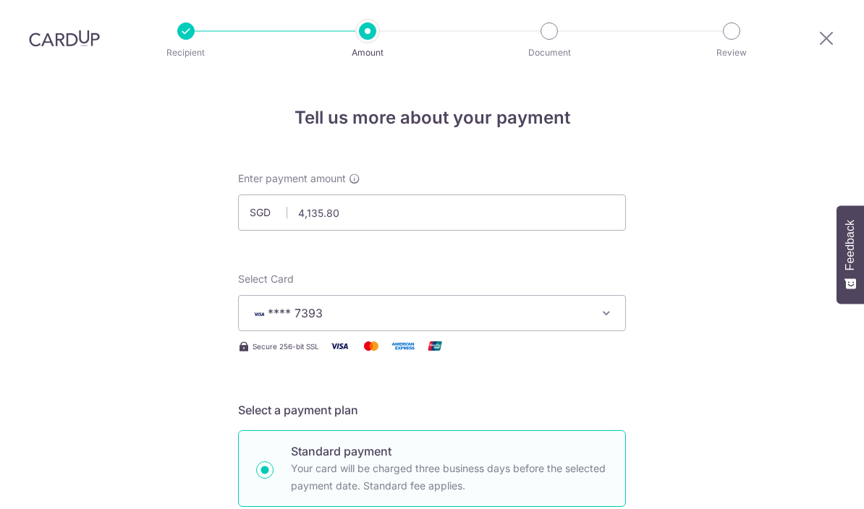
scroll to position [736, 0]
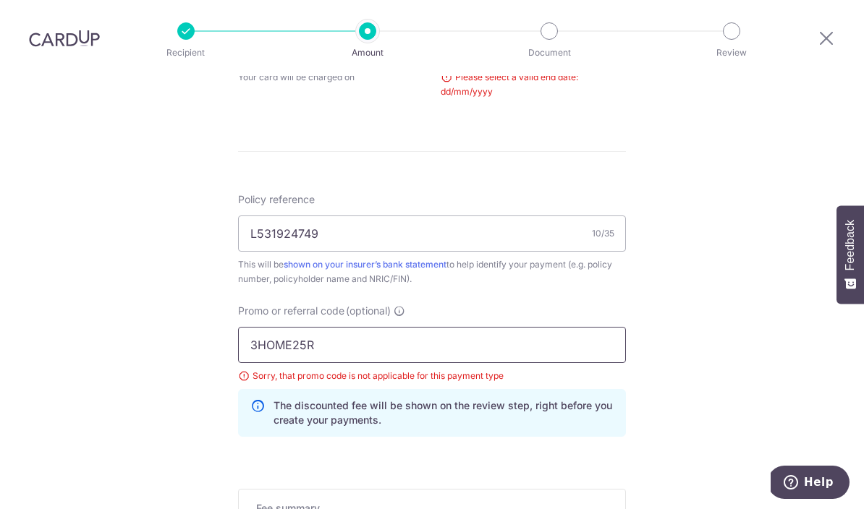
click at [326, 327] on input "3HOME25R" at bounding box center [432, 345] width 388 height 36
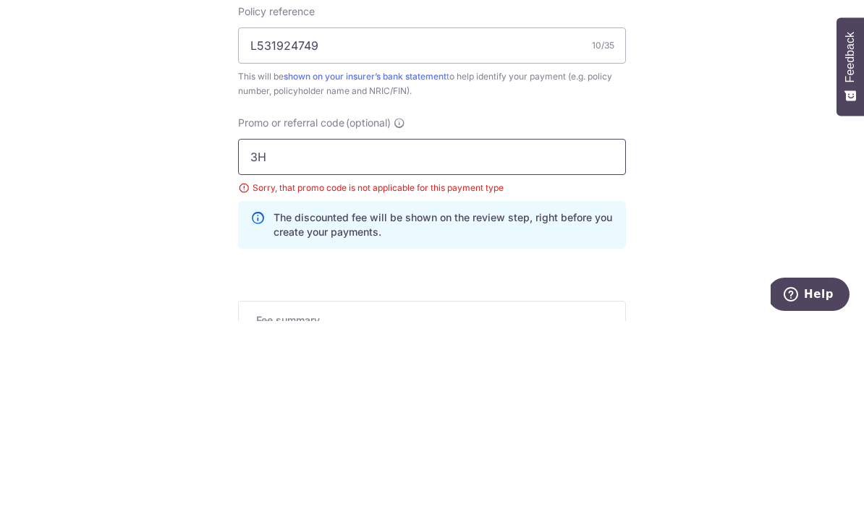
type input "3"
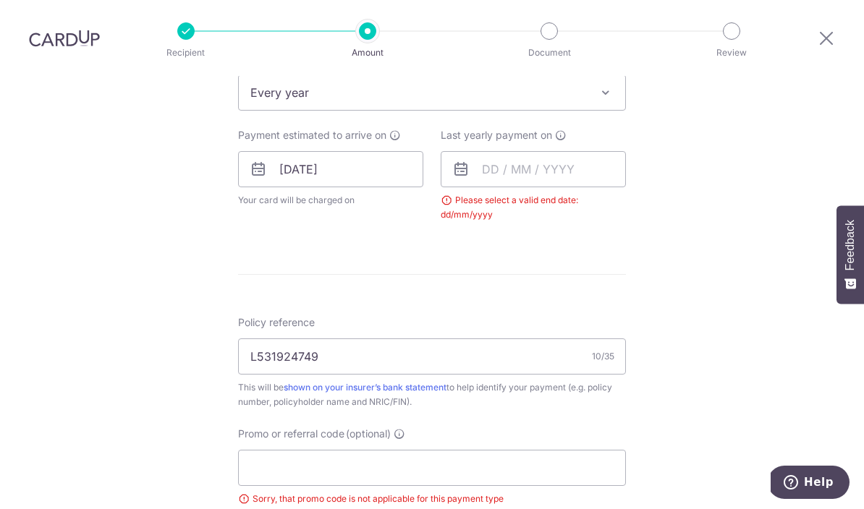
scroll to position [614, 0]
click at [578, 150] on input "text" at bounding box center [533, 168] width 185 height 36
click at [575, 150] on input "text" at bounding box center [533, 168] width 185 height 36
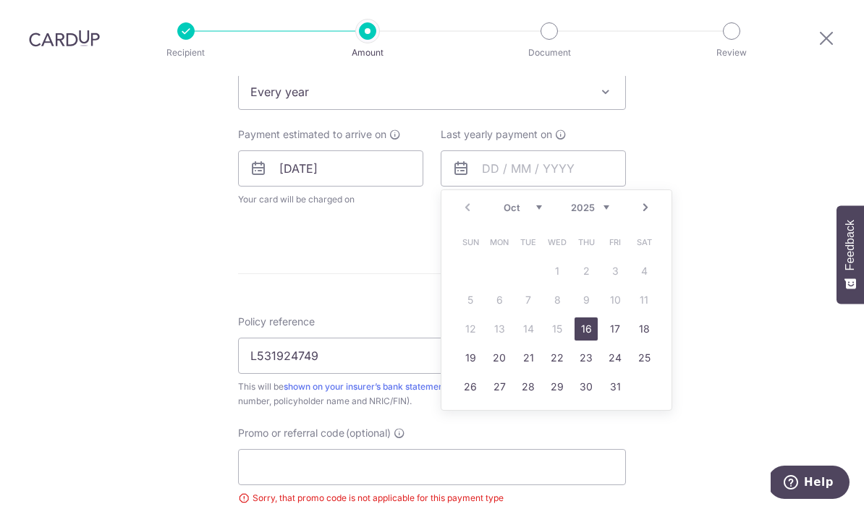
click at [607, 202] on select "2025 2026 2027 2028 2029 2030 2031 2032 2033 2034 2035" at bounding box center [590, 208] width 38 height 12
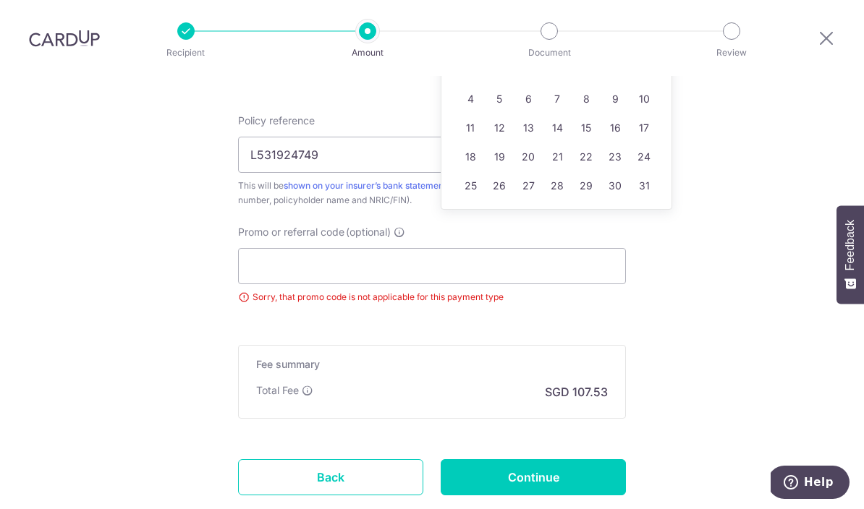
scroll to position [815, 0]
click at [647, 117] on link "17" at bounding box center [643, 128] width 23 height 23
type input "17/10/2026"
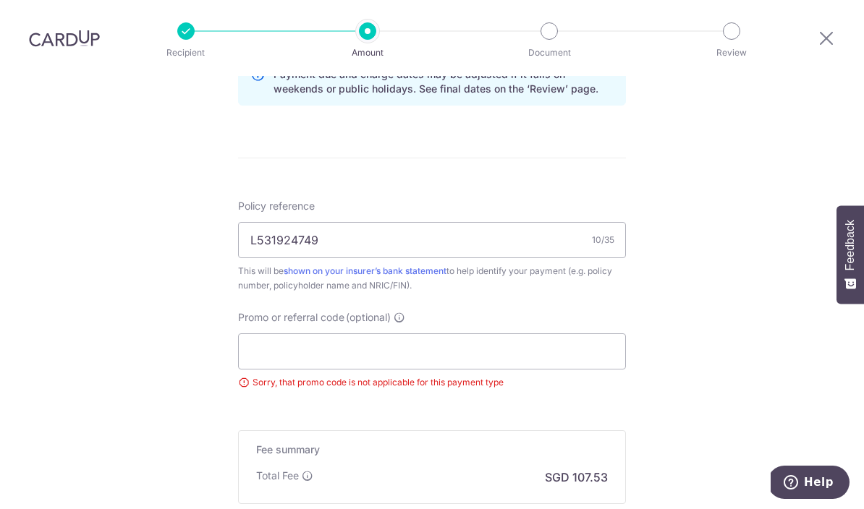
scroll to position [790, 0]
click at [283, 333] on input "Promo or referral code (optional)" at bounding box center [432, 351] width 388 height 36
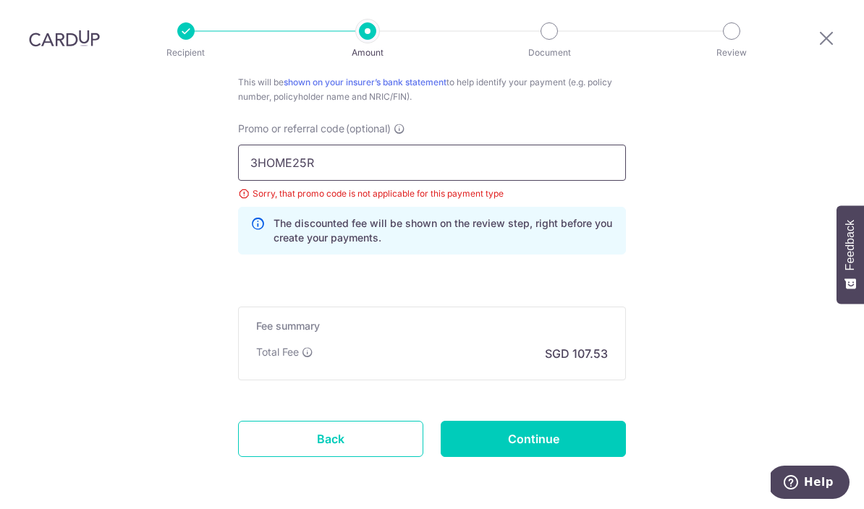
scroll to position [977, 0]
type input "3HOME25R"
click at [560, 422] on input "Continue" at bounding box center [533, 440] width 185 height 36
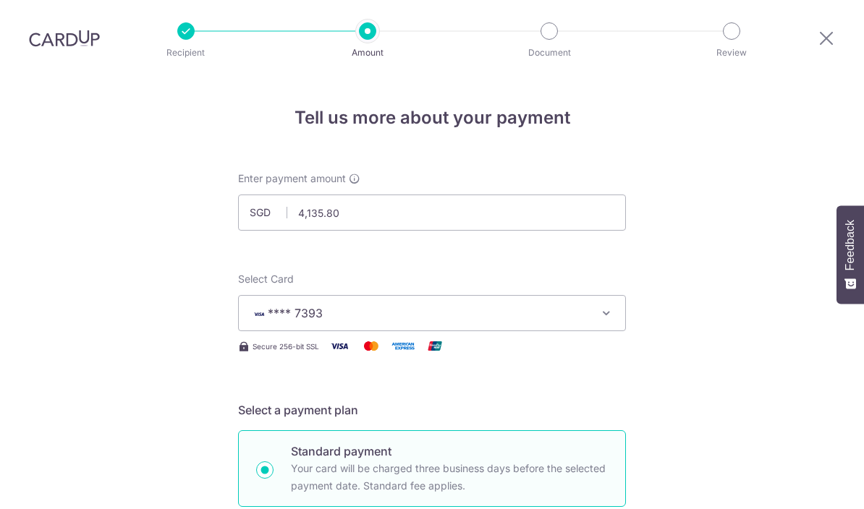
scroll to position [904, 0]
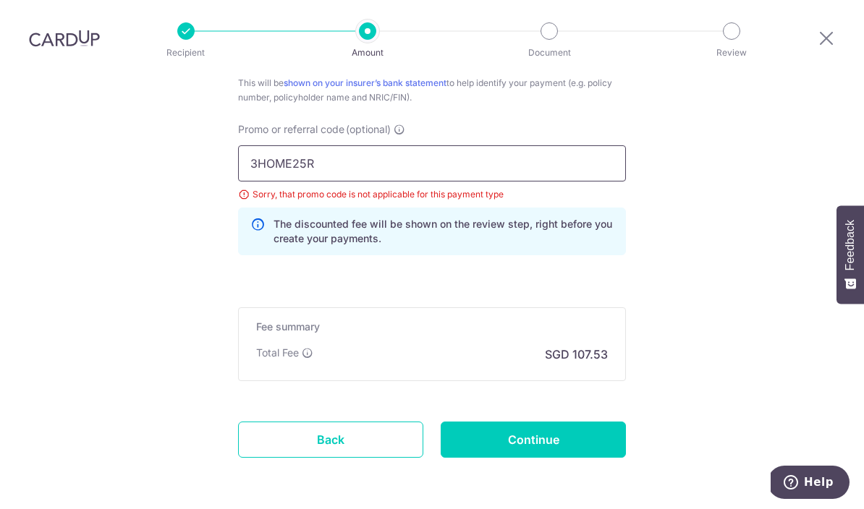
click at [312, 145] on input "3HOME25R" at bounding box center [432, 163] width 388 height 36
type input "3"
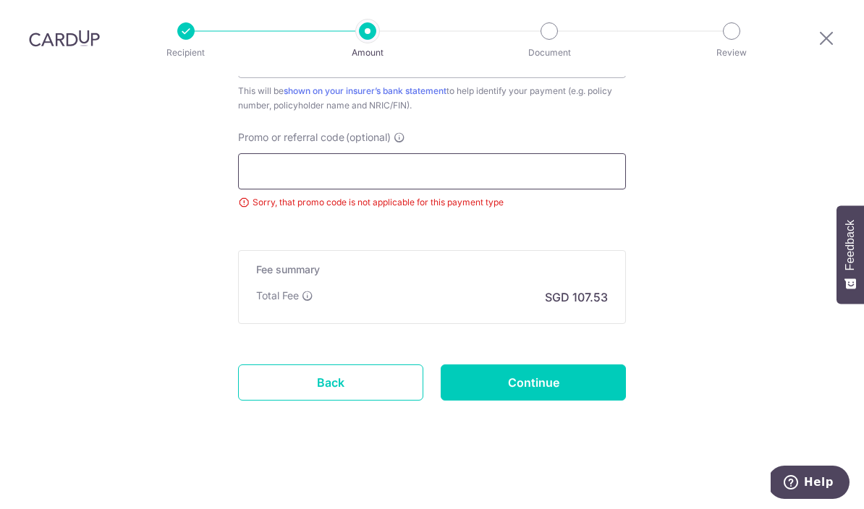
scroll to position [838, 0]
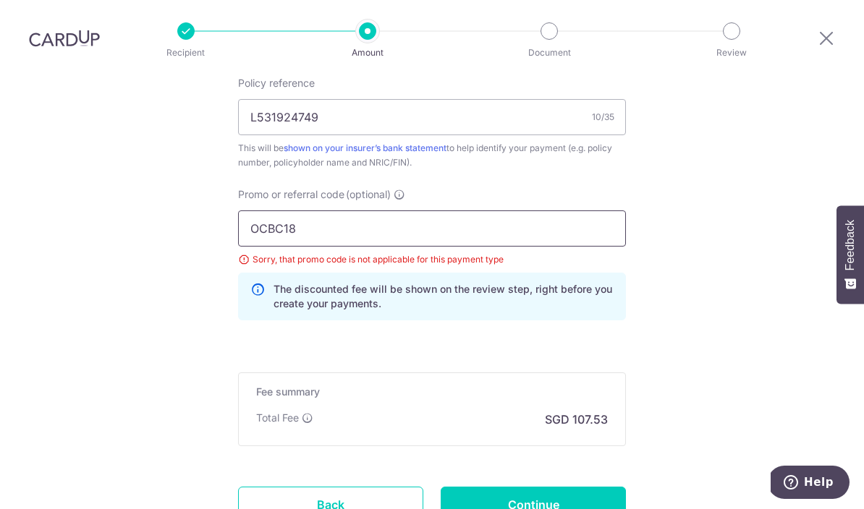
type input "OCBC18"
click at [564, 487] on input "Continue" at bounding box center [533, 505] width 185 height 36
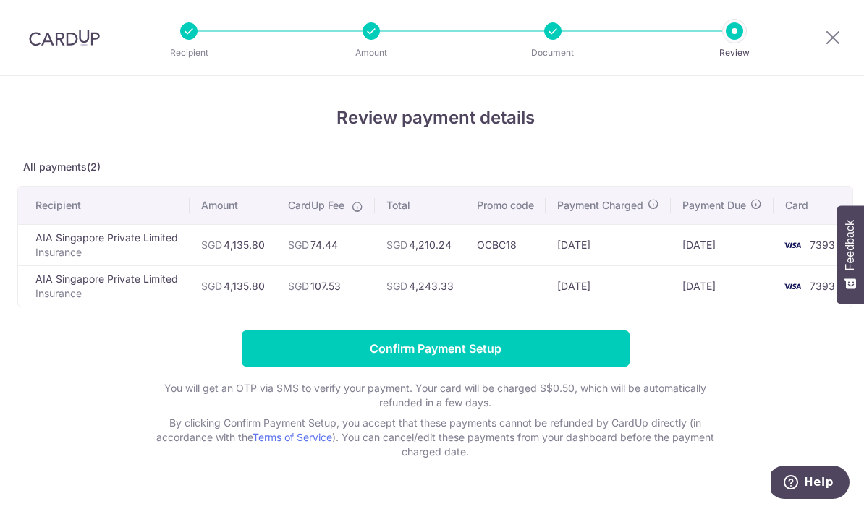
click at [391, 352] on input "Confirm Payment Setup" at bounding box center [436, 349] width 388 height 36
